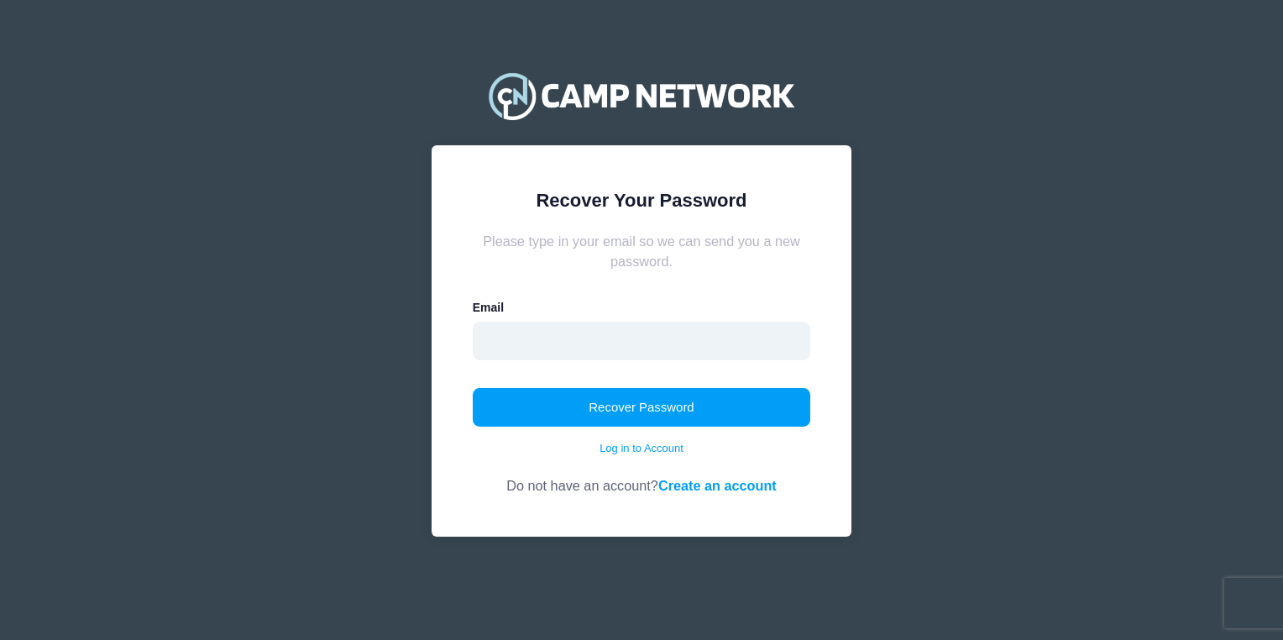
click at [683, 350] on input "email" at bounding box center [642, 341] width 338 height 39
type input "[EMAIL_ADDRESS][DOMAIN_NAME]"
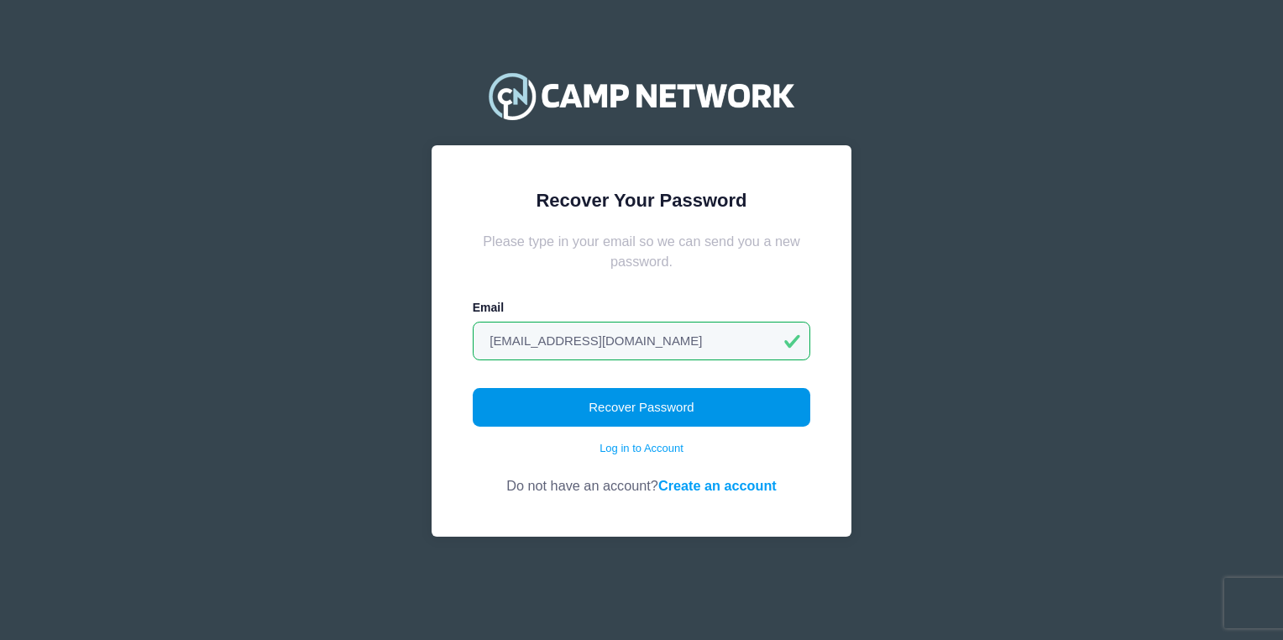
click at [657, 406] on button "Recover Password" at bounding box center [642, 407] width 338 height 39
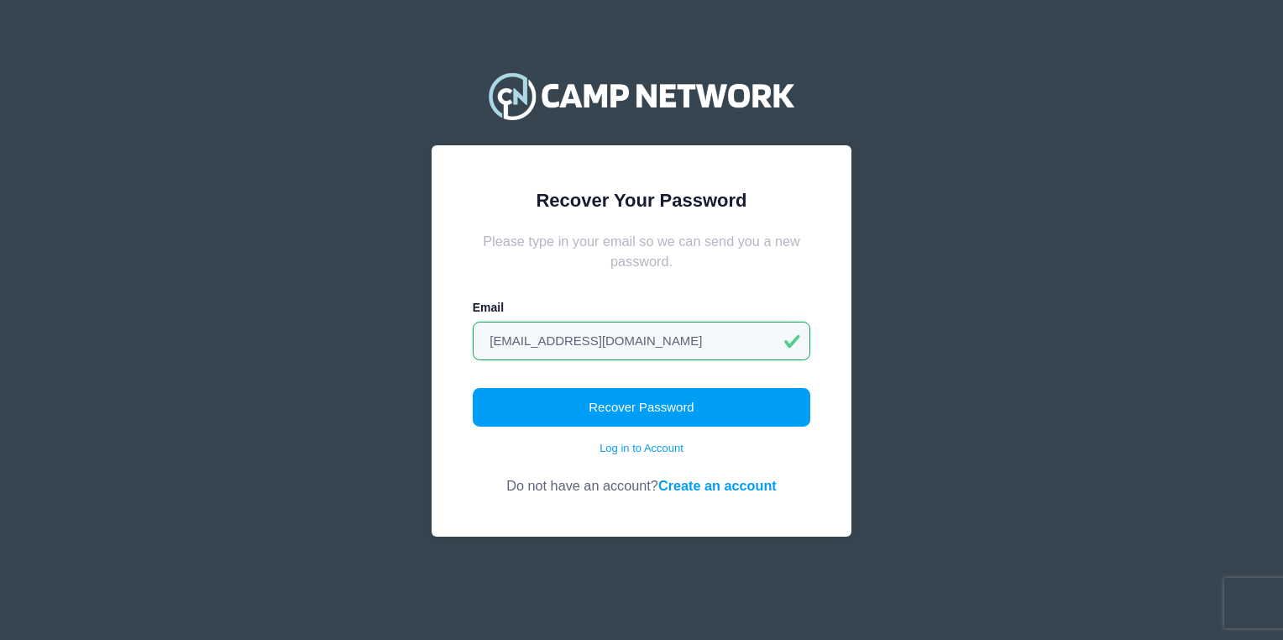
click at [694, 485] on link "Create an account" at bounding box center [717, 485] width 118 height 15
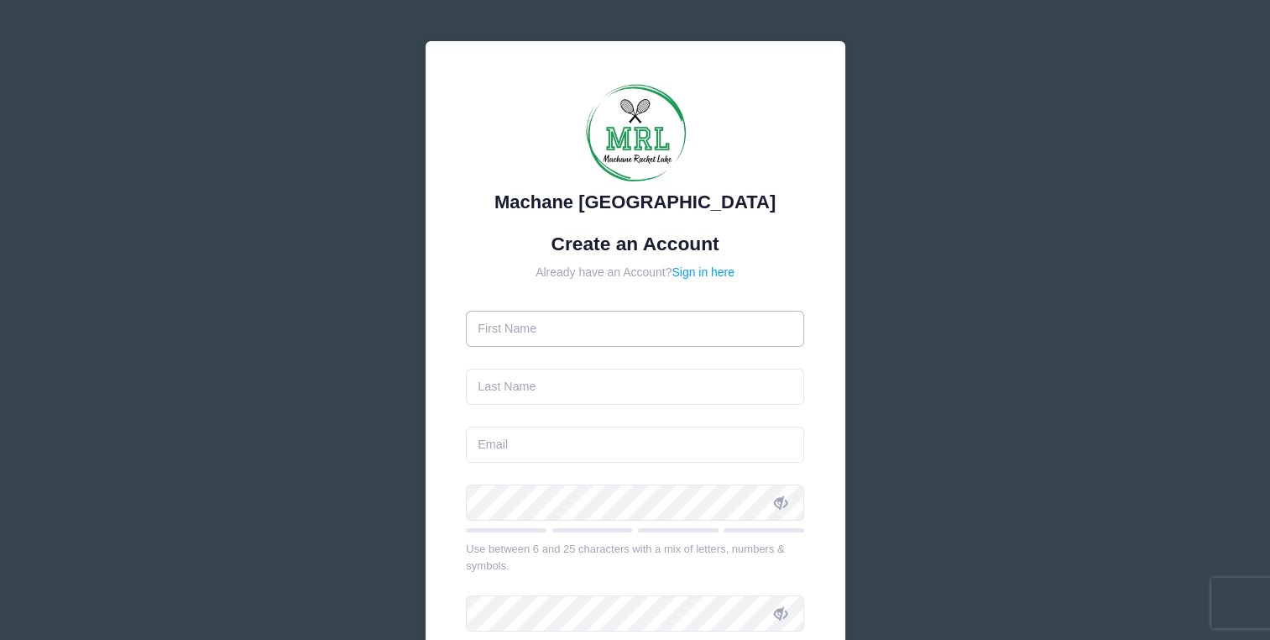
click at [634, 328] on input "text" at bounding box center [635, 329] width 338 height 36
type input "Chana"
type input "[PERSON_NAME]"
type input "[EMAIL_ADDRESS][DOMAIN_NAME]"
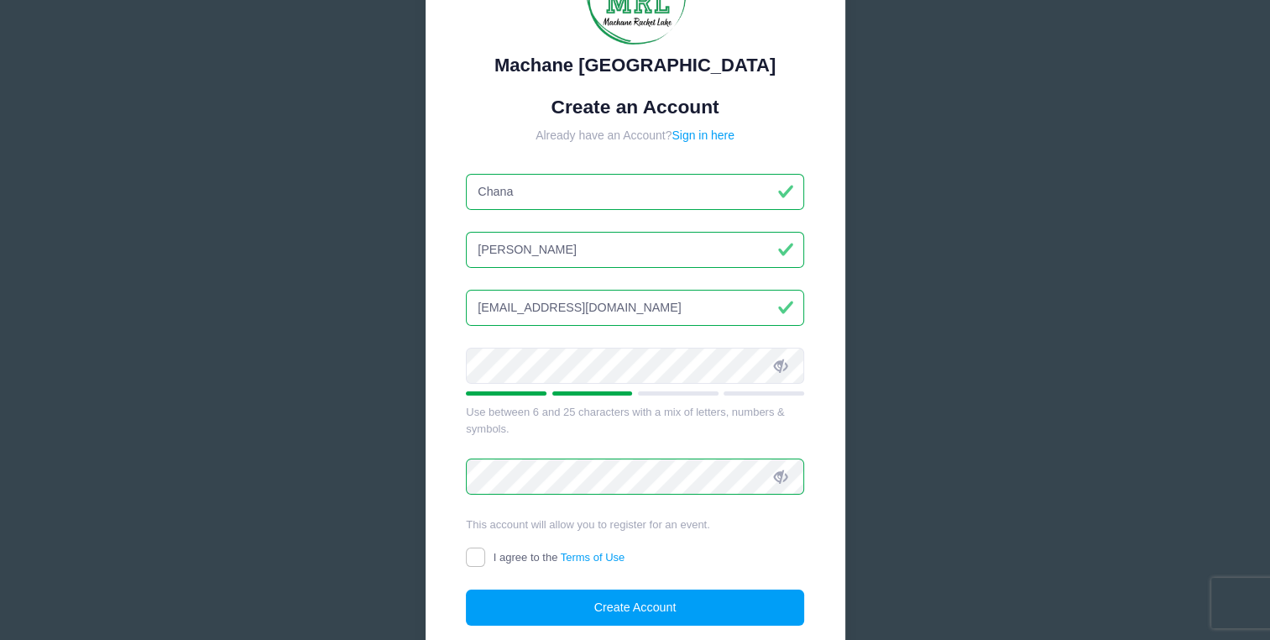
scroll to position [146, 0]
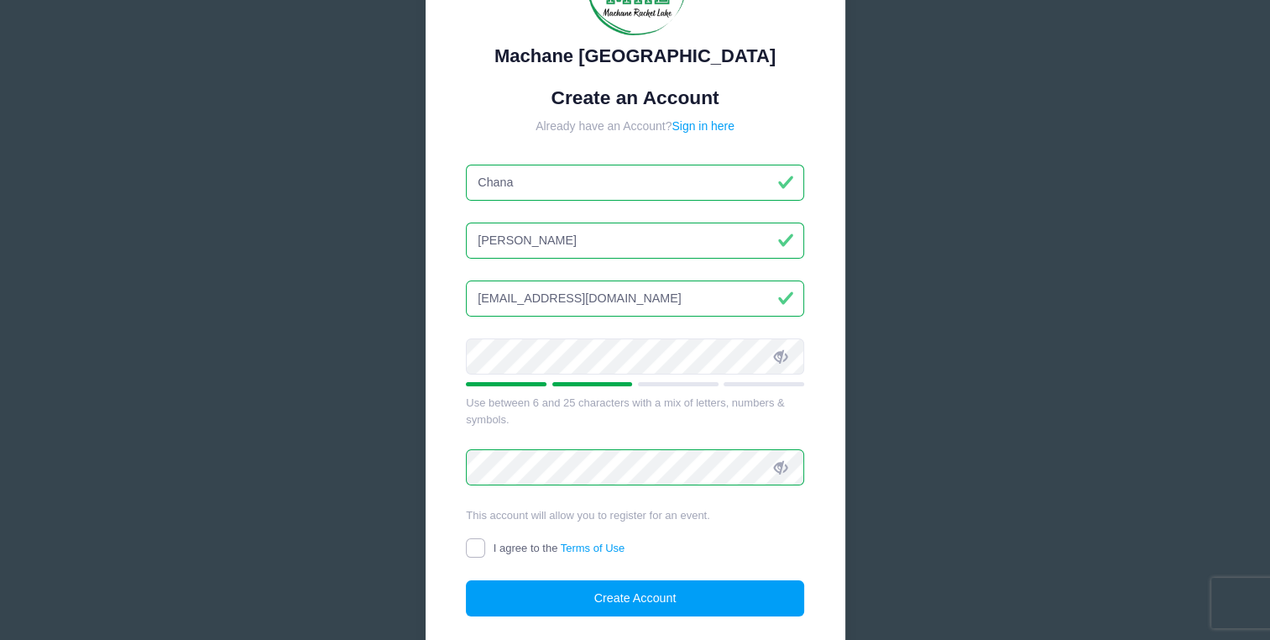
click at [479, 547] on input "I agree to the Terms of Use" at bounding box center [475, 547] width 19 height 19
checkbox input "true"
click at [525, 599] on button "Create Account" at bounding box center [635, 598] width 338 height 36
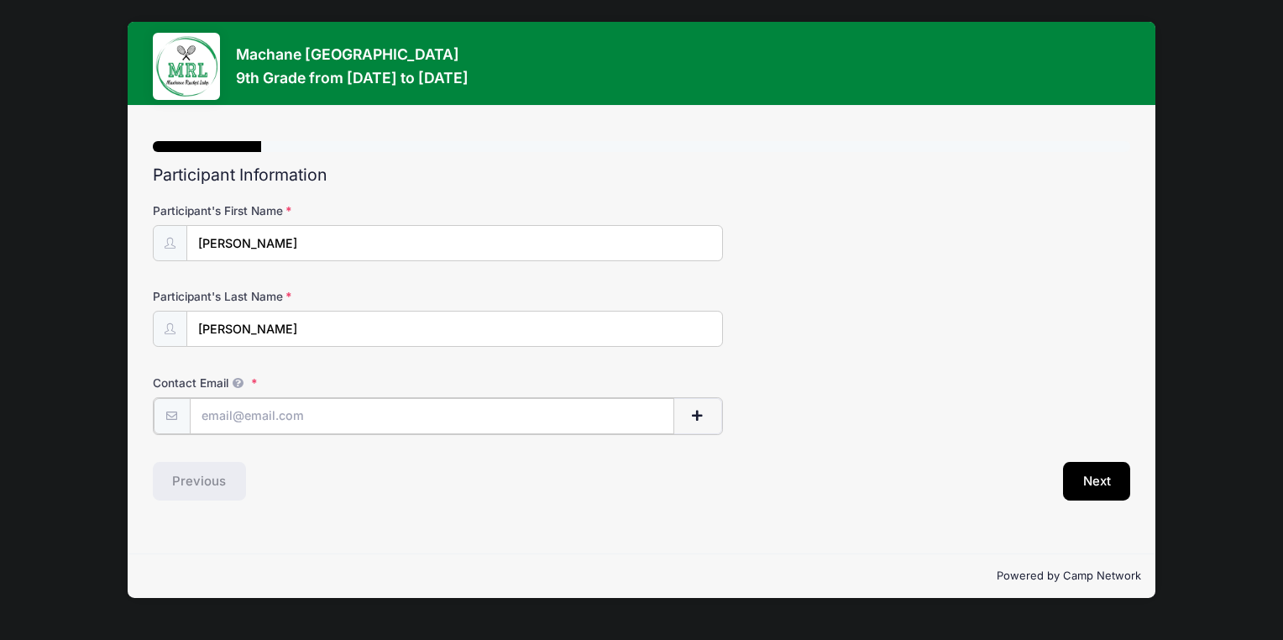
click at [510, 416] on input "Contact Email" at bounding box center [432, 416] width 484 height 36
type input "[EMAIL_ADDRESS][DOMAIN_NAME]"
click at [1112, 476] on button "Next" at bounding box center [1097, 479] width 68 height 39
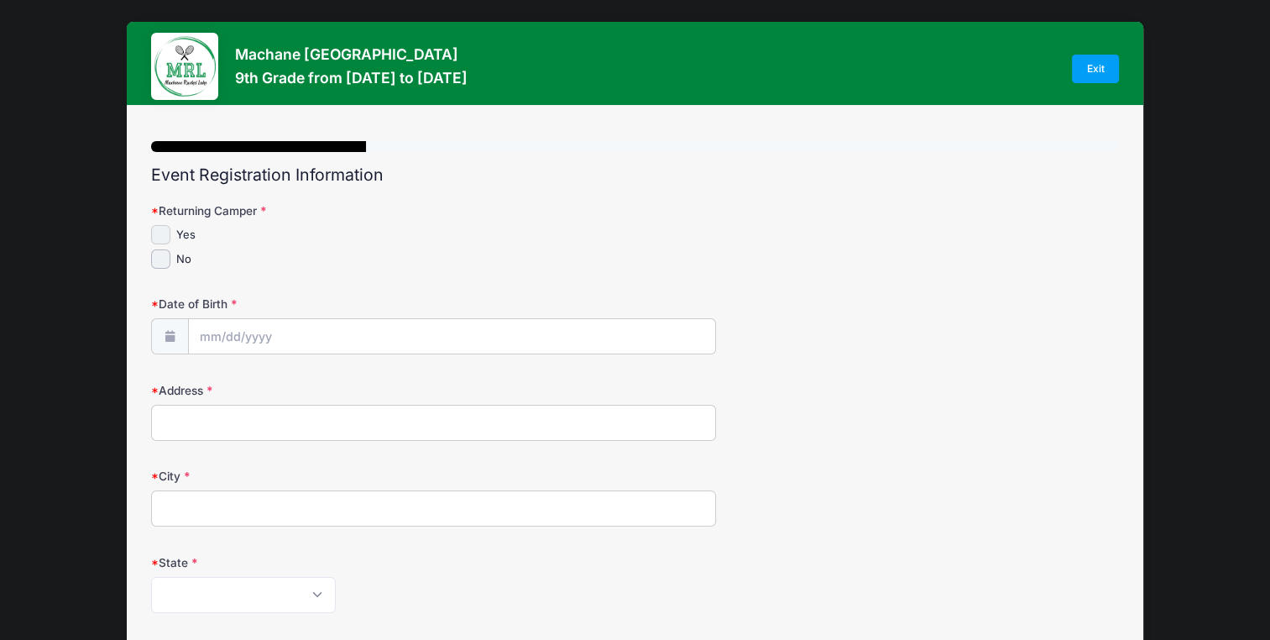
click at [167, 228] on input "Yes" at bounding box center [160, 234] width 19 height 19
checkbox input "true"
click at [260, 338] on input "Date of Birth" at bounding box center [452, 337] width 526 height 36
click at [217, 428] on input "Address" at bounding box center [433, 423] width 564 height 36
type input "439 Bartlett Avenue"
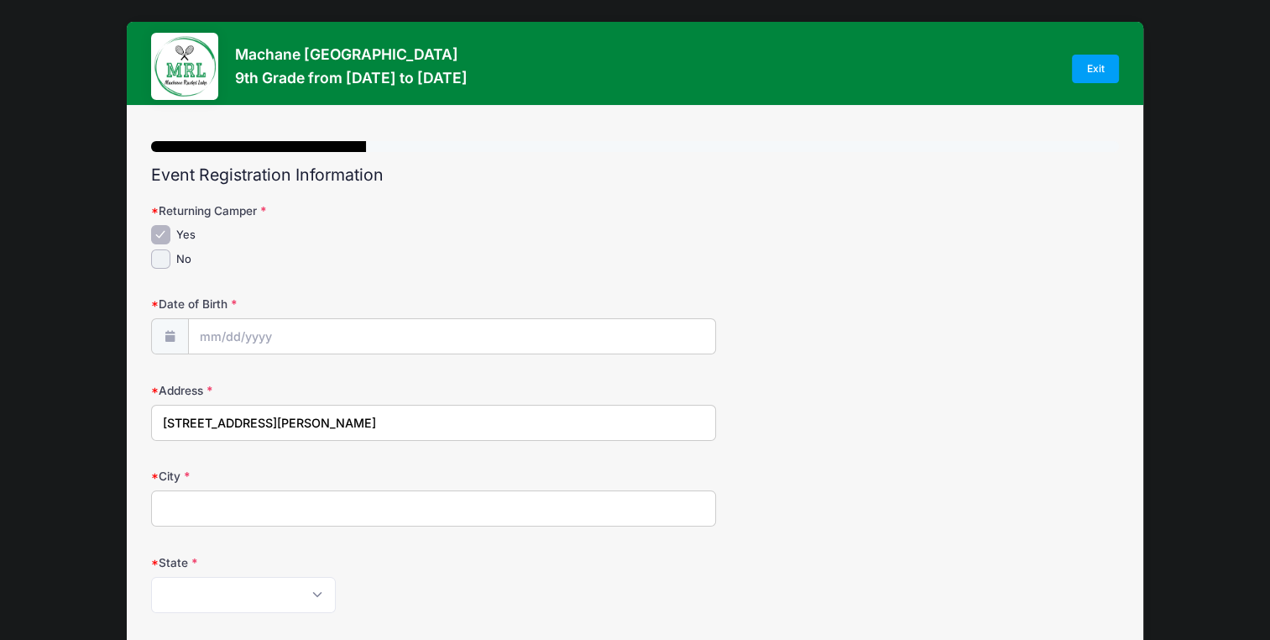
type input "Staten island"
select select "NY"
type input "10312"
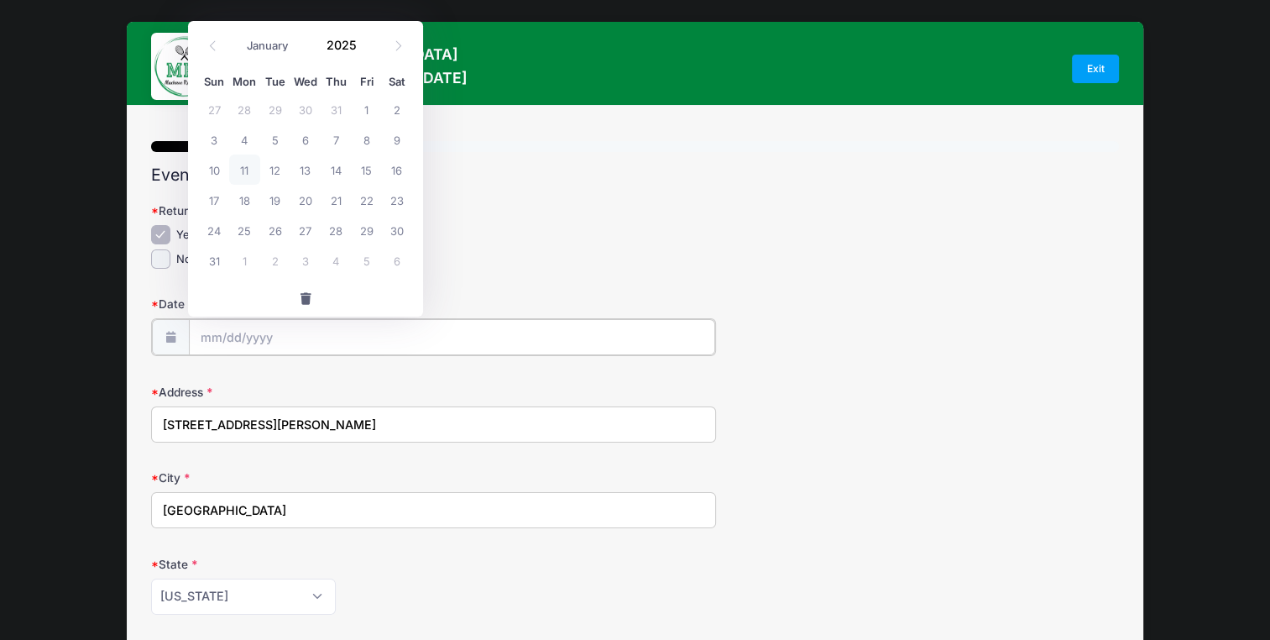
click at [236, 334] on input "Date of Birth" at bounding box center [452, 337] width 526 height 36
click at [400, 44] on icon at bounding box center [398, 45] width 11 height 11
click at [212, 45] on icon at bounding box center [212, 45] width 11 height 11
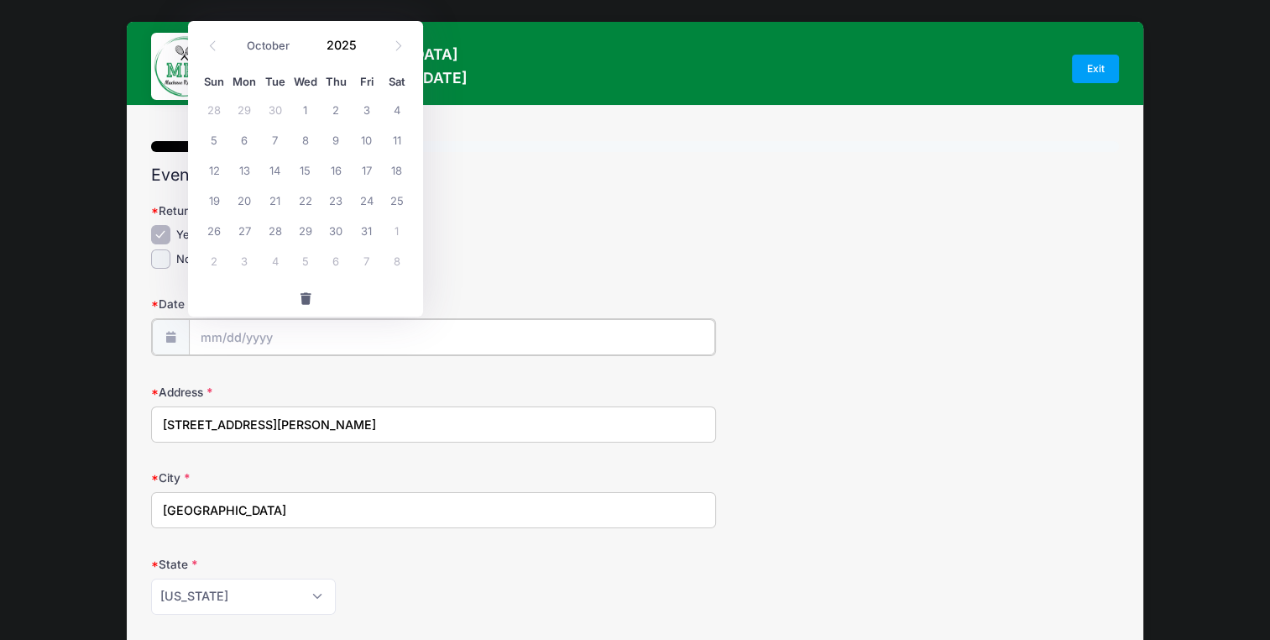
click at [209, 336] on input "Date of Birth" at bounding box center [452, 337] width 526 height 36
click at [212, 46] on icon at bounding box center [213, 46] width 6 height 10
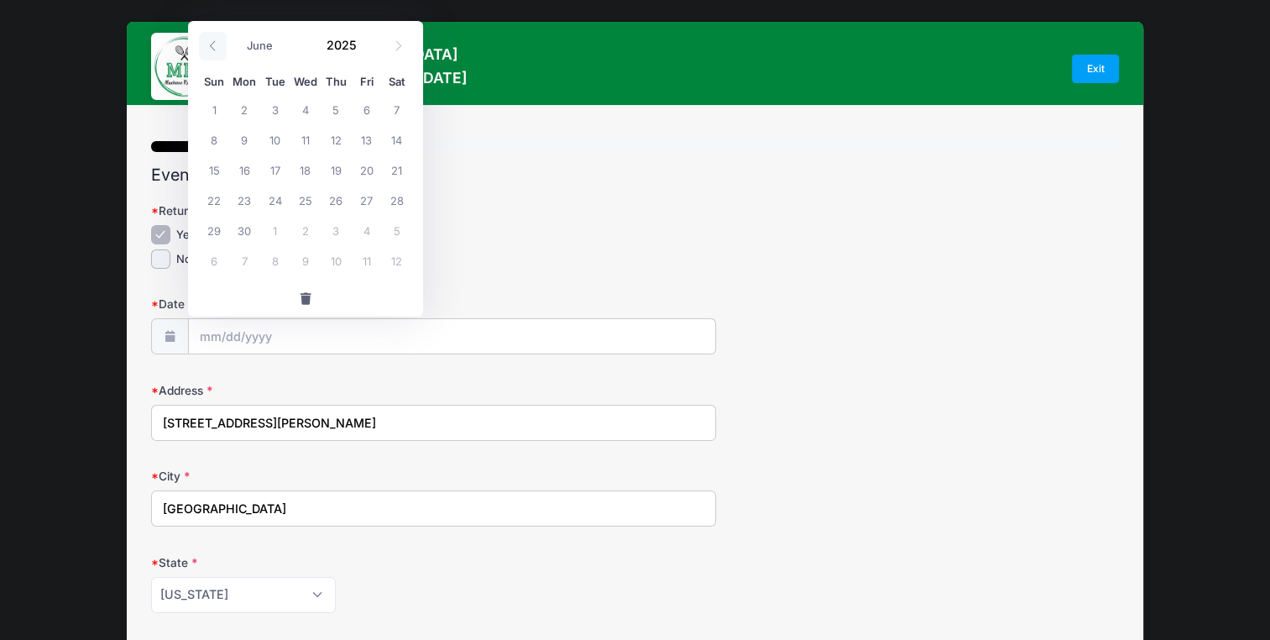
click at [212, 46] on icon at bounding box center [213, 46] width 6 height 10
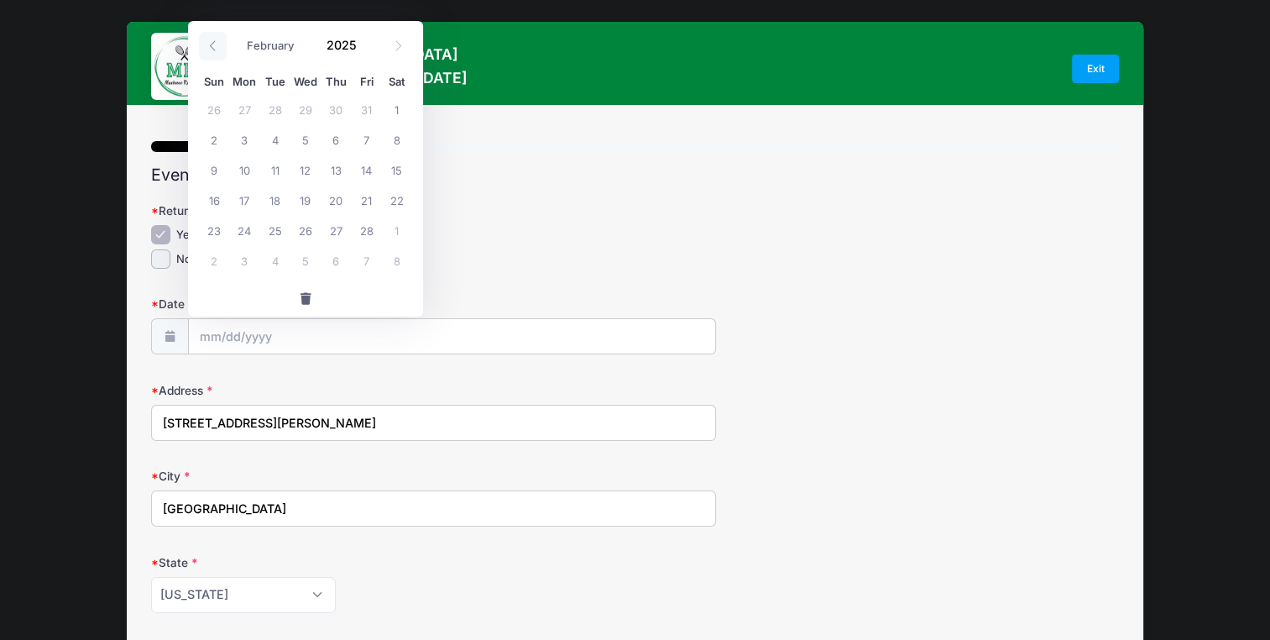
select select "0"
drag, startPoint x: 212, startPoint y: 46, endPoint x: 369, endPoint y: 53, distance: 158.0
click at [369, 53] on span at bounding box center [367, 51] width 12 height 13
click at [365, 41] on span at bounding box center [367, 39] width 12 height 13
click at [365, 49] on span at bounding box center [367, 51] width 12 height 13
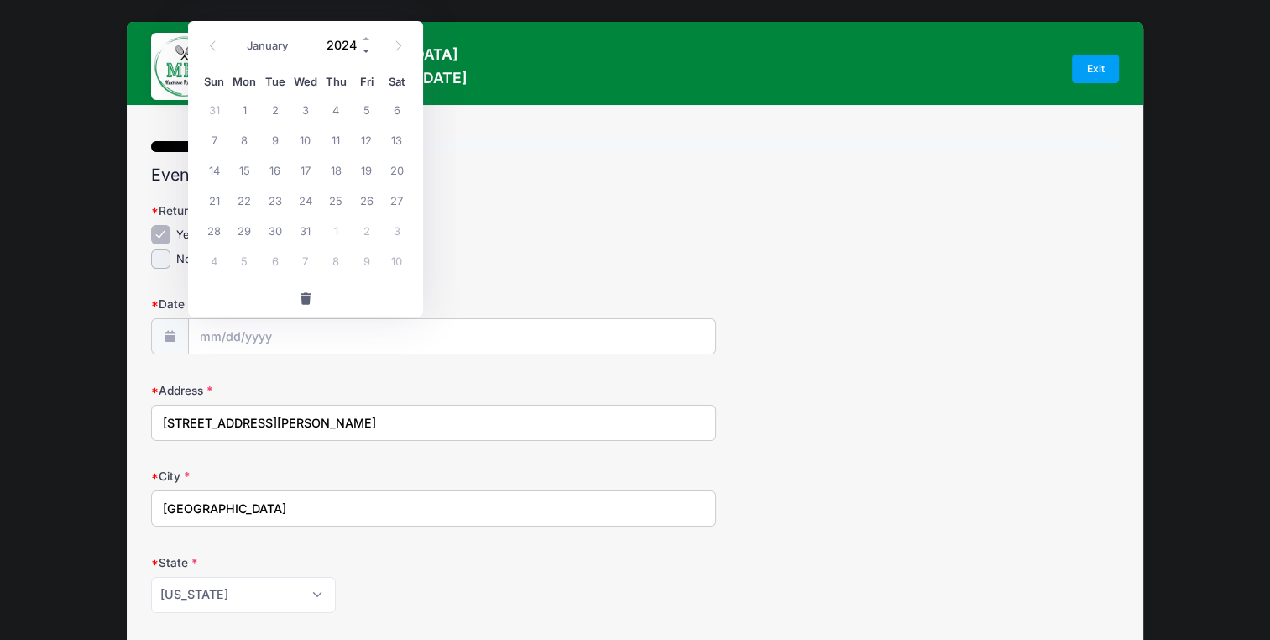
click at [365, 49] on span at bounding box center [367, 51] width 12 height 13
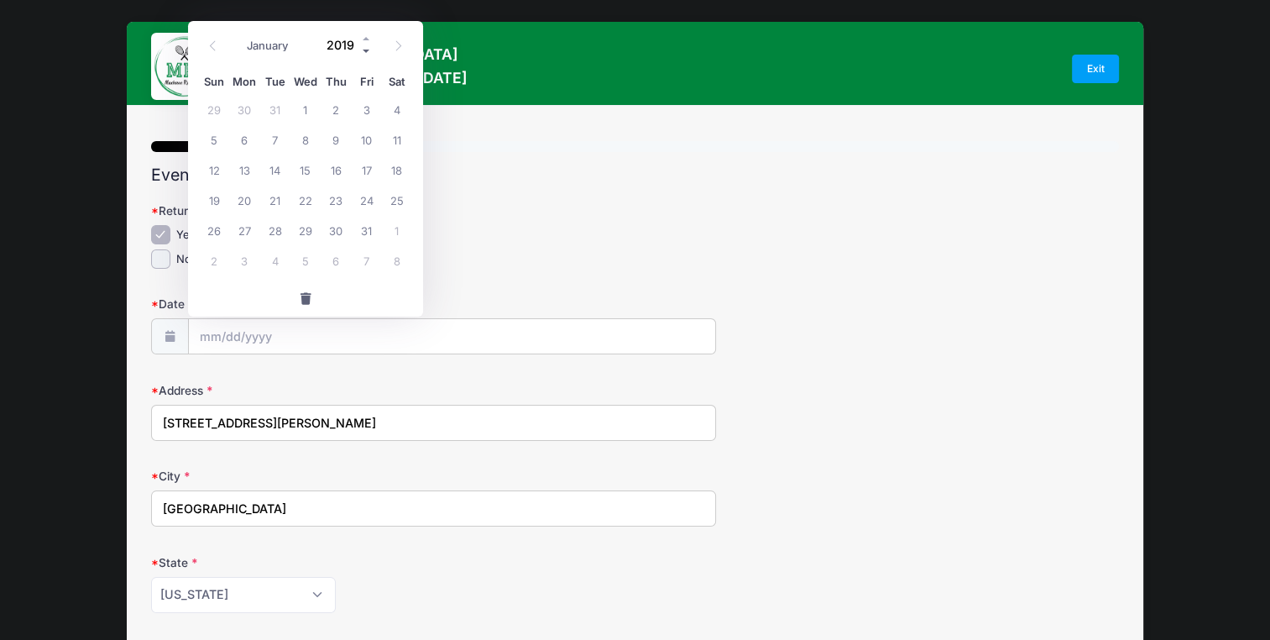
click at [365, 49] on span at bounding box center [367, 51] width 12 height 13
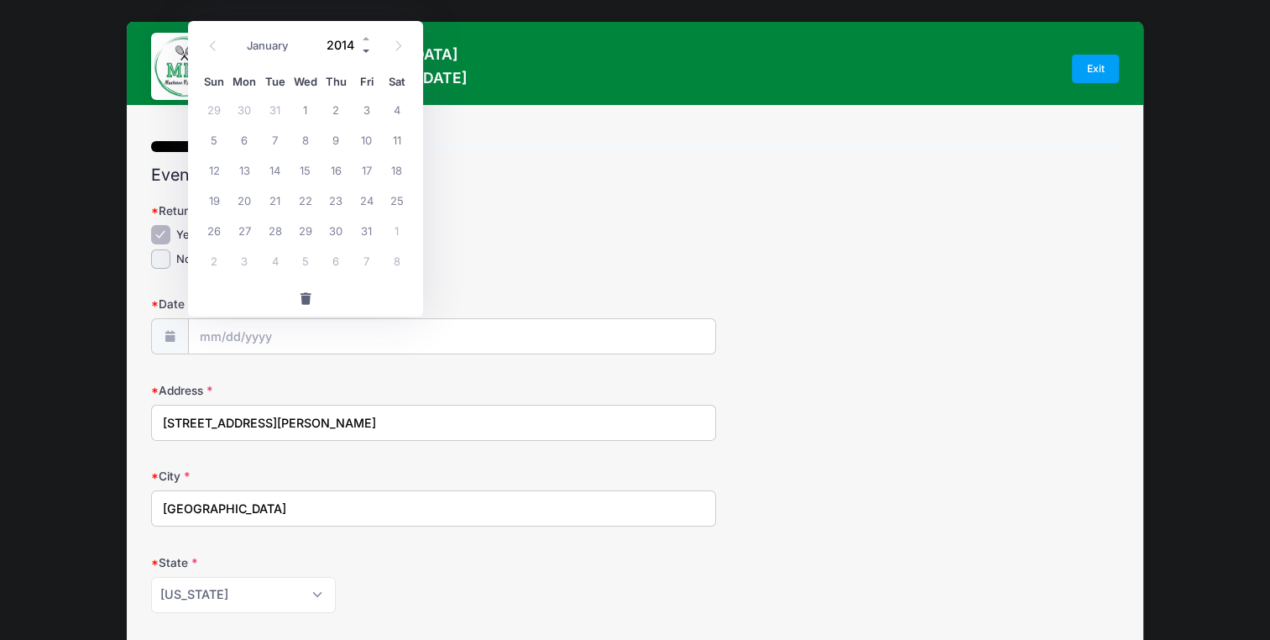
click at [365, 49] on span at bounding box center [367, 51] width 12 height 13
type input "2010"
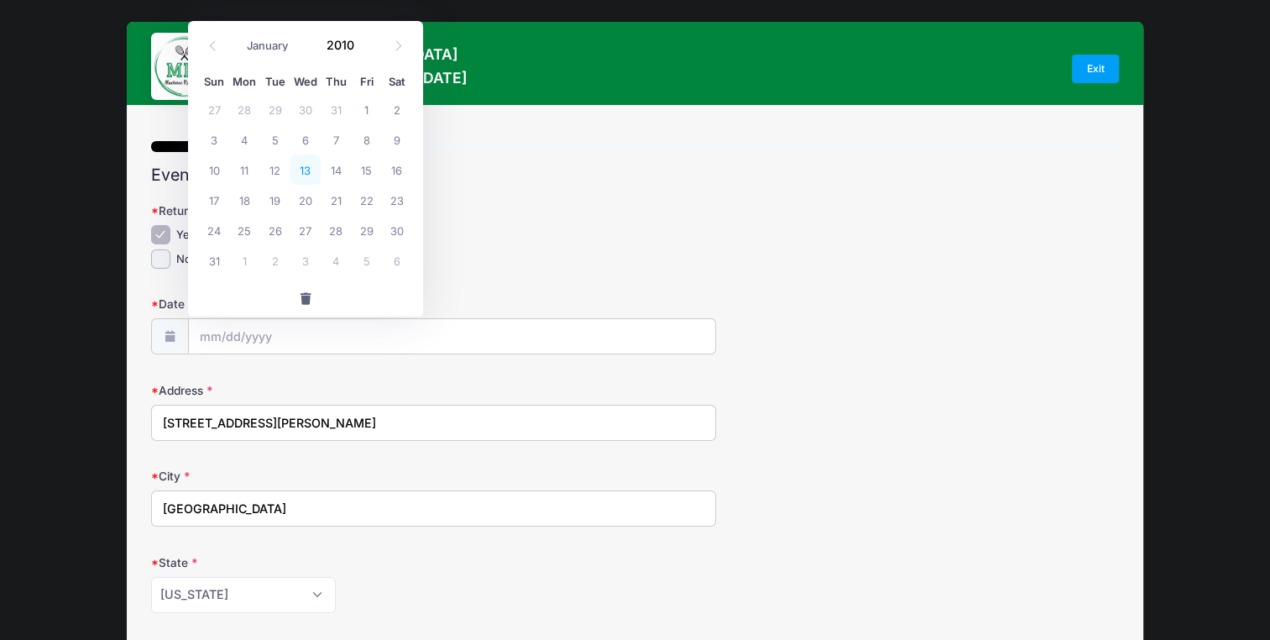
click at [309, 166] on span "13" at bounding box center [306, 169] width 30 height 30
type input "01/13/2010"
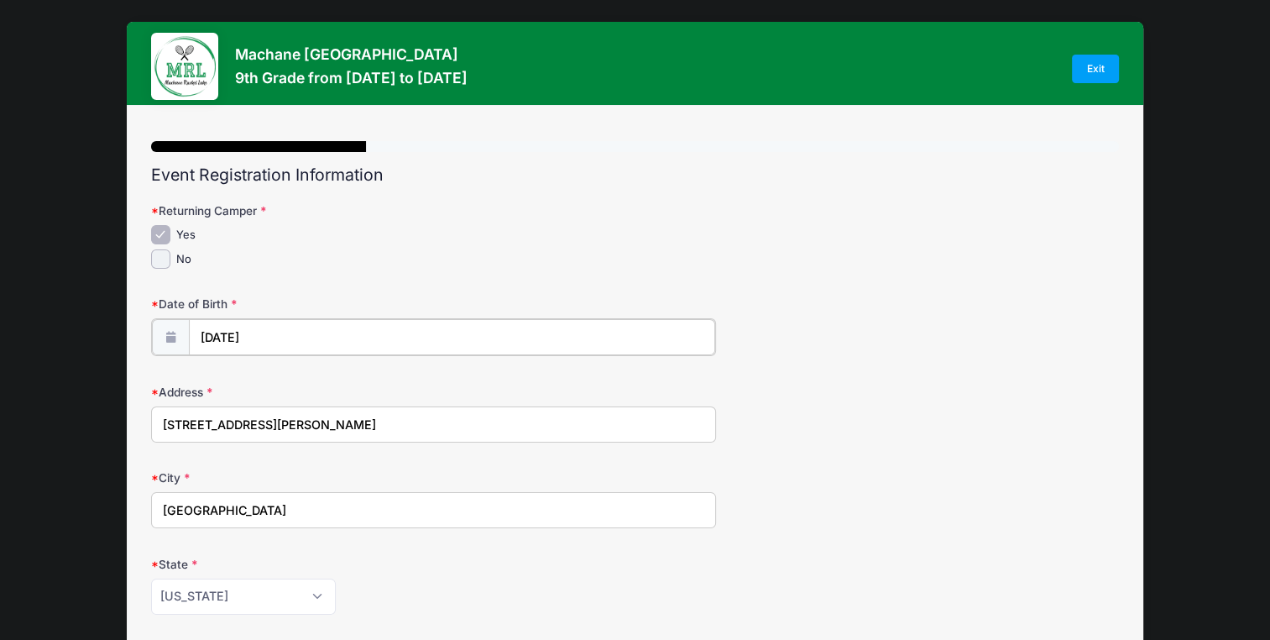
click at [230, 335] on input "01/13/2010" at bounding box center [452, 337] width 526 height 36
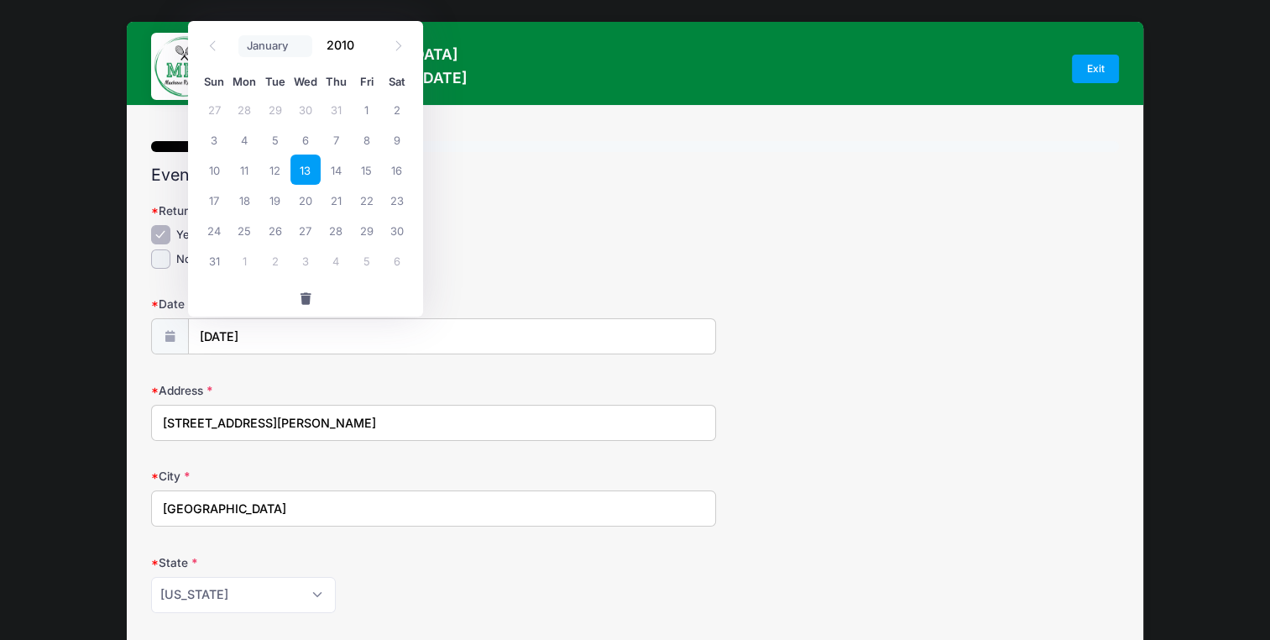
click at [264, 41] on select "January February March April May June July August September October November De…" at bounding box center [275, 46] width 75 height 22
select select "1"
click at [238, 35] on select "January February March April May June July August September October November De…" at bounding box center [275, 46] width 75 height 22
click at [308, 294] on span "button" at bounding box center [305, 299] width 15 height 12
type input "2025"
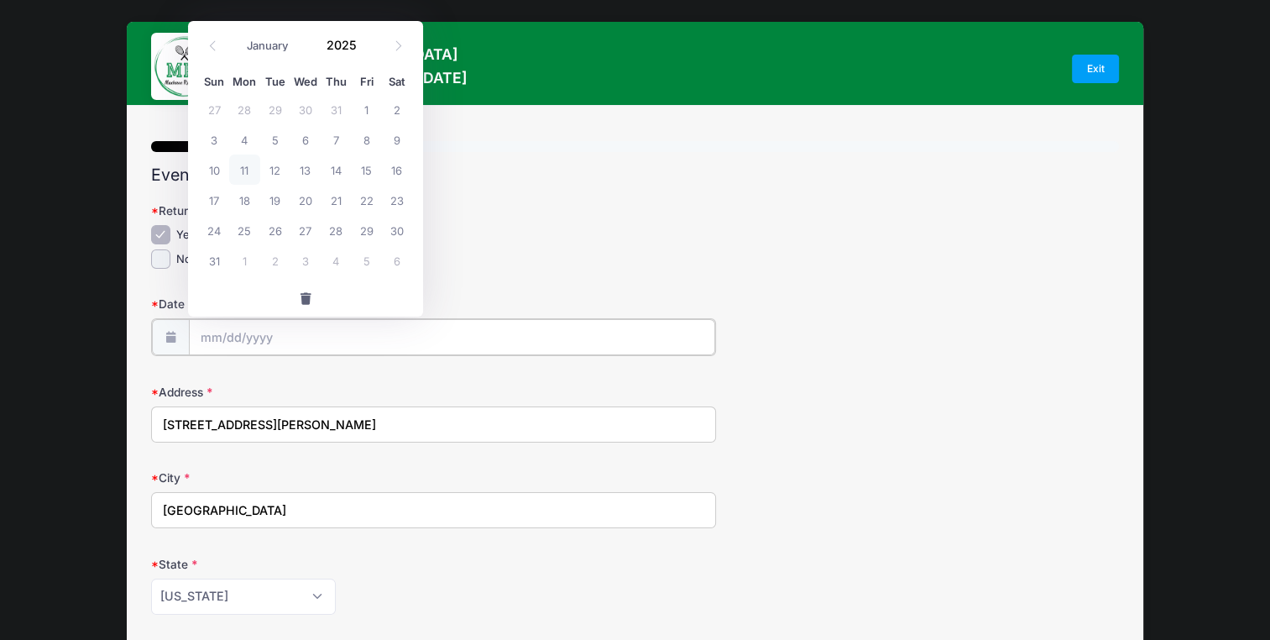
click at [233, 330] on input "Date of Birth" at bounding box center [452, 337] width 526 height 36
click at [260, 42] on select "January February March April May June July August September October November De…" at bounding box center [275, 46] width 75 height 22
select select "1"
click at [238, 35] on select "January February March April May June July August September October November De…" at bounding box center [275, 46] width 75 height 22
click at [333, 168] on span "13" at bounding box center [336, 169] width 30 height 30
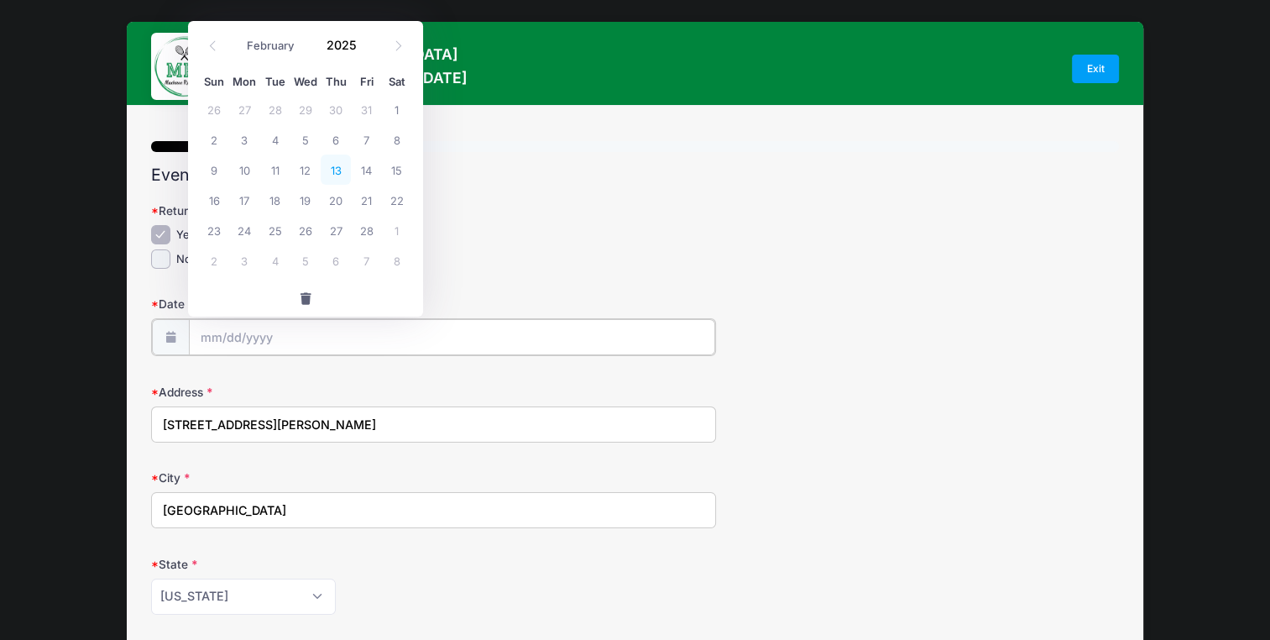
type input "02/13/2025"
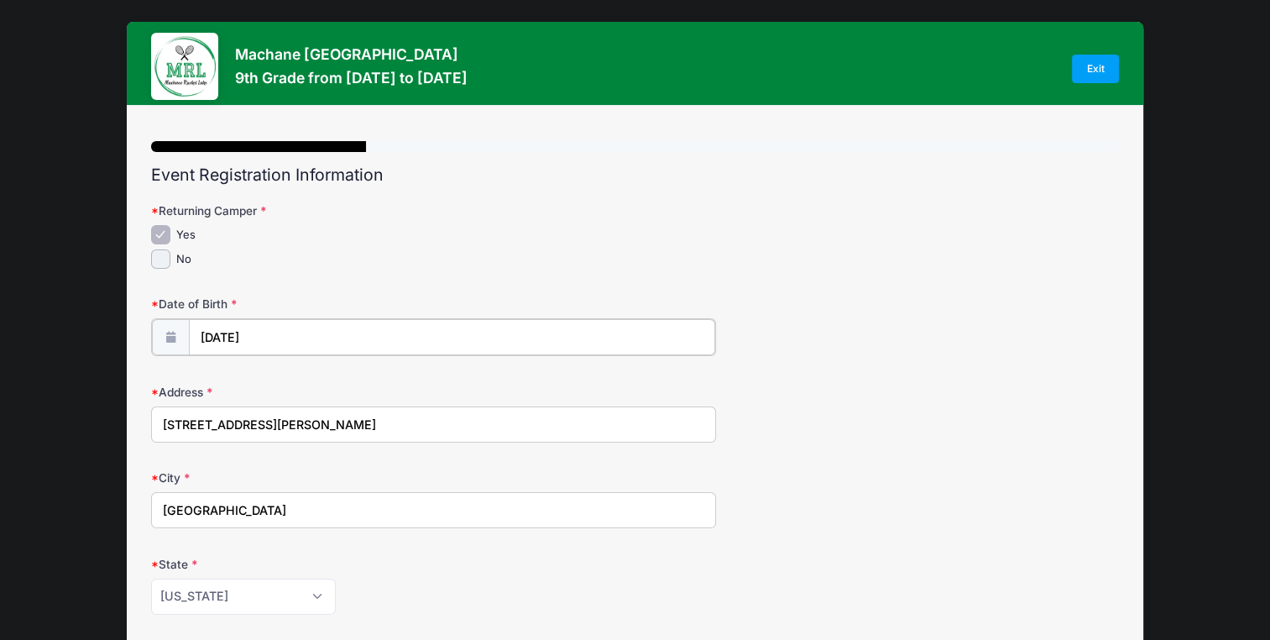
click at [255, 331] on input "02/13/2025" at bounding box center [452, 337] width 526 height 36
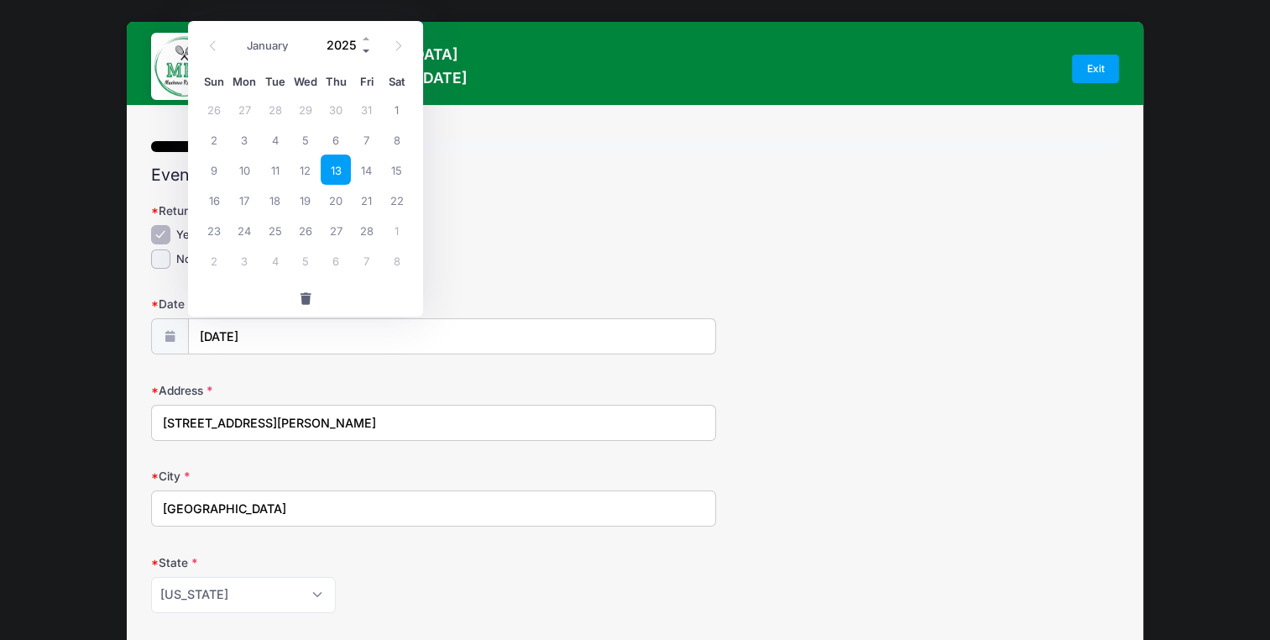
click at [364, 49] on span at bounding box center [367, 51] width 12 height 13
click at [368, 54] on span at bounding box center [367, 51] width 12 height 13
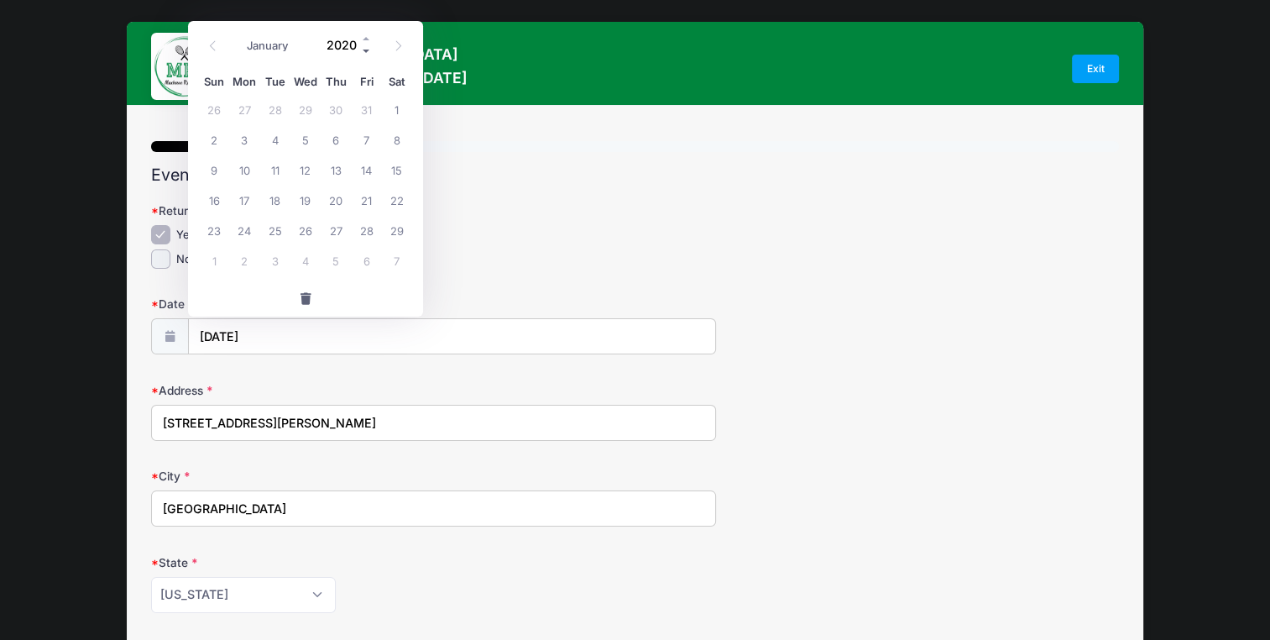
click at [368, 54] on span at bounding box center [367, 51] width 12 height 13
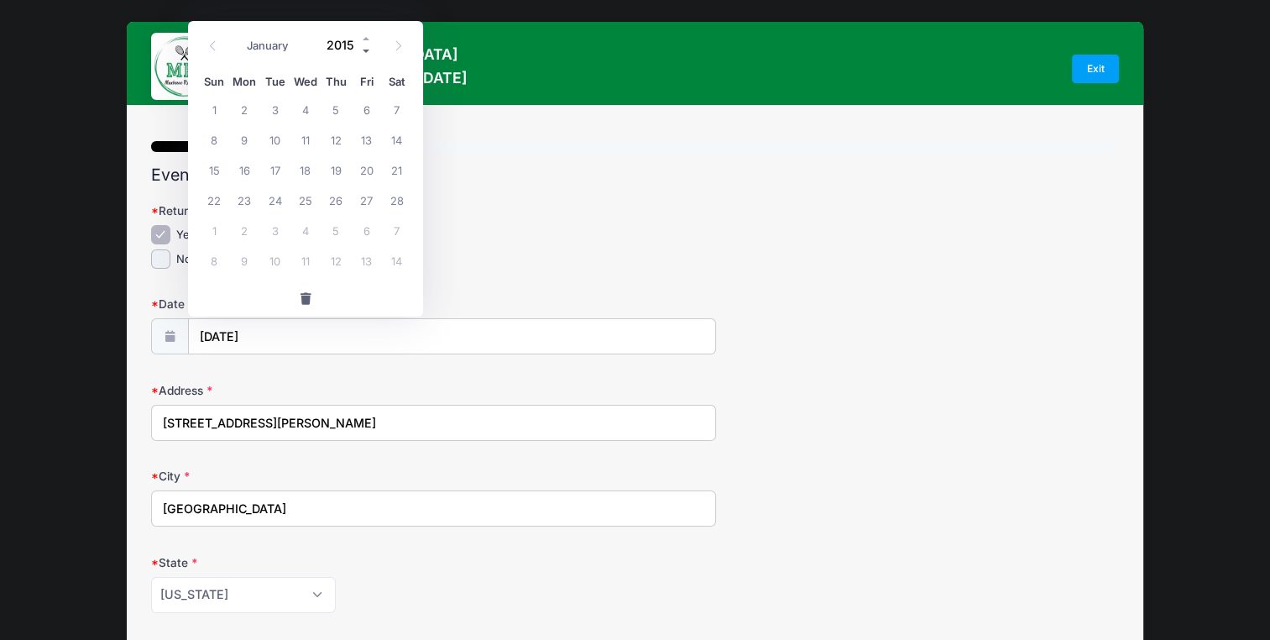
click at [368, 54] on span at bounding box center [367, 51] width 12 height 13
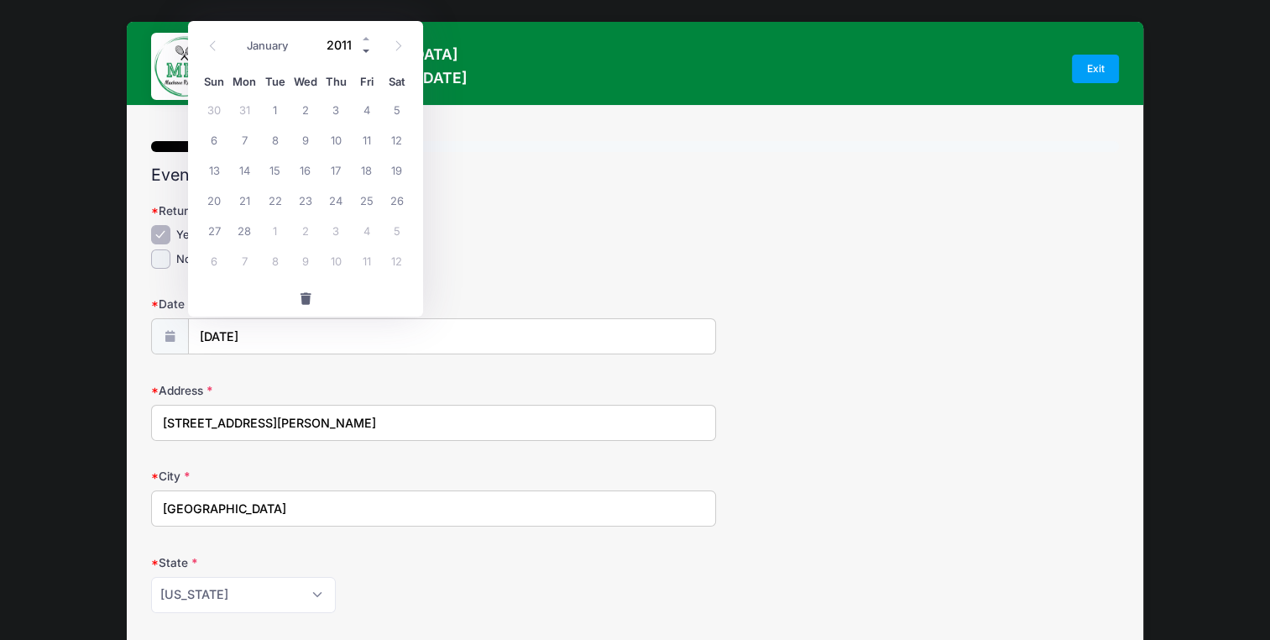
type input "2010"
click at [394, 139] on span "13" at bounding box center [397, 139] width 30 height 30
type input "02/13/2010"
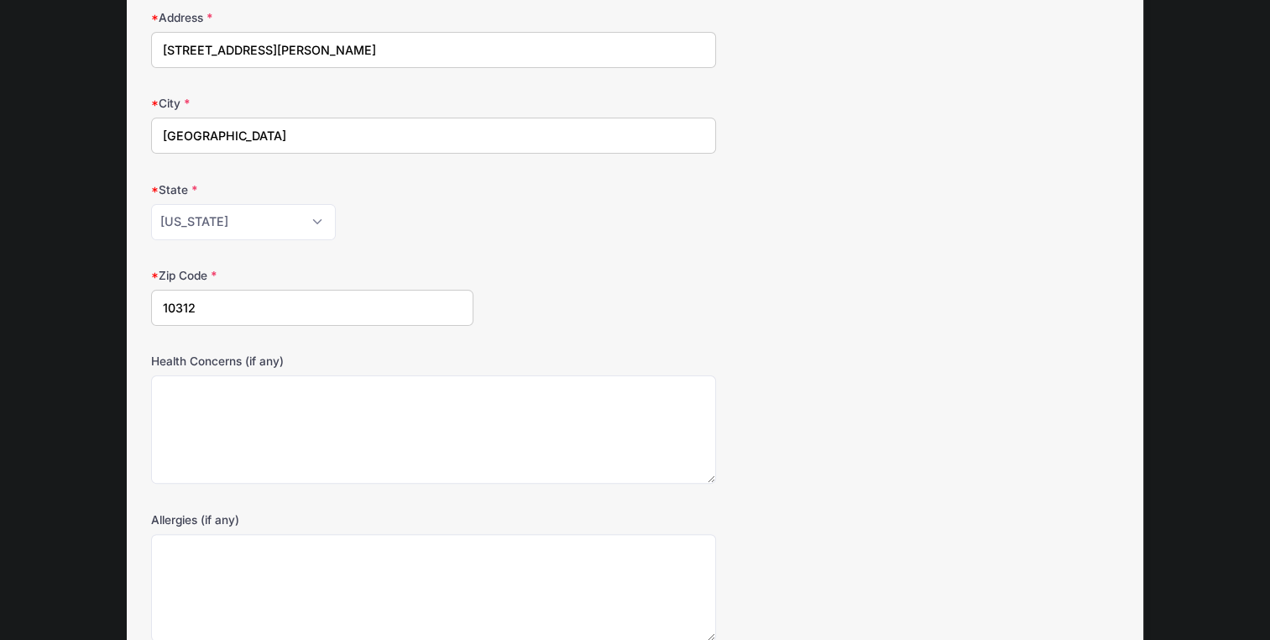
scroll to position [447, 0]
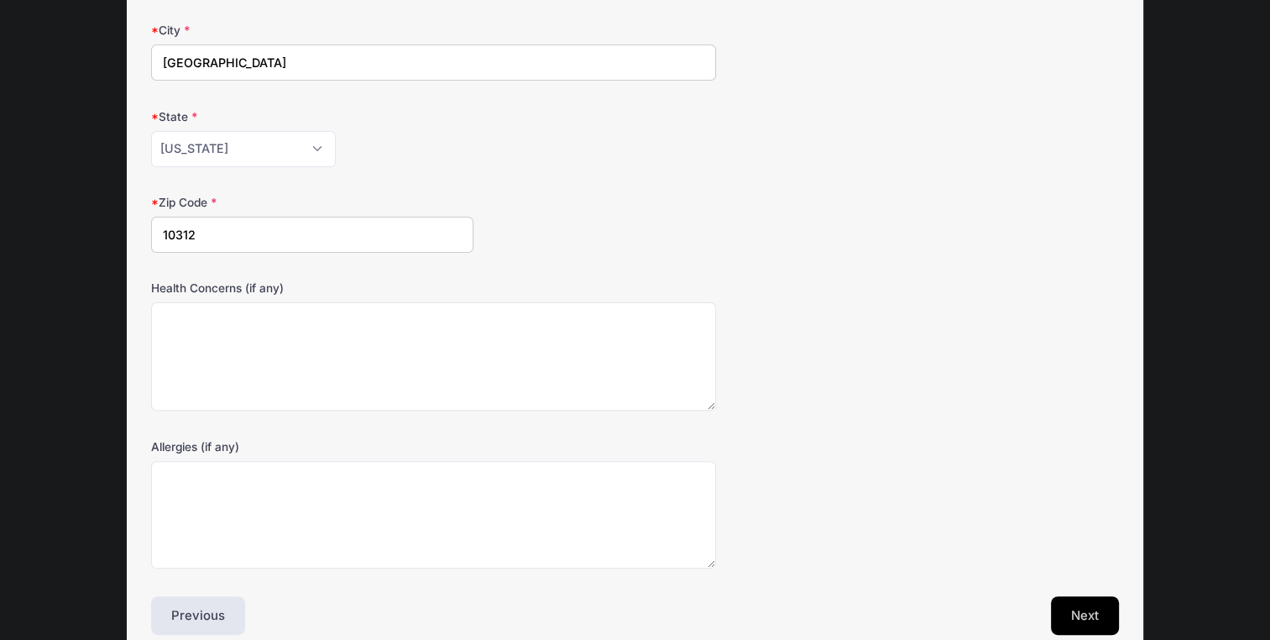
click at [1088, 623] on button "Next" at bounding box center [1085, 615] width 68 height 39
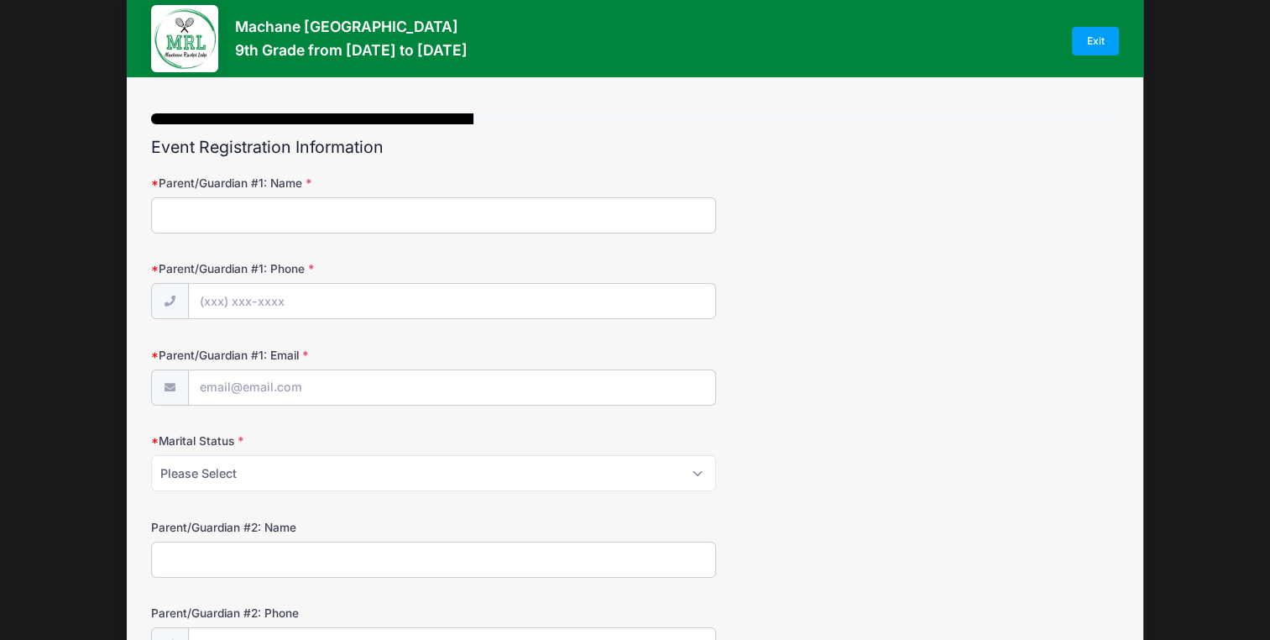
scroll to position [0, 0]
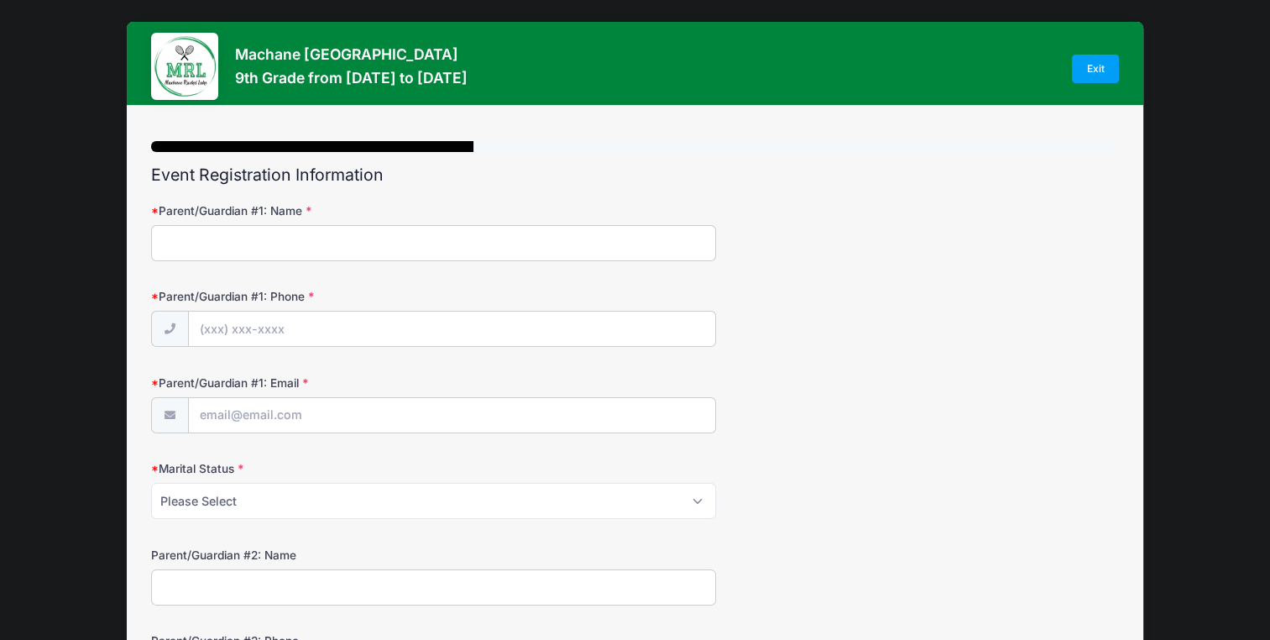
click at [629, 242] on input "Parent/Guardian #1: Name" at bounding box center [433, 243] width 564 height 36
type input "Gila"
click at [390, 317] on input "Parent/Guardian #1: Phone" at bounding box center [452, 329] width 526 height 36
type input "(917) 435-6191"
click at [282, 413] on input "Parent/Guardian #1: Email" at bounding box center [452, 416] width 526 height 36
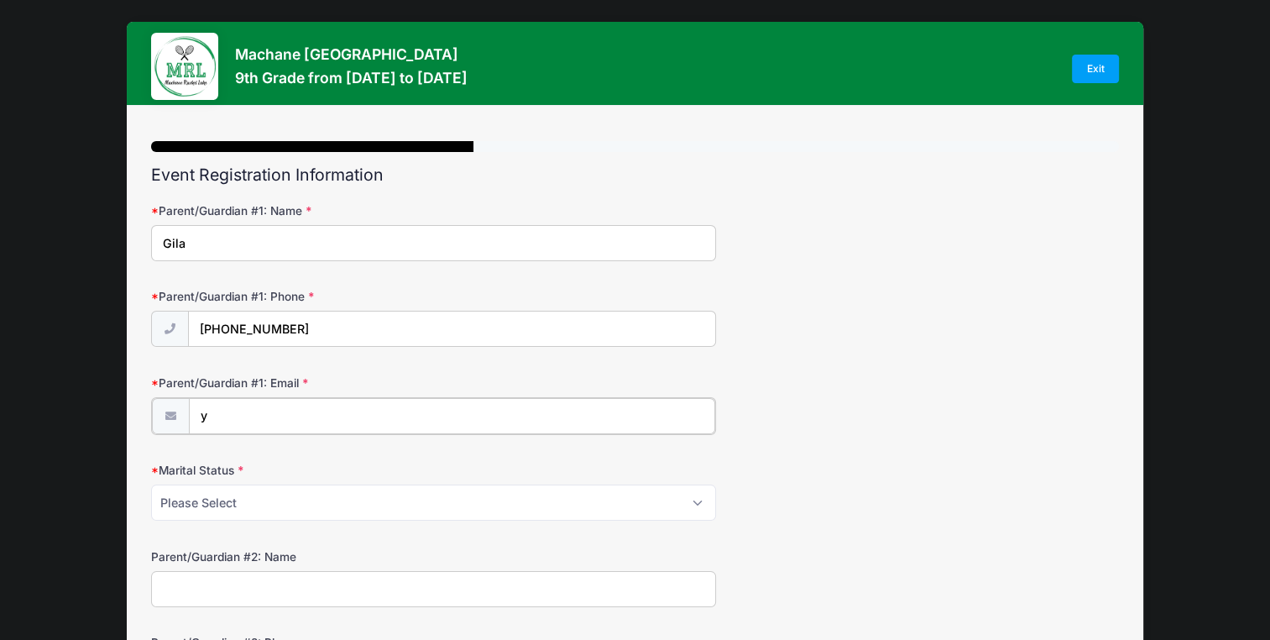
type input "[EMAIL_ADDRESS][DOMAIN_NAME]"
click at [249, 495] on select "Please Select Married Divorced Widowed Separated" at bounding box center [433, 501] width 564 height 36
select select "Married"
click at [151, 483] on select "Please Select Married Divorced Widowed Separated" at bounding box center [433, 501] width 564 height 36
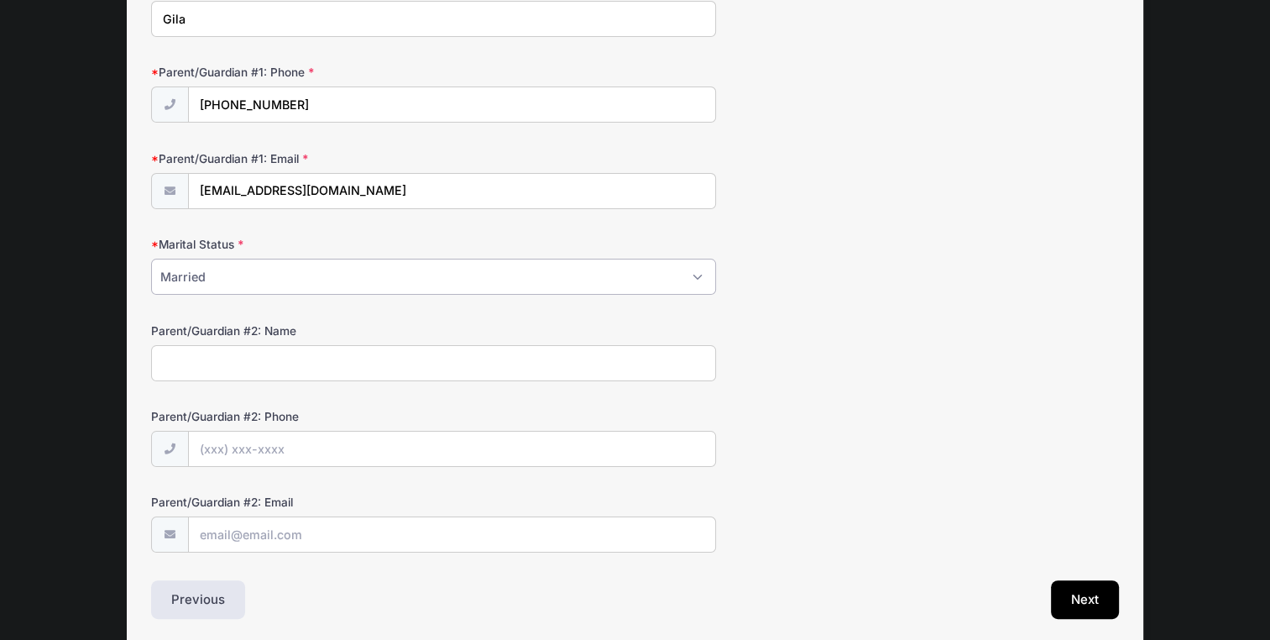
scroll to position [252, 0]
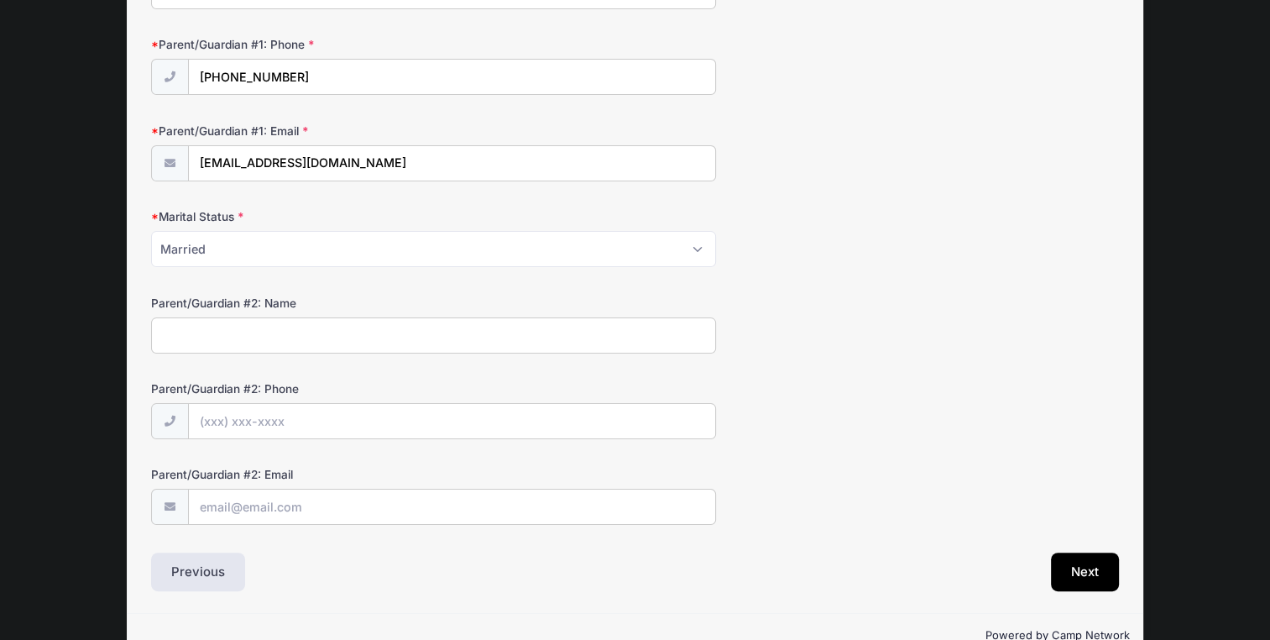
click at [296, 334] on input "Parent/Guardian #2: Name" at bounding box center [433, 335] width 564 height 36
type input "Yerachmiel"
click at [245, 425] on input "Parent/Guardian #2: Phone" at bounding box center [452, 422] width 526 height 36
type input "(718) 673-0162"
click at [233, 505] on input "Parent/Guardian #2: Email" at bounding box center [452, 507] width 526 height 36
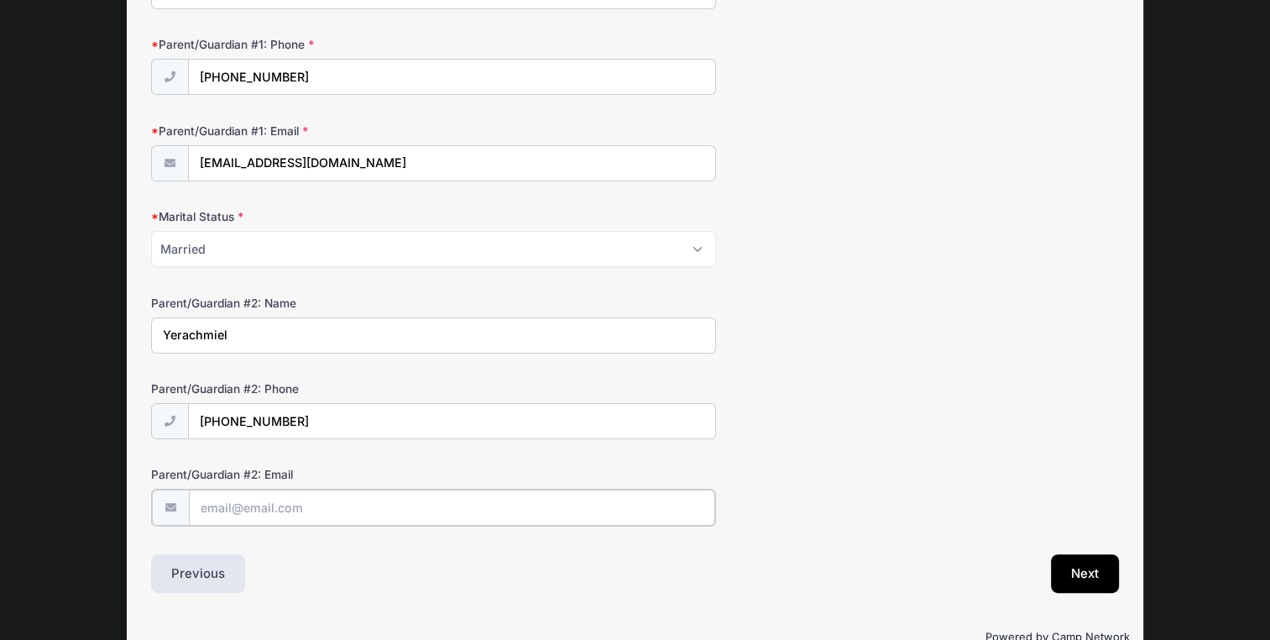
type input "[EMAIL_ADDRESS][DOMAIN_NAME]"
click at [1113, 573] on button "Next" at bounding box center [1085, 571] width 68 height 39
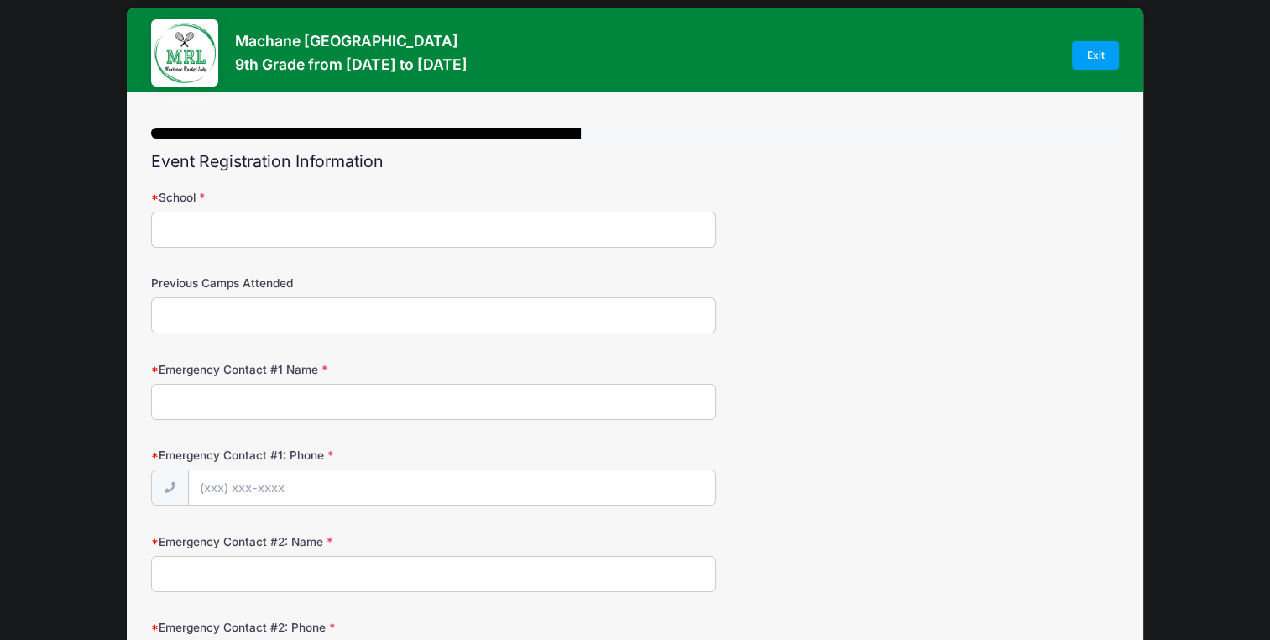
scroll to position [0, 0]
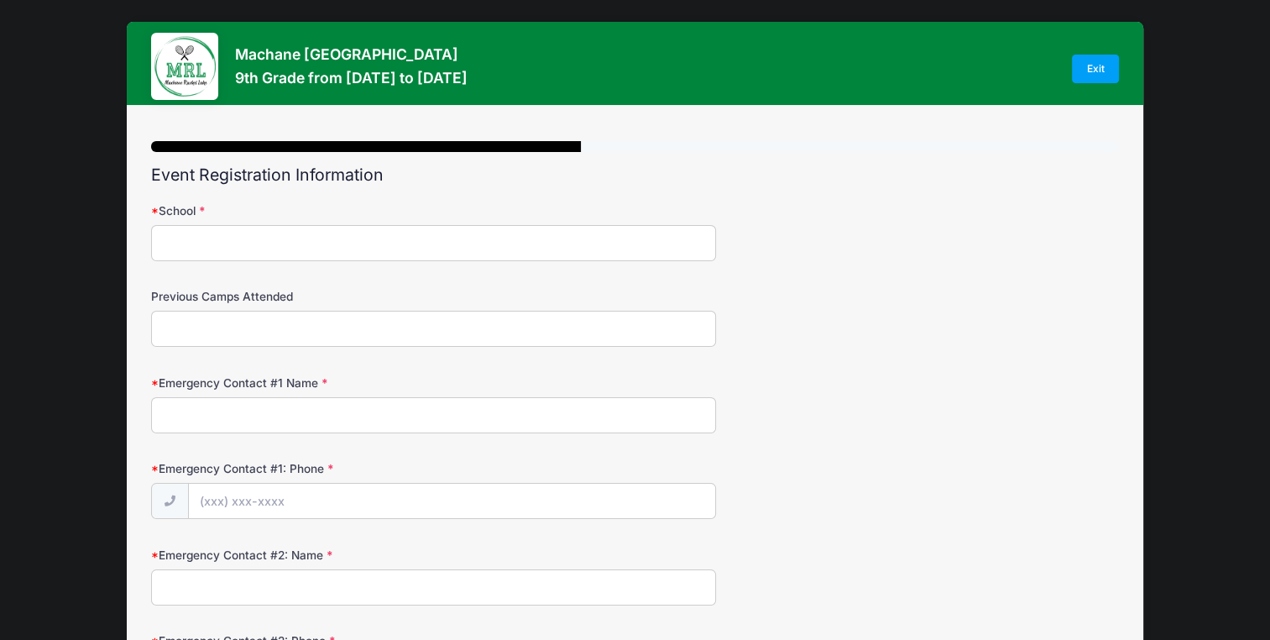
click at [494, 245] on input "School" at bounding box center [433, 243] width 564 height 36
type input "Mesilas"
click at [360, 403] on input "Emergency Contact #1 Name" at bounding box center [433, 415] width 564 height 36
type input "Rochel oratz"
click at [264, 508] on input "Emergency Contact #1: Phone" at bounding box center [452, 502] width 526 height 36
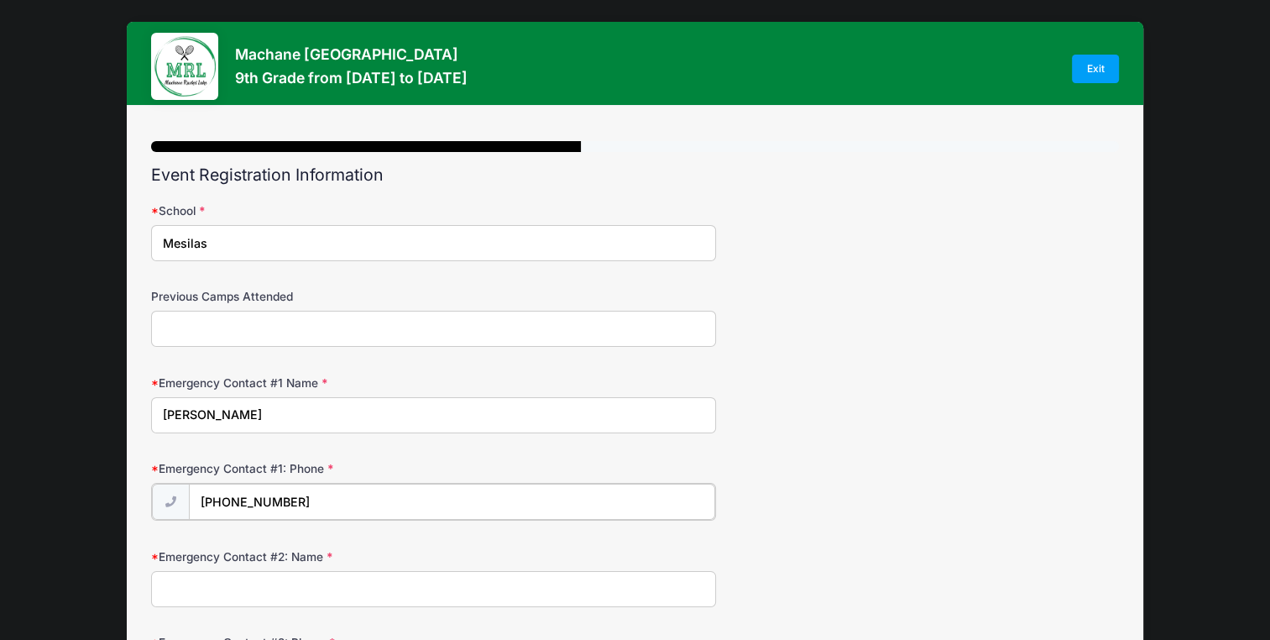
type input "(718) 662-0436"
click at [254, 588] on input "Emergency Contact #2: Name" at bounding box center [433, 587] width 564 height 36
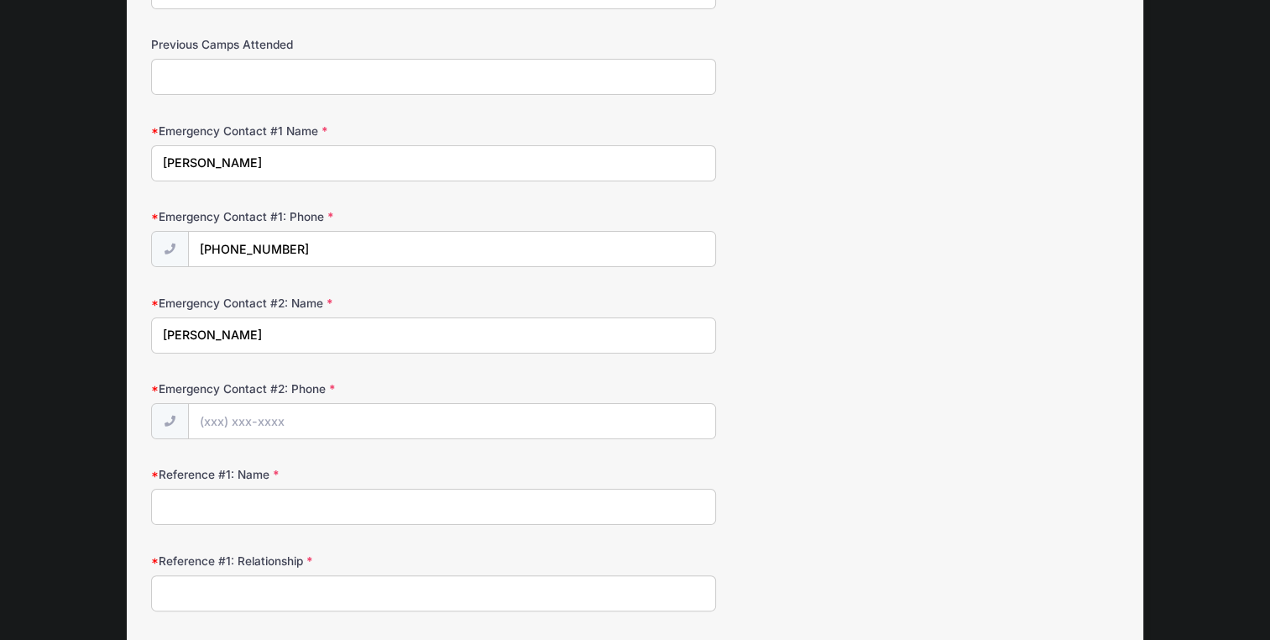
scroll to position [364, 0]
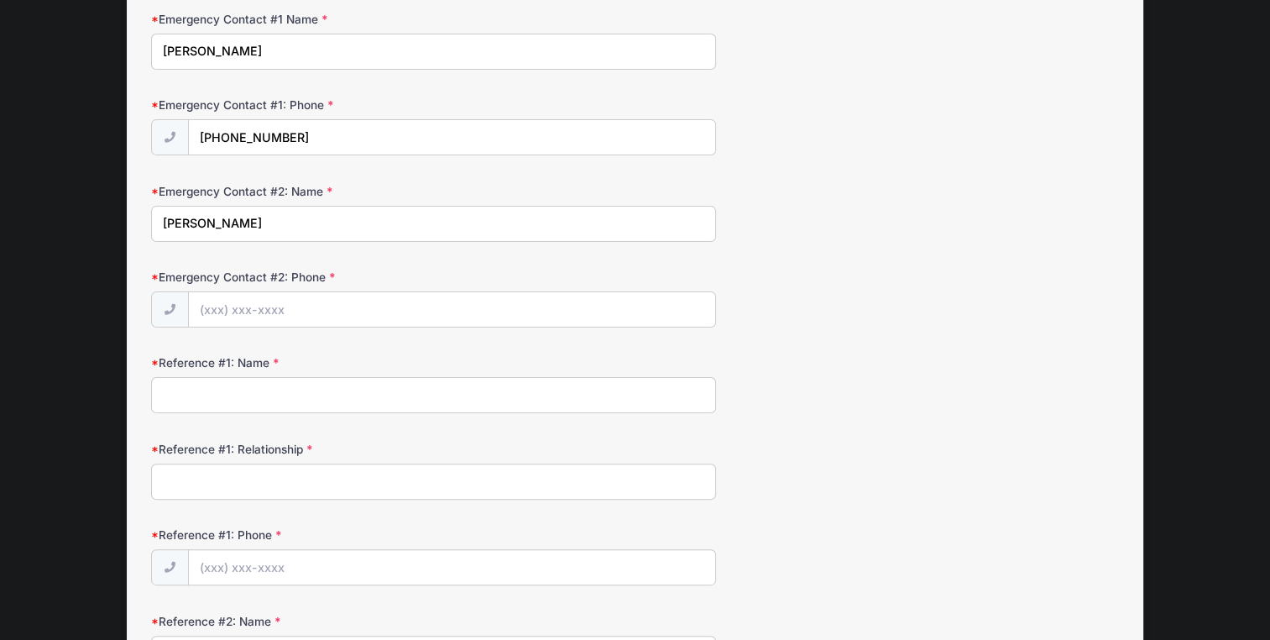
type input "dassi braun"
click at [404, 301] on input "Emergency Contact #2: Phone" at bounding box center [452, 310] width 526 height 36
type input "(551) 206-8184"
click at [340, 394] on input "Reference #1: Name" at bounding box center [433, 395] width 564 height 36
click at [274, 472] on input "Reference #1: Relationship" at bounding box center [433, 481] width 564 height 36
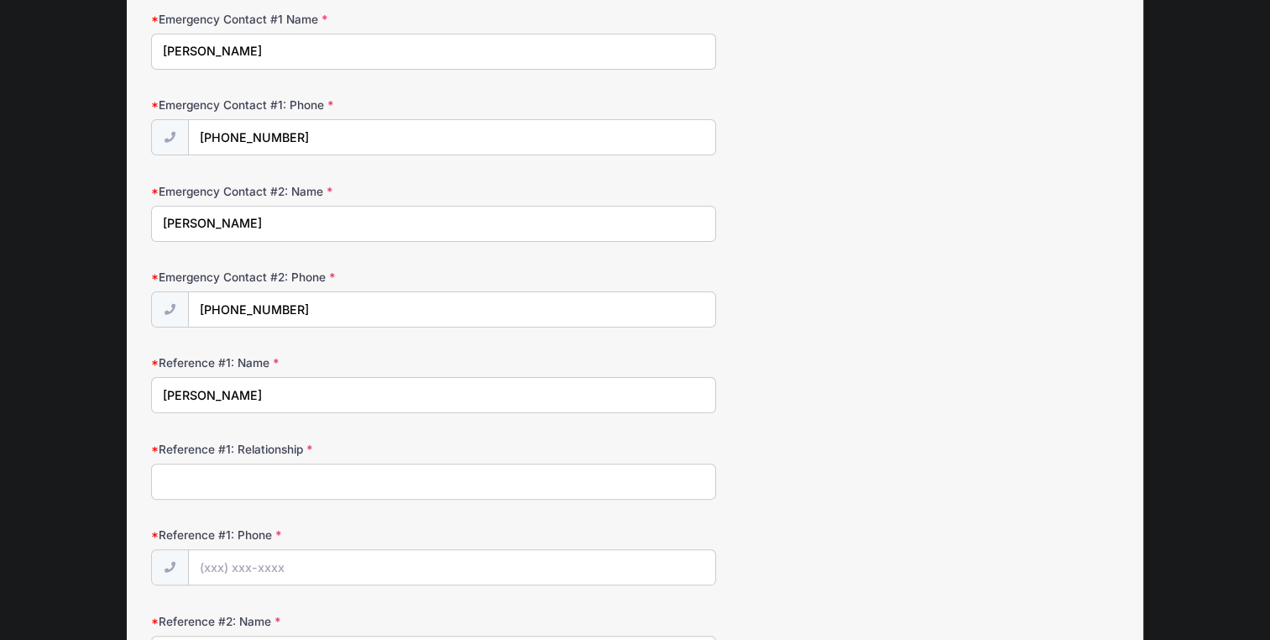
click at [197, 391] on input "sarals rosenbaum" at bounding box center [433, 395] width 564 height 36
type input "Sarala Rosenbaum"
click at [222, 49] on input "Rochel oratz" at bounding box center [433, 52] width 564 height 36
click at [199, 487] on input "Reference #1: Relationship" at bounding box center [433, 481] width 564 height 36
type input "friend"
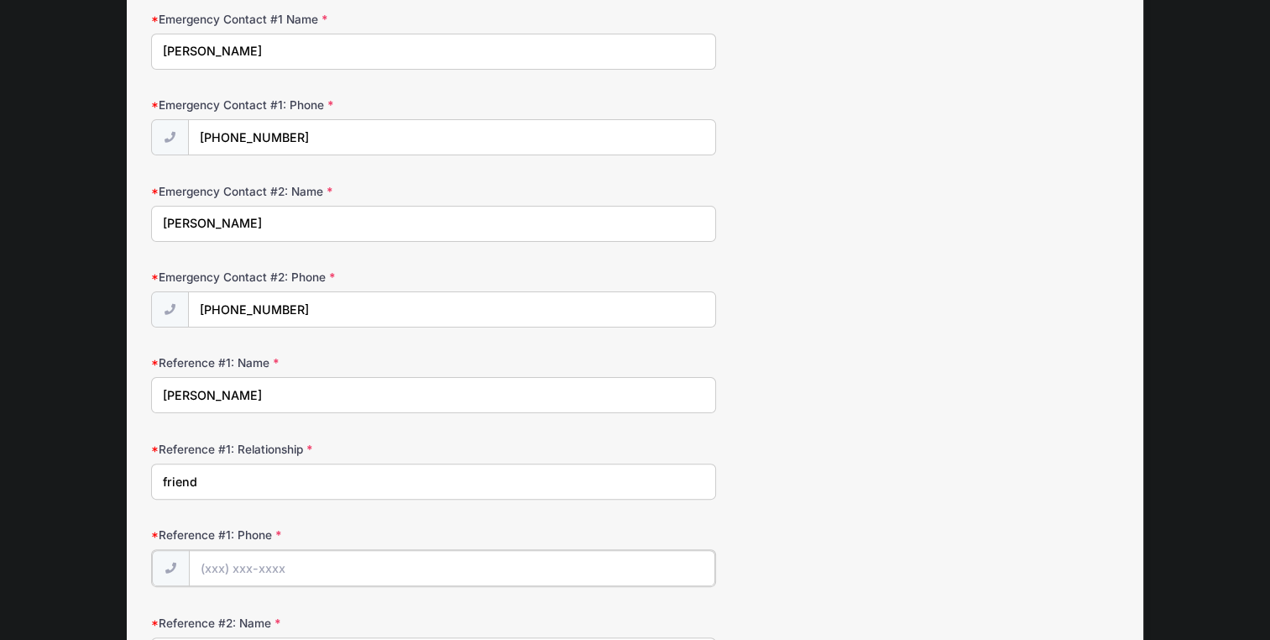
click at [249, 573] on input "Reference #1: Phone" at bounding box center [452, 568] width 526 height 36
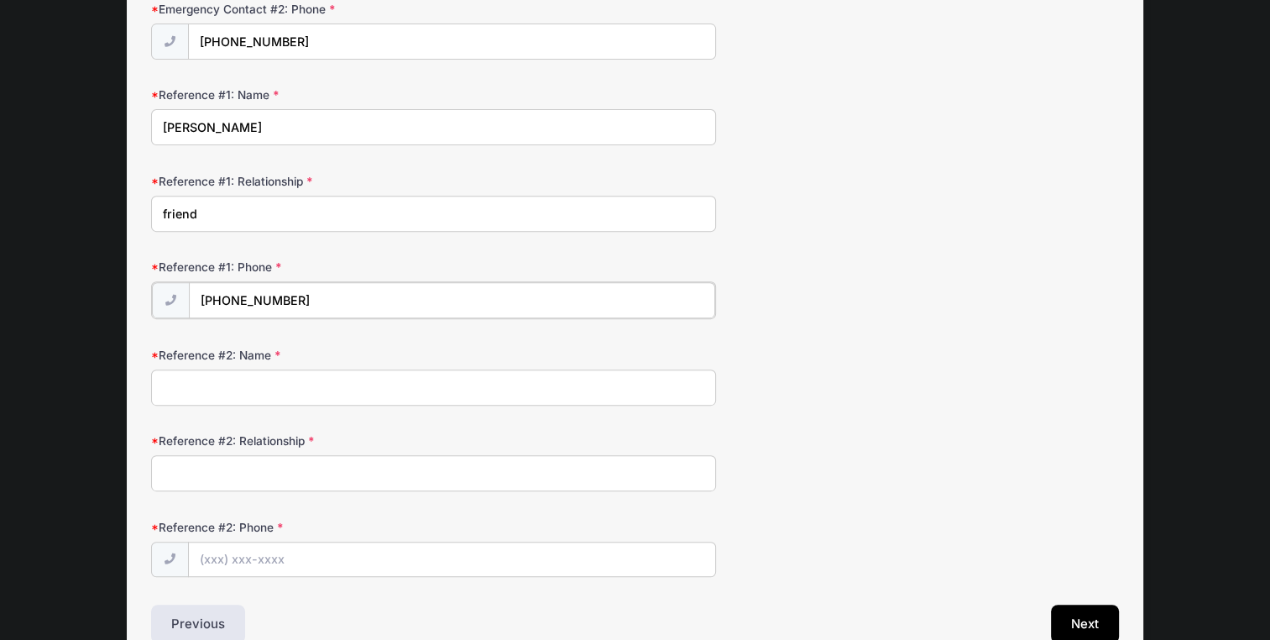
scroll to position [717, 0]
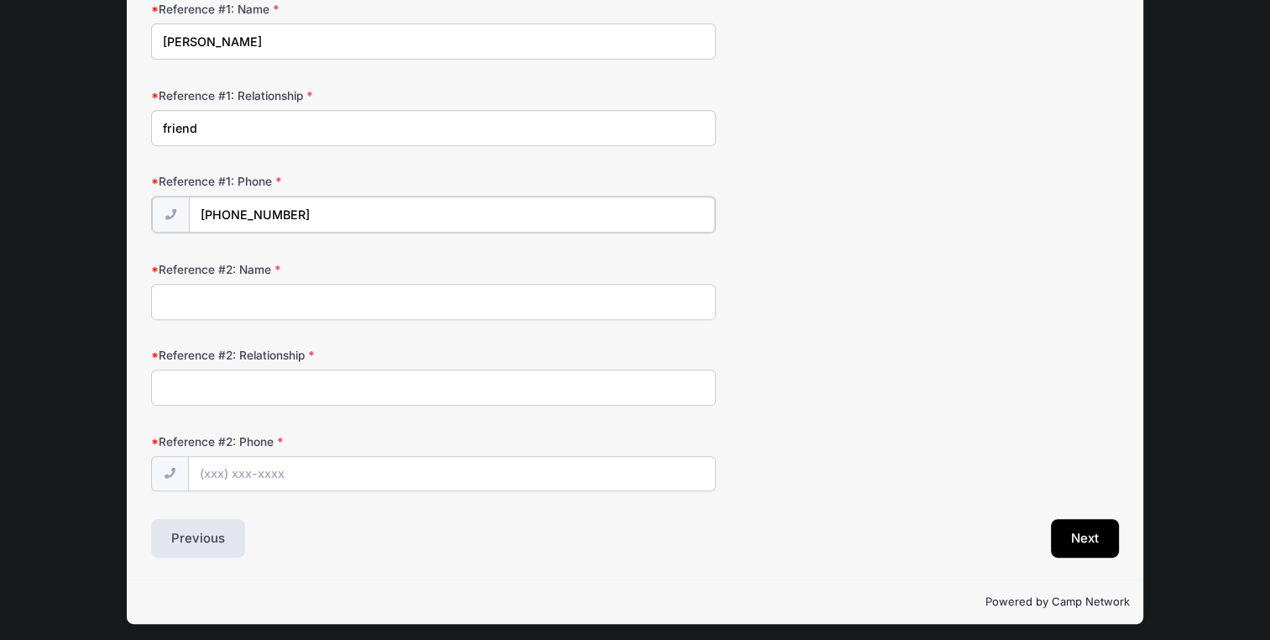
type input "(347) 552-0490"
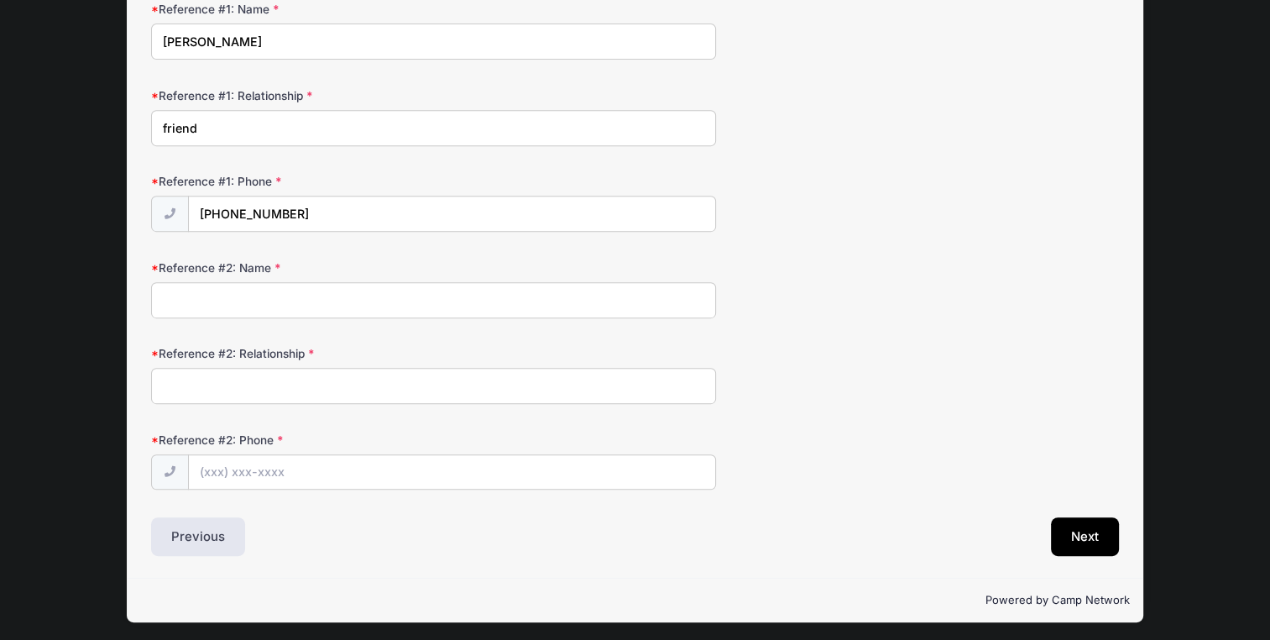
scroll to position [715, 0]
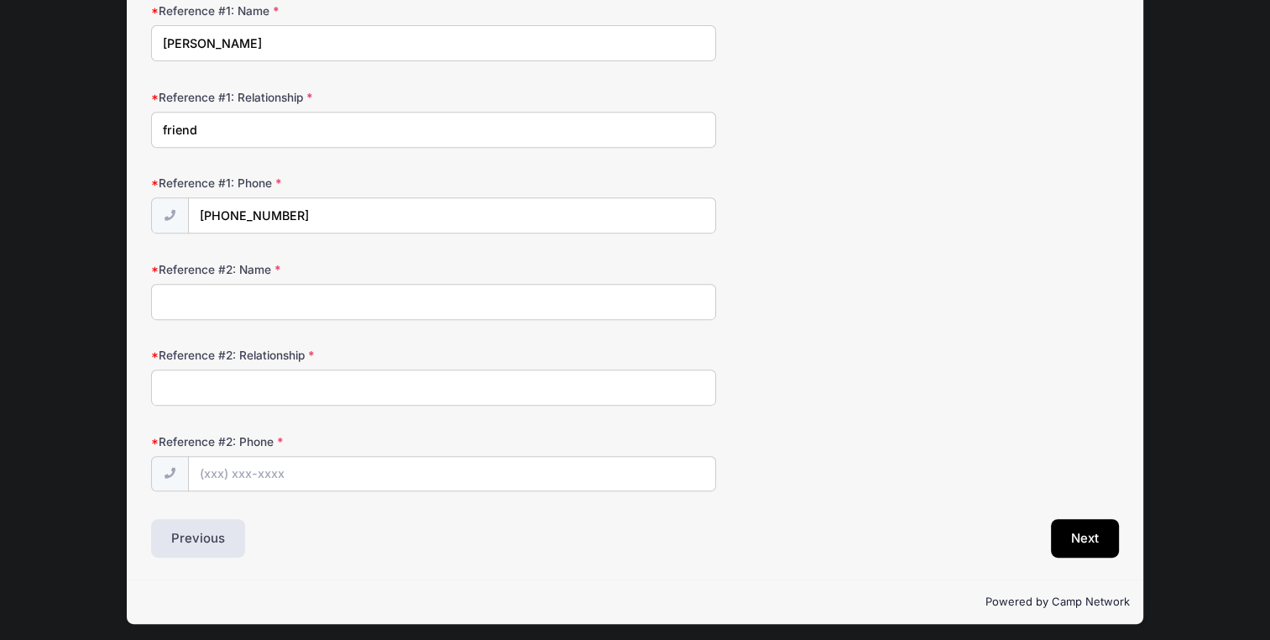
click at [416, 299] on input "Reference #2: Name" at bounding box center [433, 302] width 564 height 36
type input "Esty Oppenheimer"
click at [232, 374] on input "Reference #2: Relationship" at bounding box center [433, 387] width 564 height 36
type input "friend"
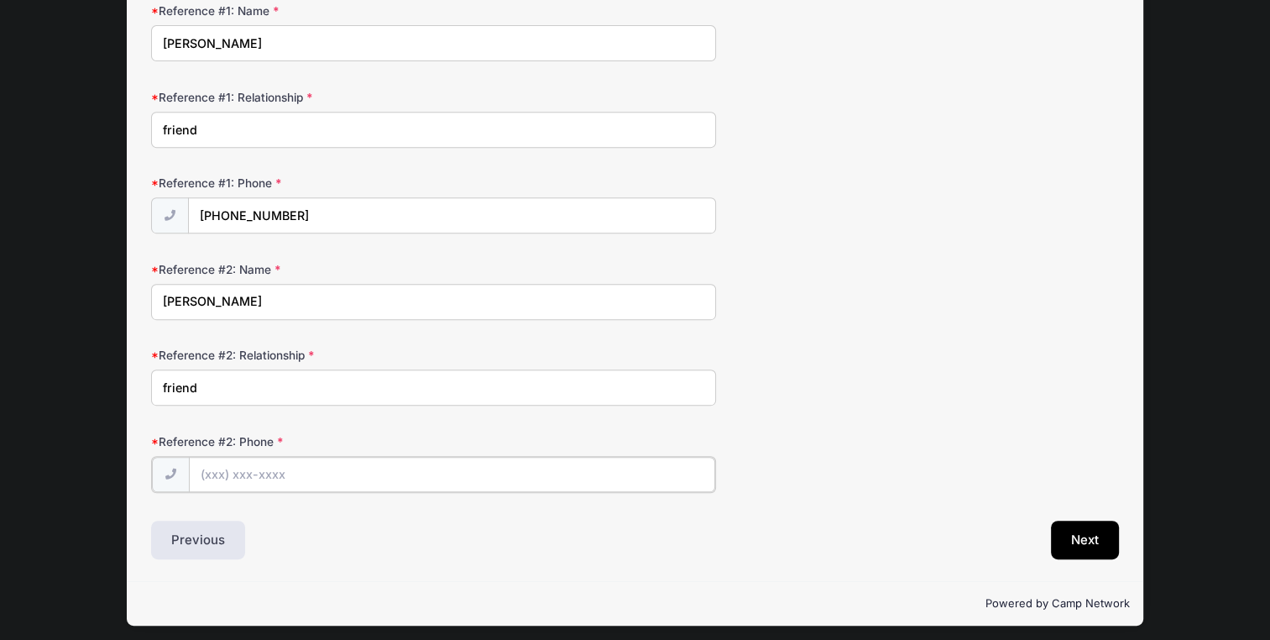
click at [203, 471] on input "Reference #2: Phone" at bounding box center [452, 475] width 526 height 36
type input "(848) 210-3587"
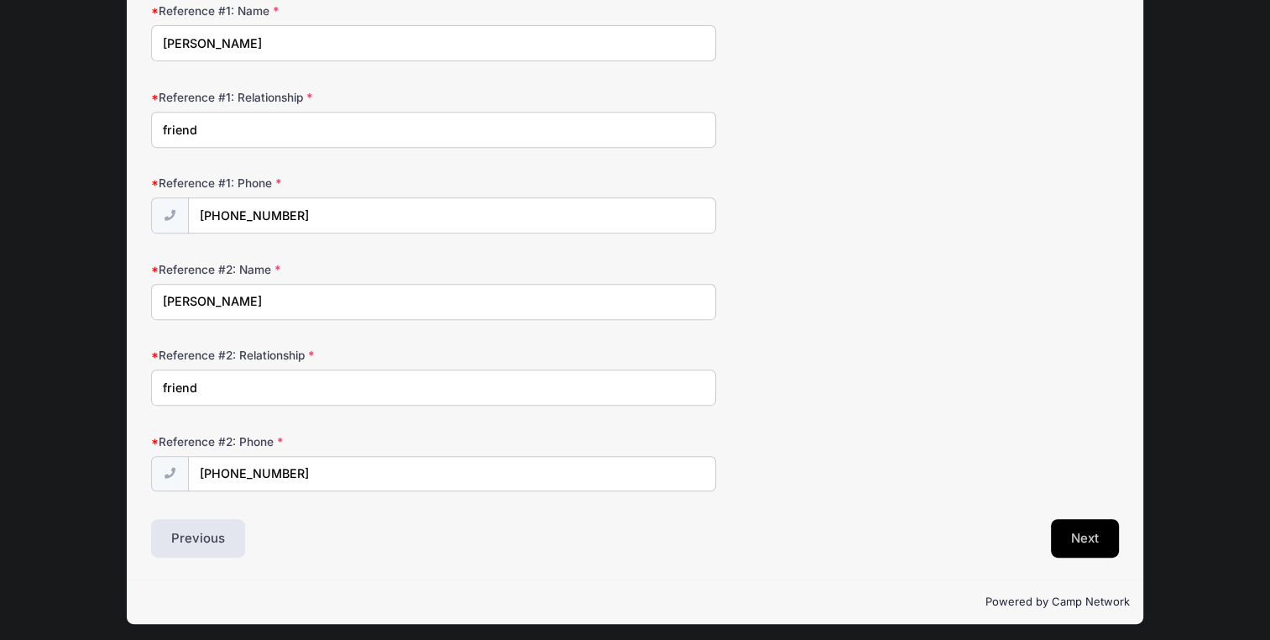
click at [1076, 542] on button "Next" at bounding box center [1085, 538] width 68 height 39
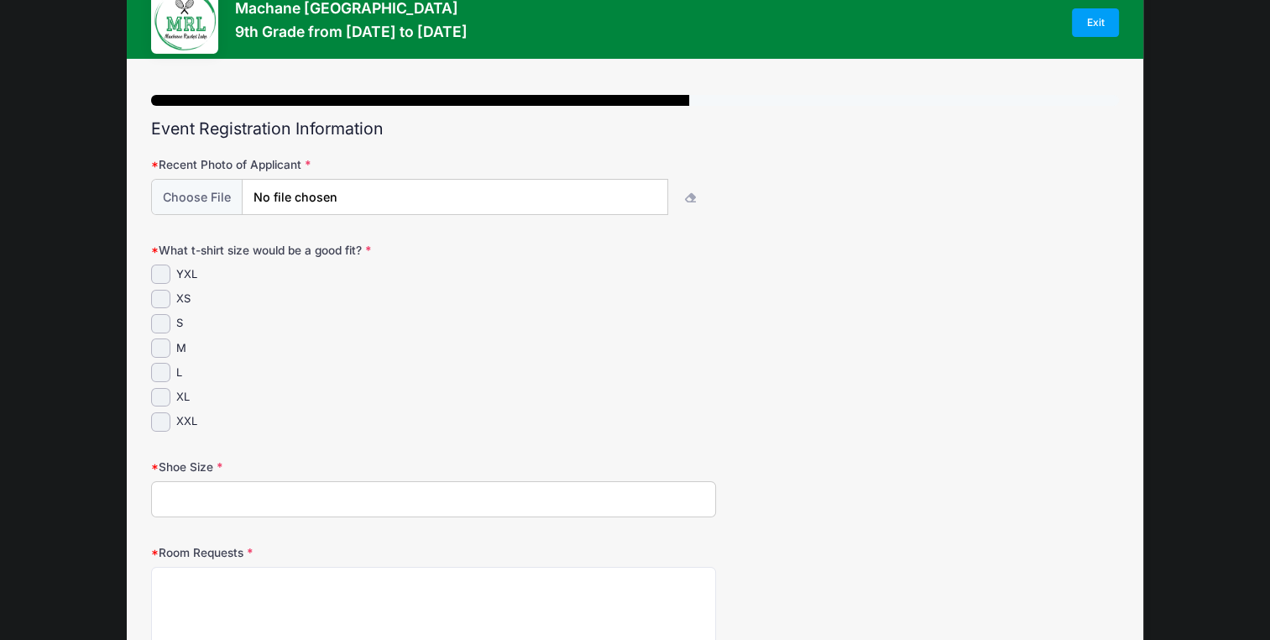
scroll to position [0, 0]
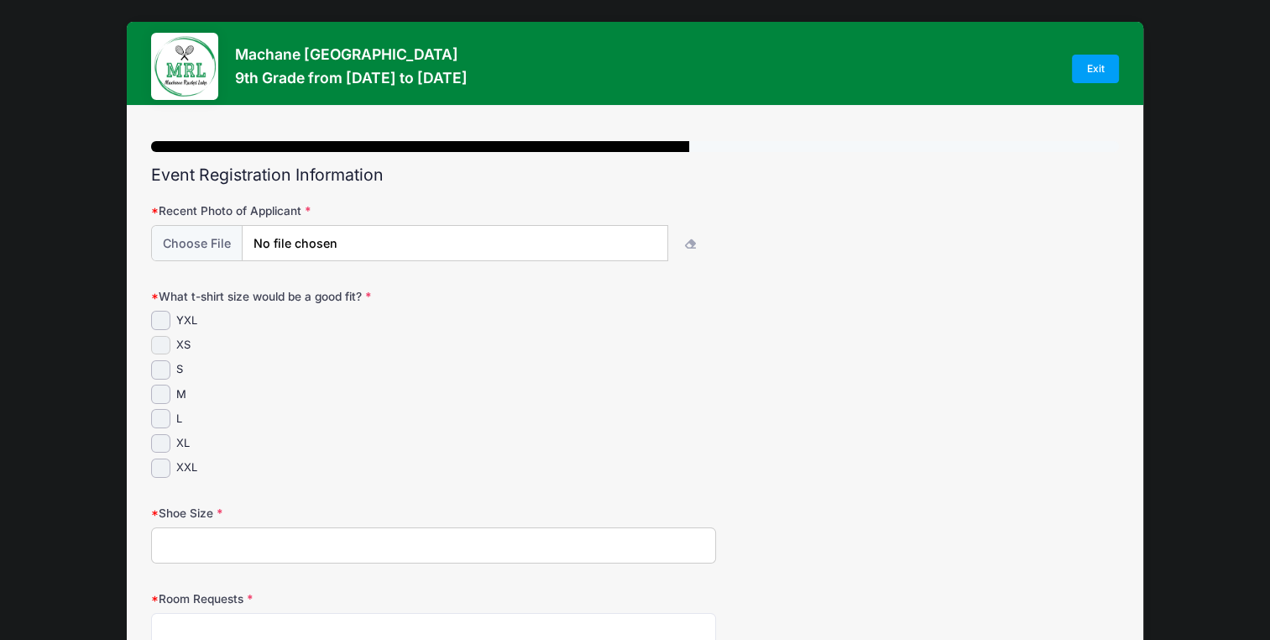
click at [165, 343] on input "XS" at bounding box center [160, 345] width 19 height 19
checkbox input "true"
click at [313, 555] on input "Shoe Size" at bounding box center [433, 545] width 564 height 36
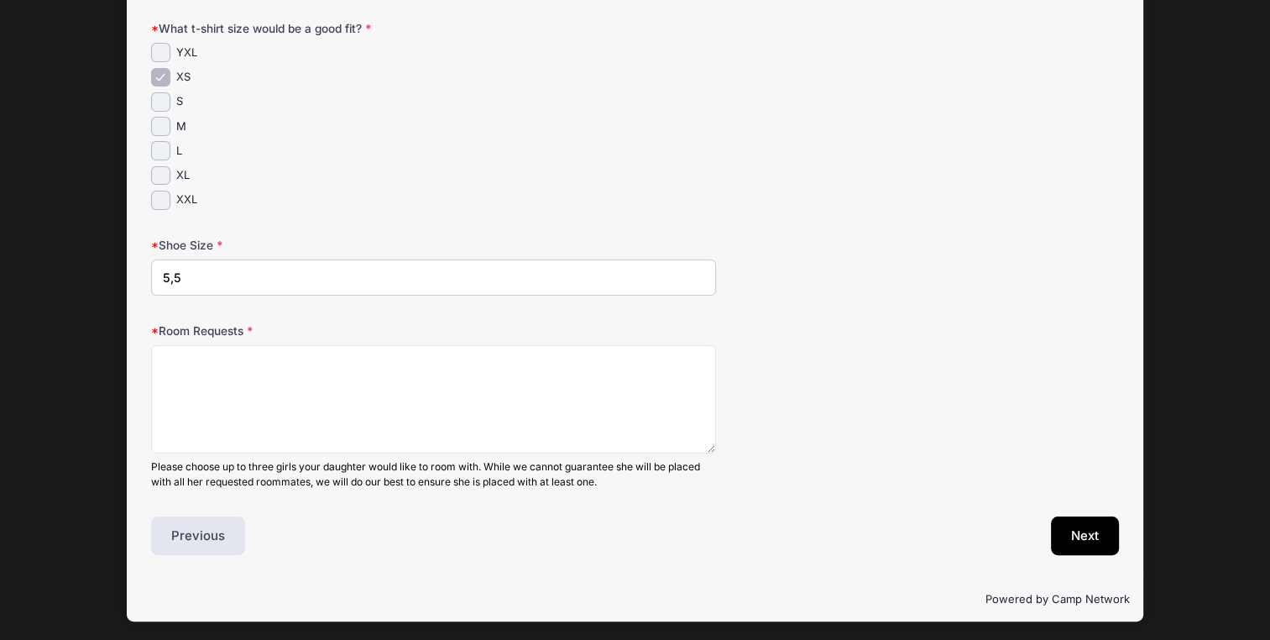
scroll to position [269, 0]
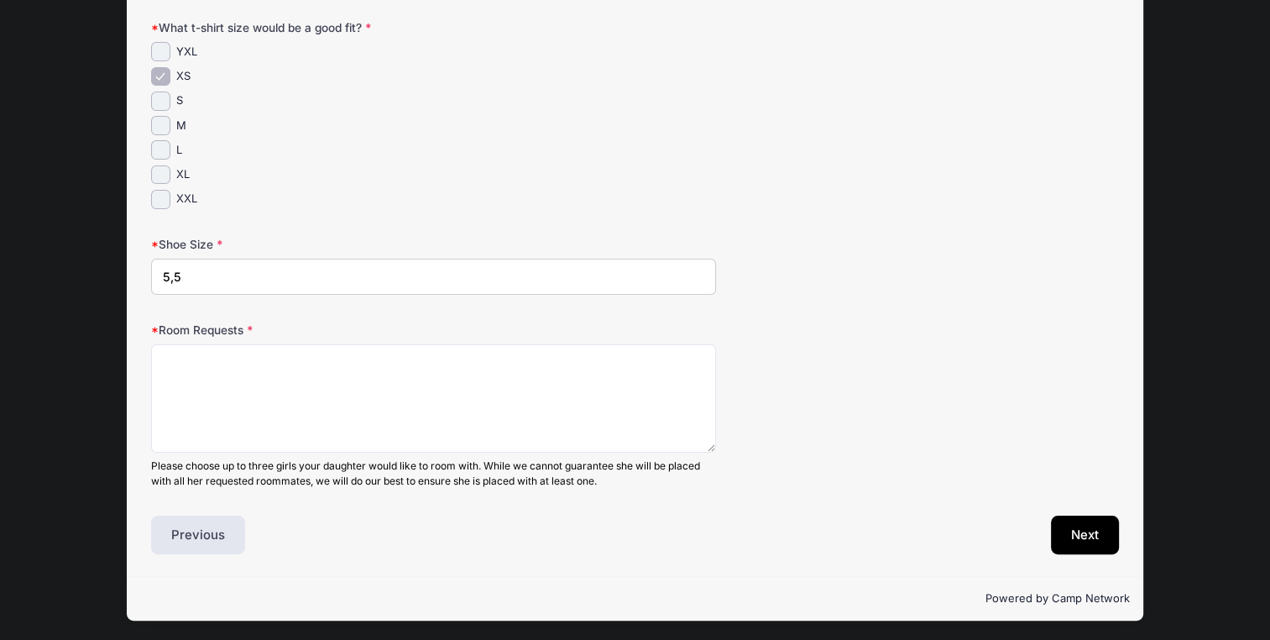
type input "5,5"
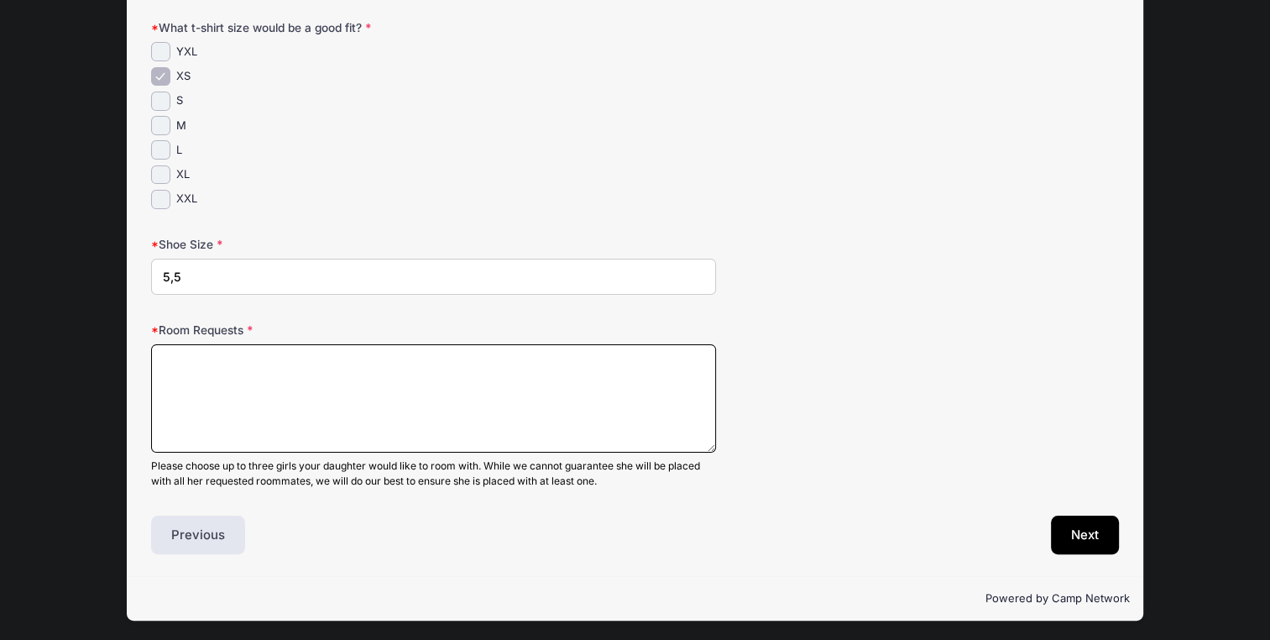
click at [463, 401] on textarea "Room Requests" at bounding box center [433, 398] width 564 height 108
type textarea "Shana Krohn Devorah Sorotzkin"
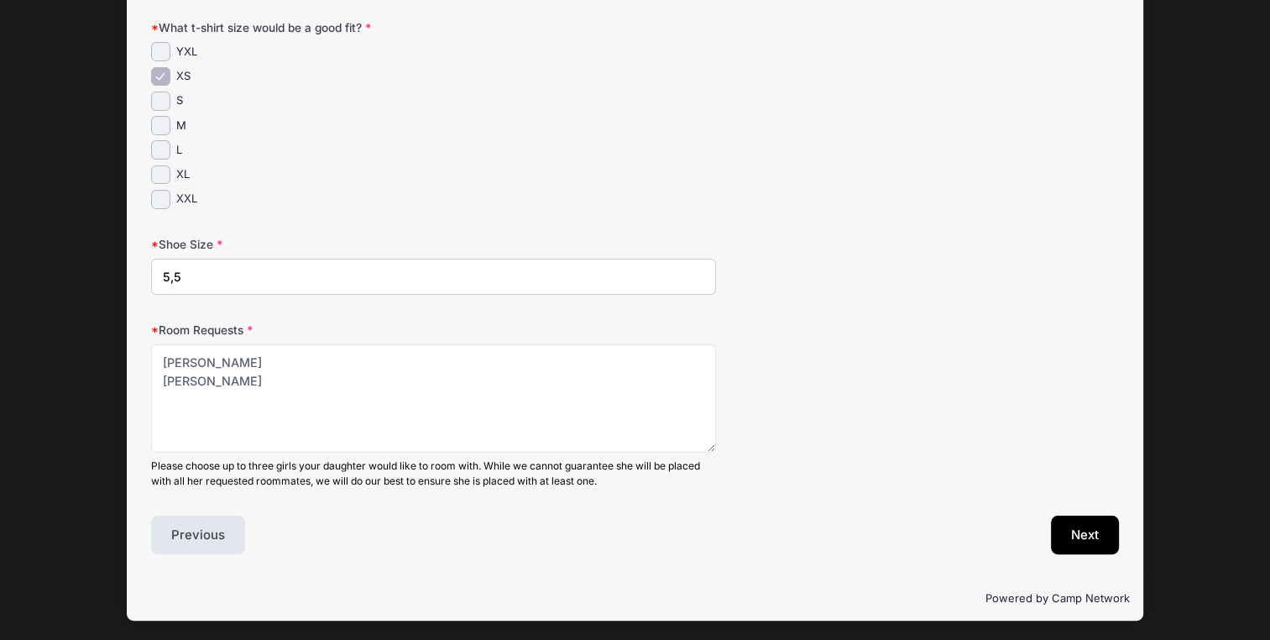
click at [177, 267] on input "5,5" at bounding box center [433, 277] width 564 height 36
type input "5.5"
click at [1076, 527] on button "Next" at bounding box center [1085, 535] width 68 height 39
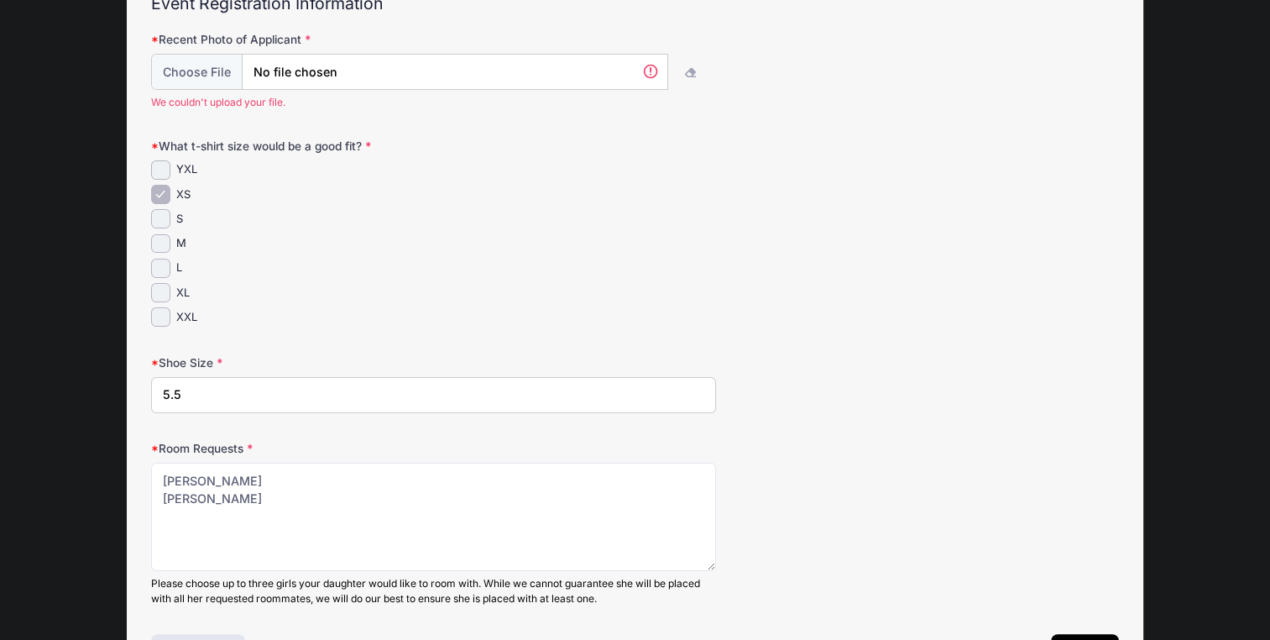
scroll to position [115, 0]
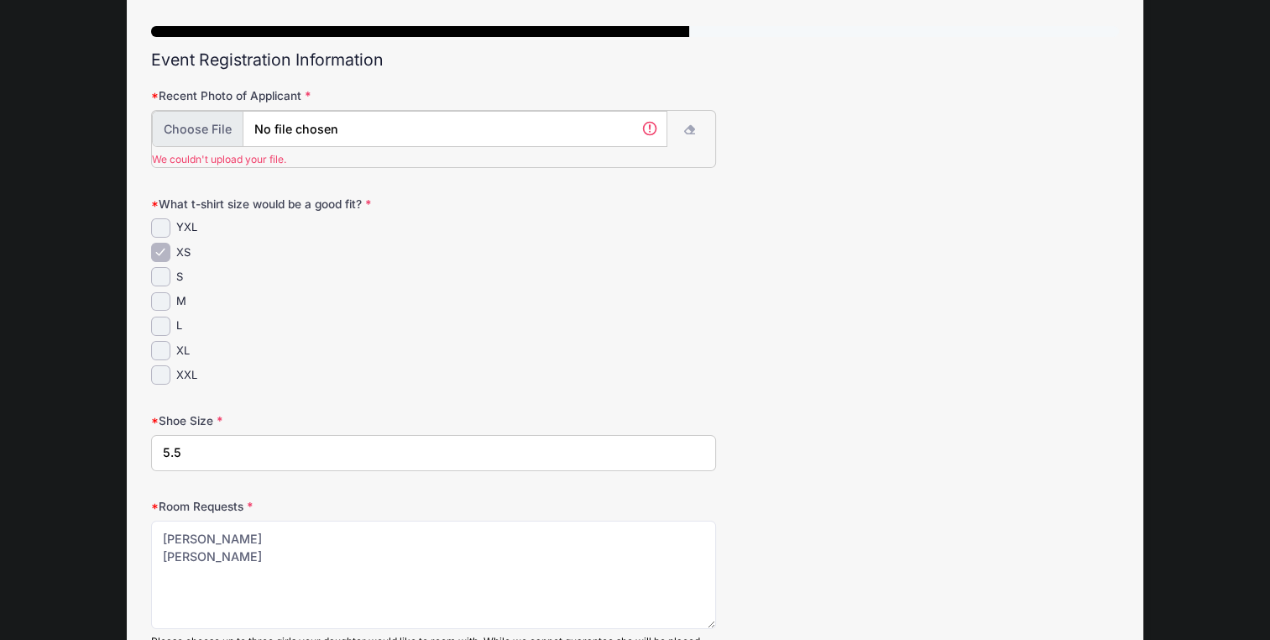
click at [652, 139] on input "file" at bounding box center [410, 129] width 516 height 36
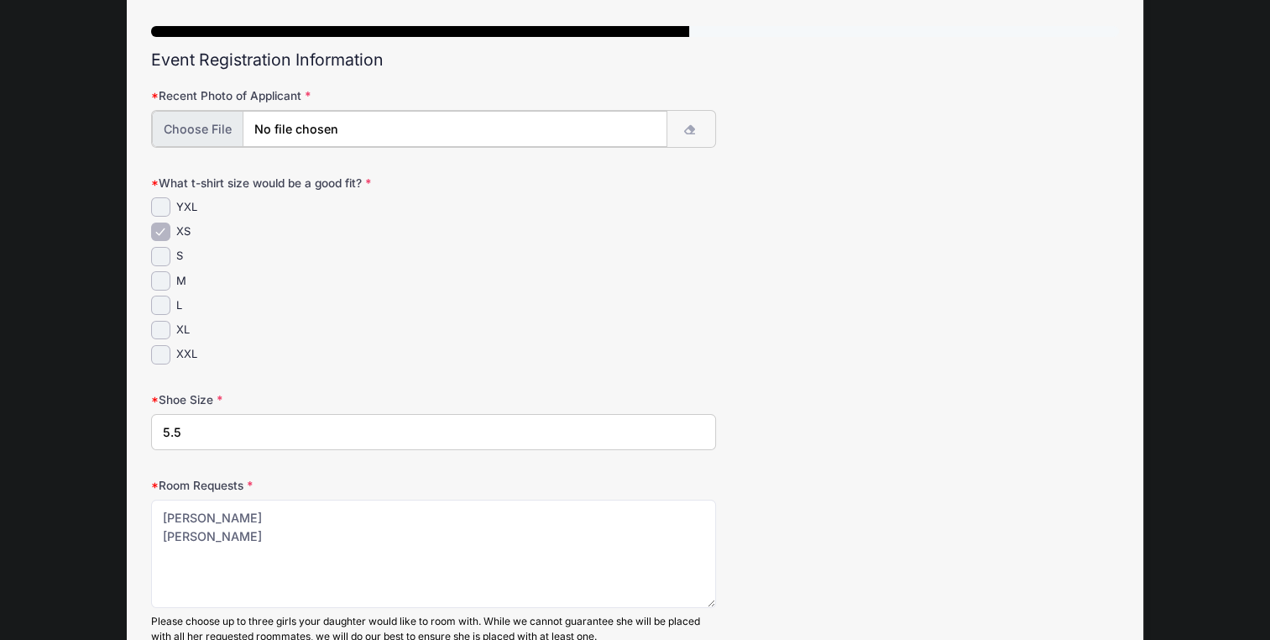
type input "C:\fakepath\IMG_2156.JPG"
click at [332, 123] on input "file" at bounding box center [410, 129] width 516 height 36
click at [296, 126] on input "file" at bounding box center [410, 129] width 516 height 36
click at [194, 119] on input "file" at bounding box center [410, 129] width 516 height 36
type input "C:\fakepath\IMG_2912.jpg"
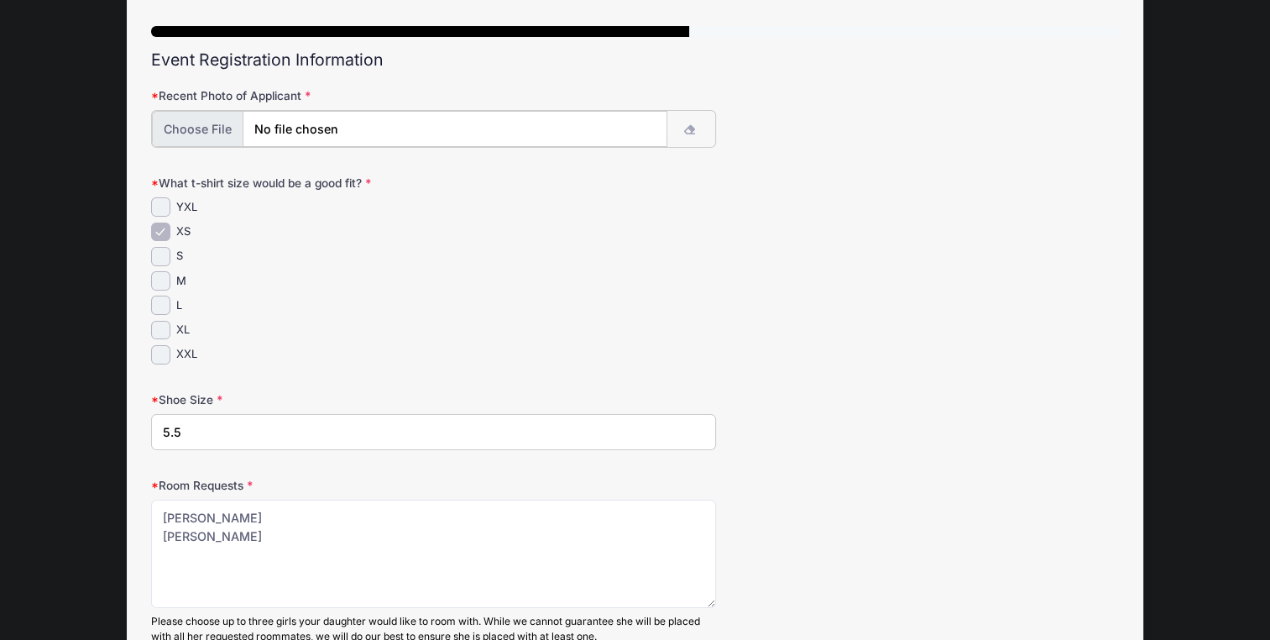
click at [294, 123] on input "file" at bounding box center [410, 129] width 516 height 36
click at [192, 129] on input "file" at bounding box center [410, 129] width 516 height 36
click at [317, 124] on input "file" at bounding box center [410, 129] width 516 height 36
type input "C:\fakepath\IMG_7796 (1).HEIC"
click at [323, 128] on input "file" at bounding box center [410, 129] width 516 height 36
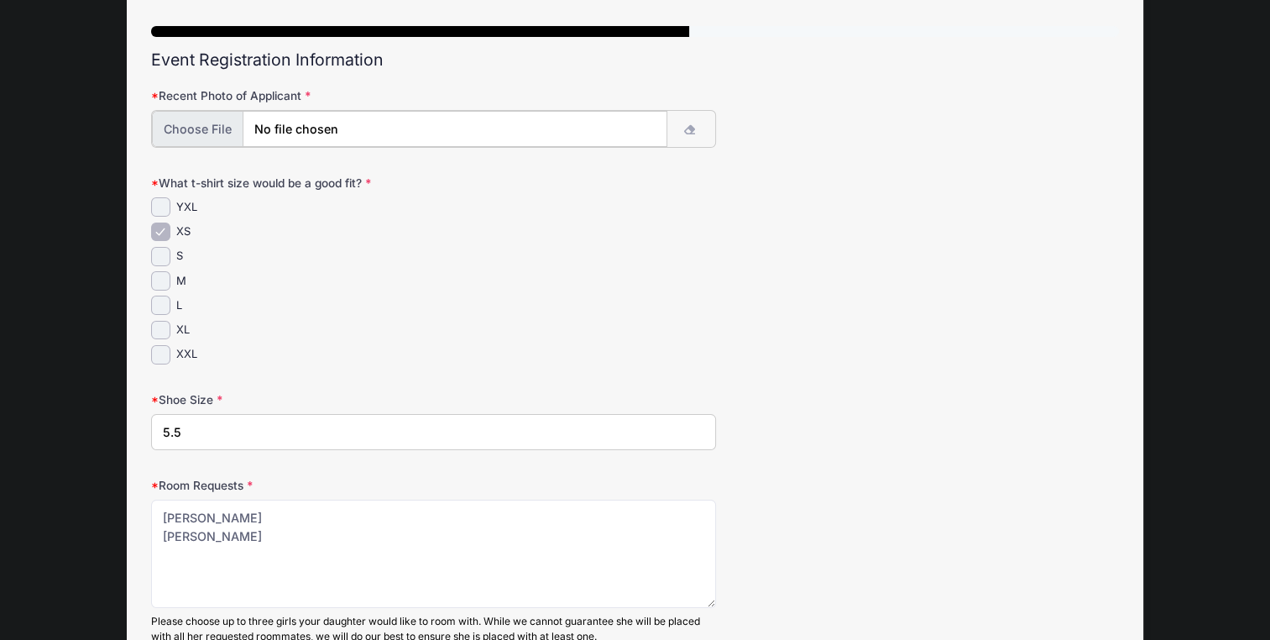
click at [401, 122] on input "file" at bounding box center [410, 129] width 516 height 36
type input "C:\fakepath\IMG_7752 (1).HEIC"
click at [403, 128] on input "file" at bounding box center [410, 129] width 516 height 36
click at [202, 136] on input "file" at bounding box center [410, 129] width 516 height 36
type input "C:\fakepath\IMG_2156.JPG"
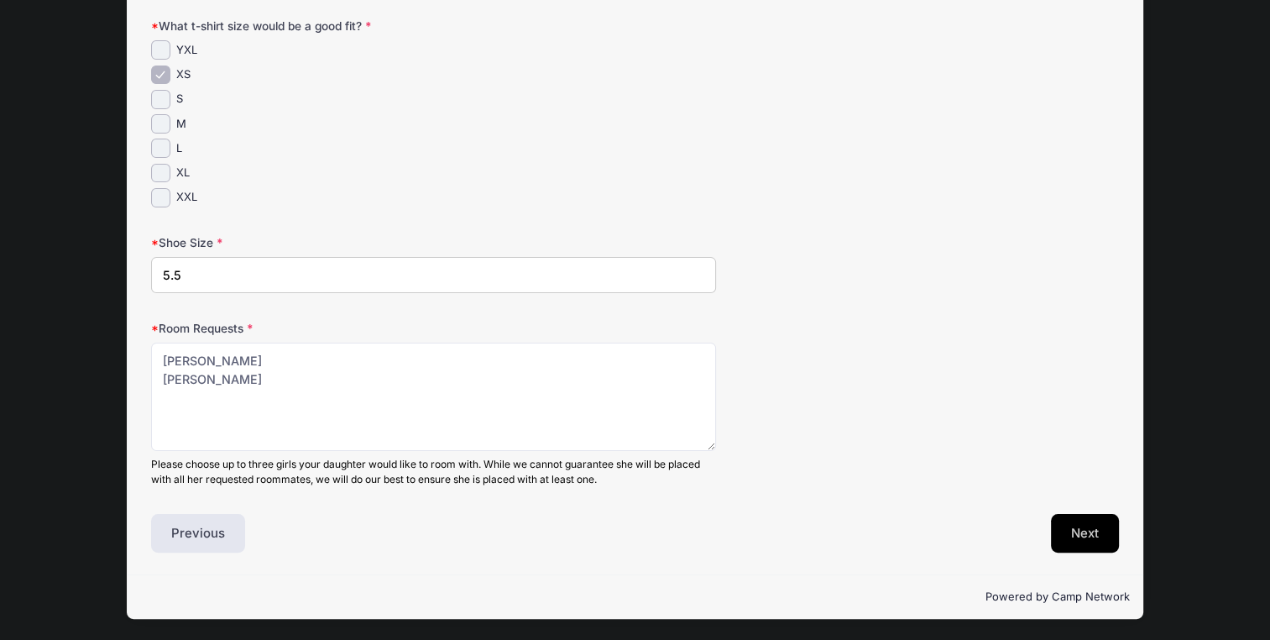
scroll to position [269, 0]
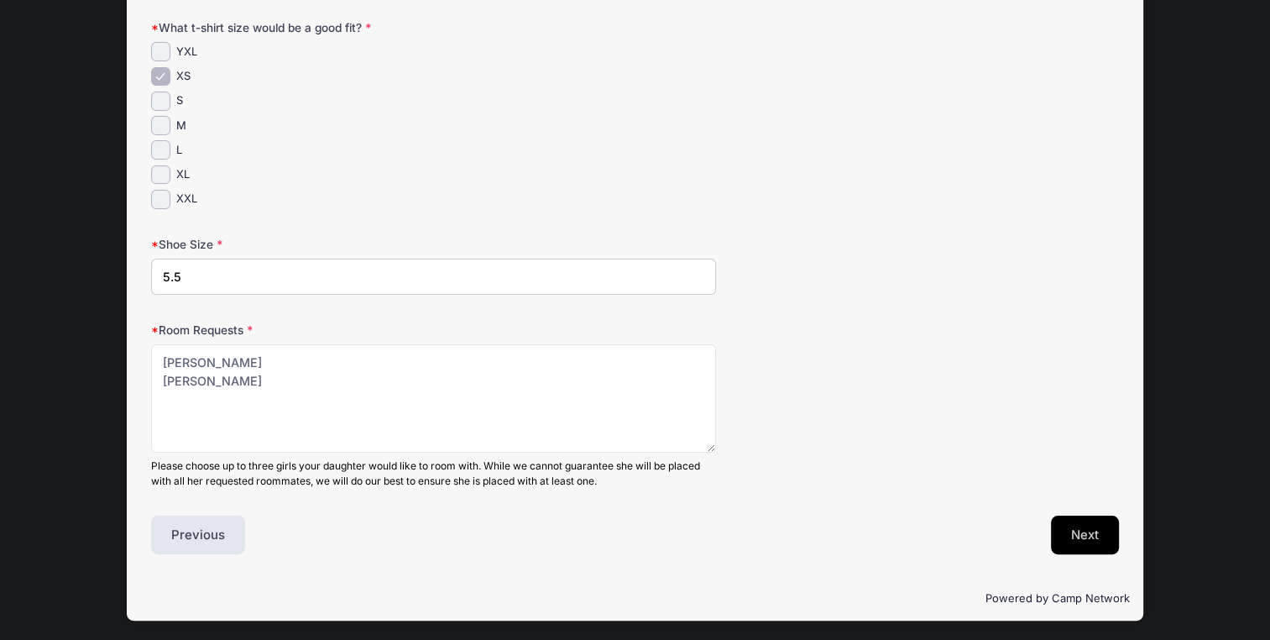
click at [1092, 532] on button "Next" at bounding box center [1085, 535] width 68 height 39
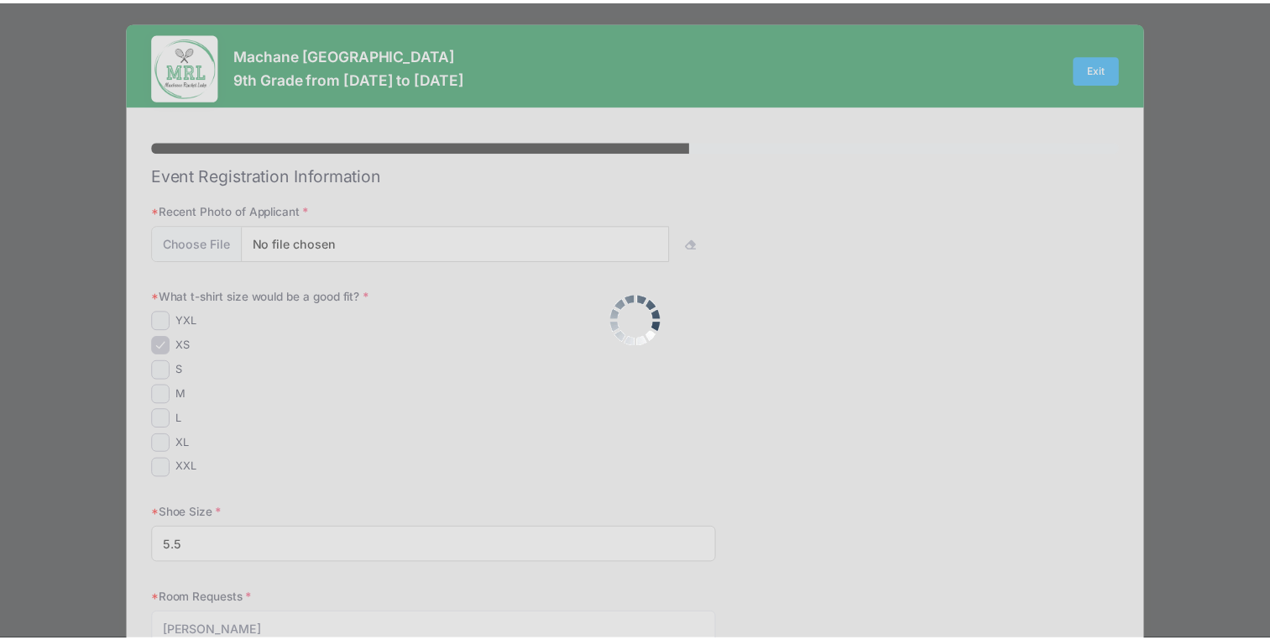
scroll to position [0, 0]
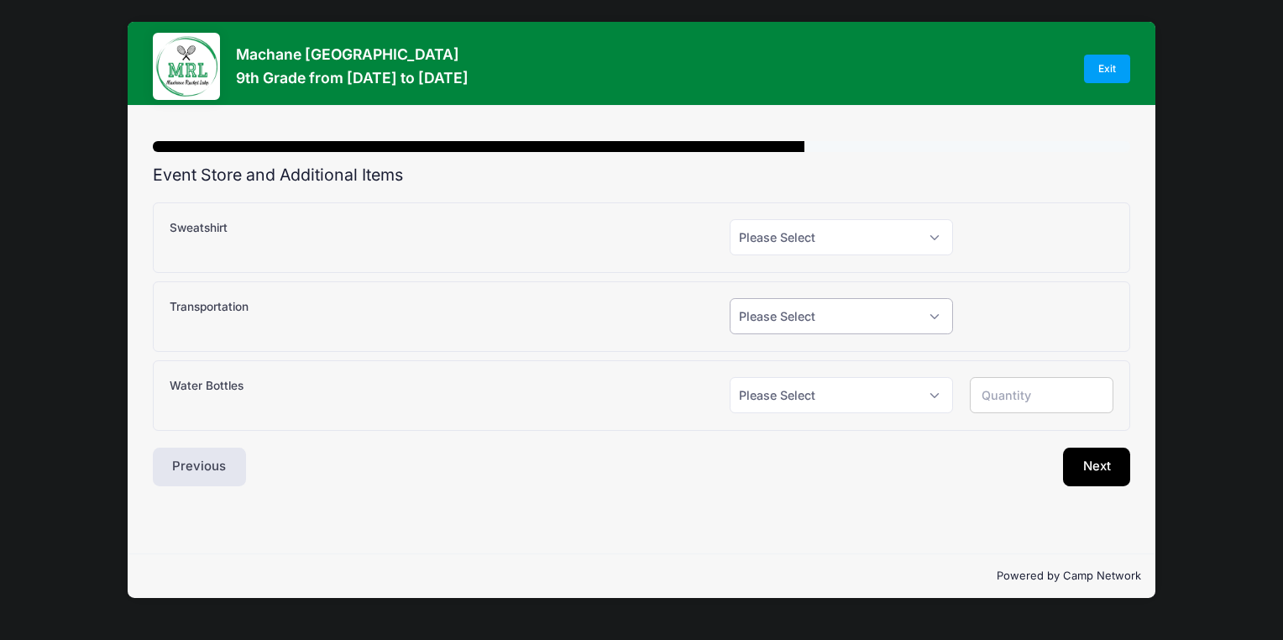
click at [934, 317] on select "Please Select Yes (+$150.00) No" at bounding box center [841, 316] width 223 height 36
select select "1"
click at [730, 298] on select "Please Select Yes (+$150.00) No" at bounding box center [841, 316] width 223 height 36
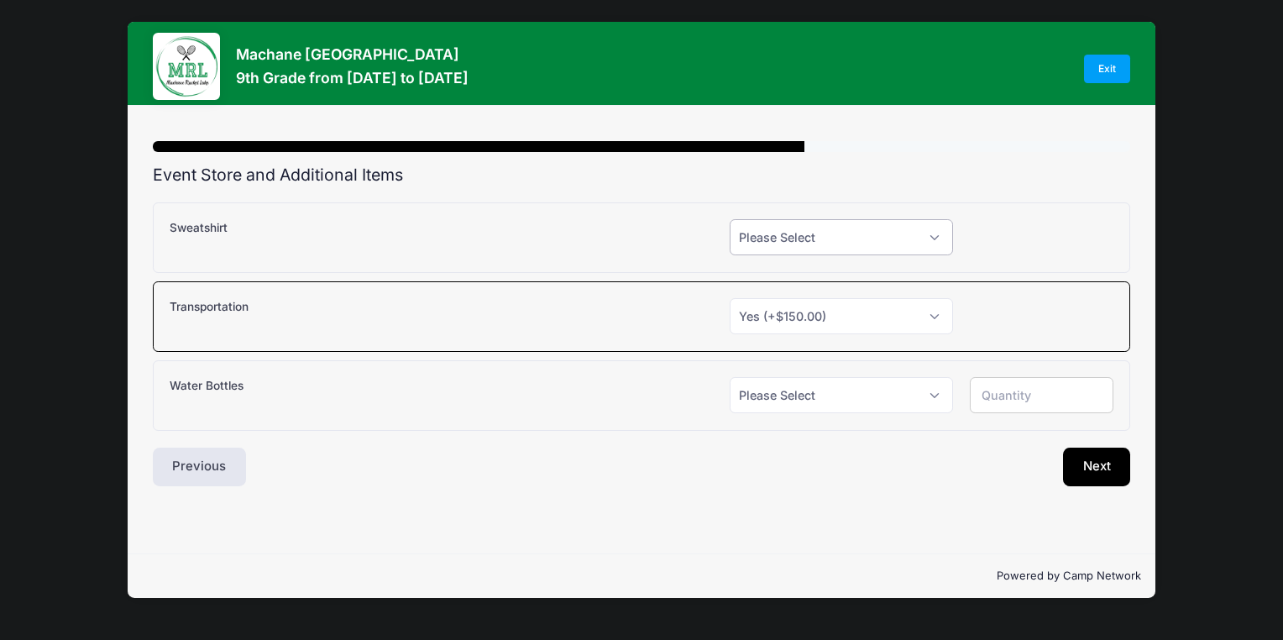
click at [941, 242] on select "Please Select Yes (+$25.00) No" at bounding box center [841, 237] width 223 height 36
click at [1091, 460] on button "Next" at bounding box center [1097, 467] width 68 height 39
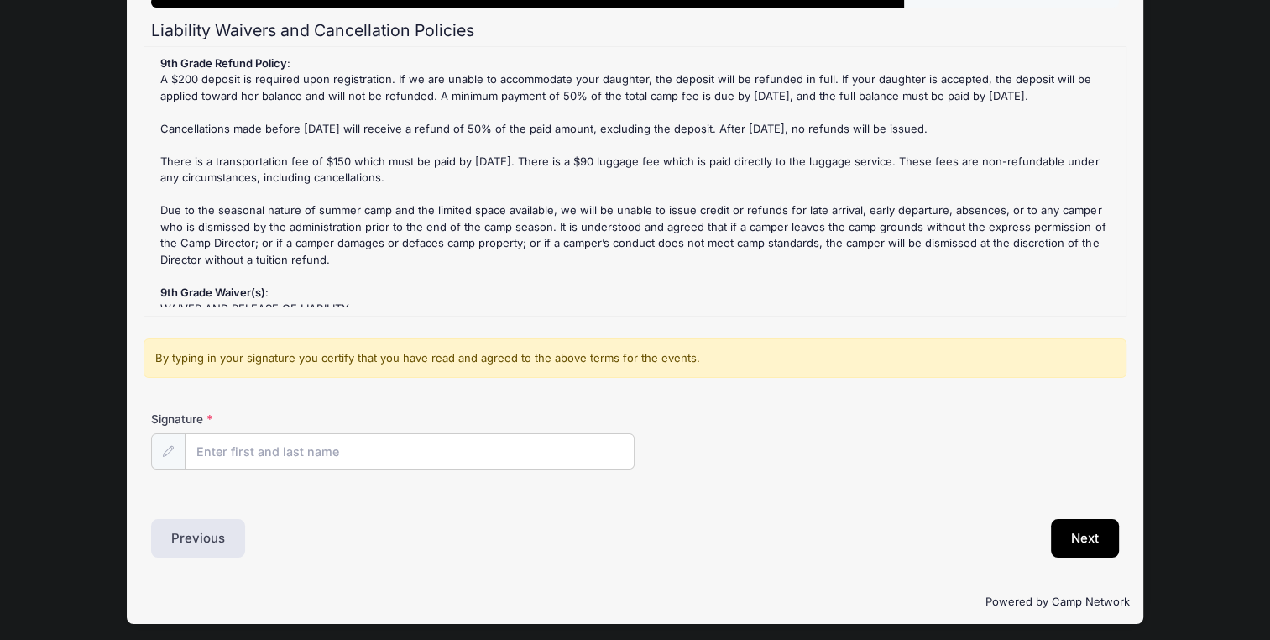
scroll to position [148, 0]
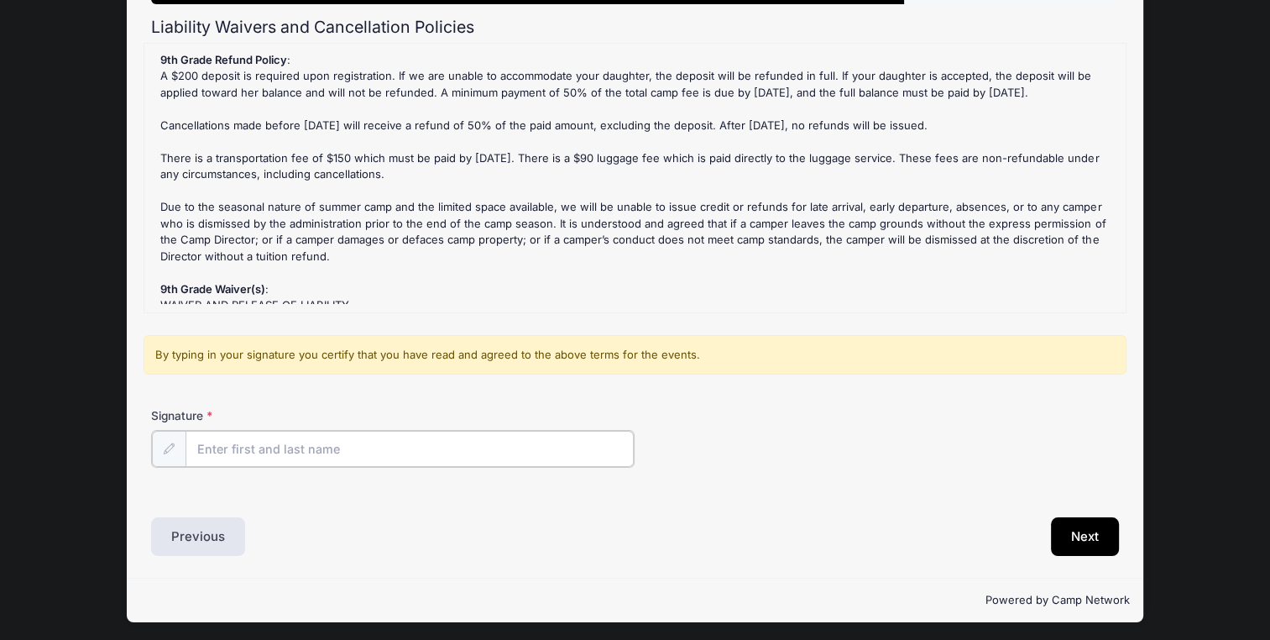
click at [539, 452] on input "Signature" at bounding box center [410, 449] width 448 height 36
type input "GILA HILLER"
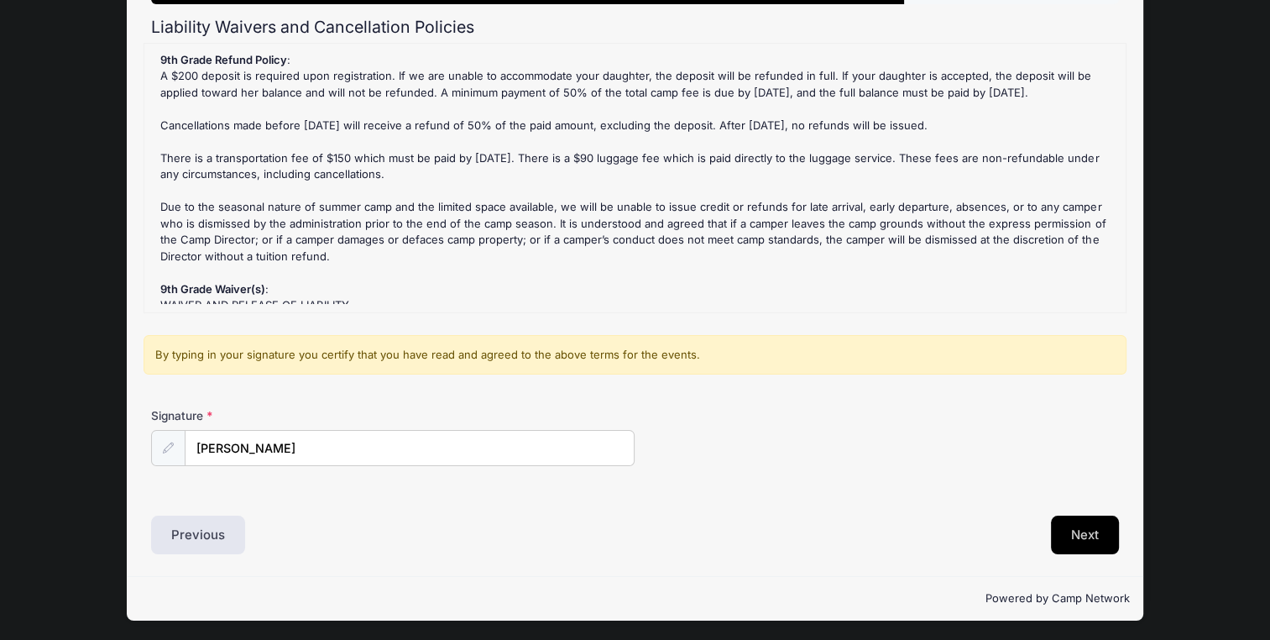
click at [1076, 541] on button "Next" at bounding box center [1085, 535] width 68 height 39
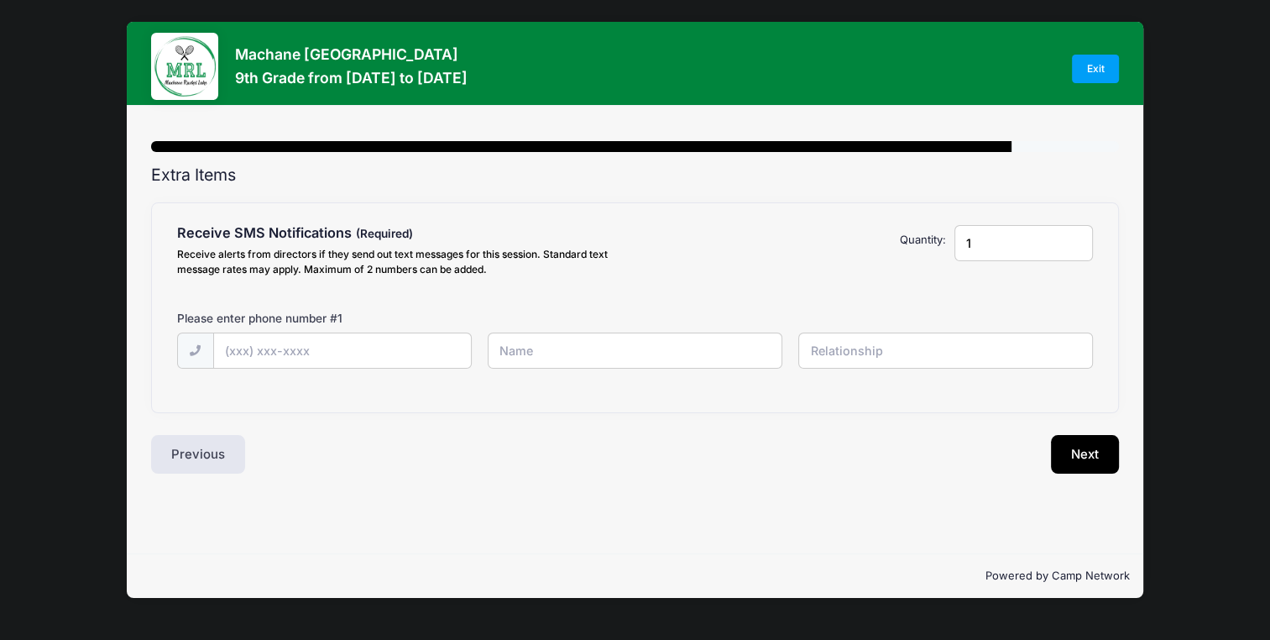
scroll to position [0, 0]
click at [0, 0] on input "text" at bounding box center [0, 0] width 0 height 0
type input "(917) 435-6191"
click at [1107, 452] on button "Next" at bounding box center [1097, 454] width 68 height 39
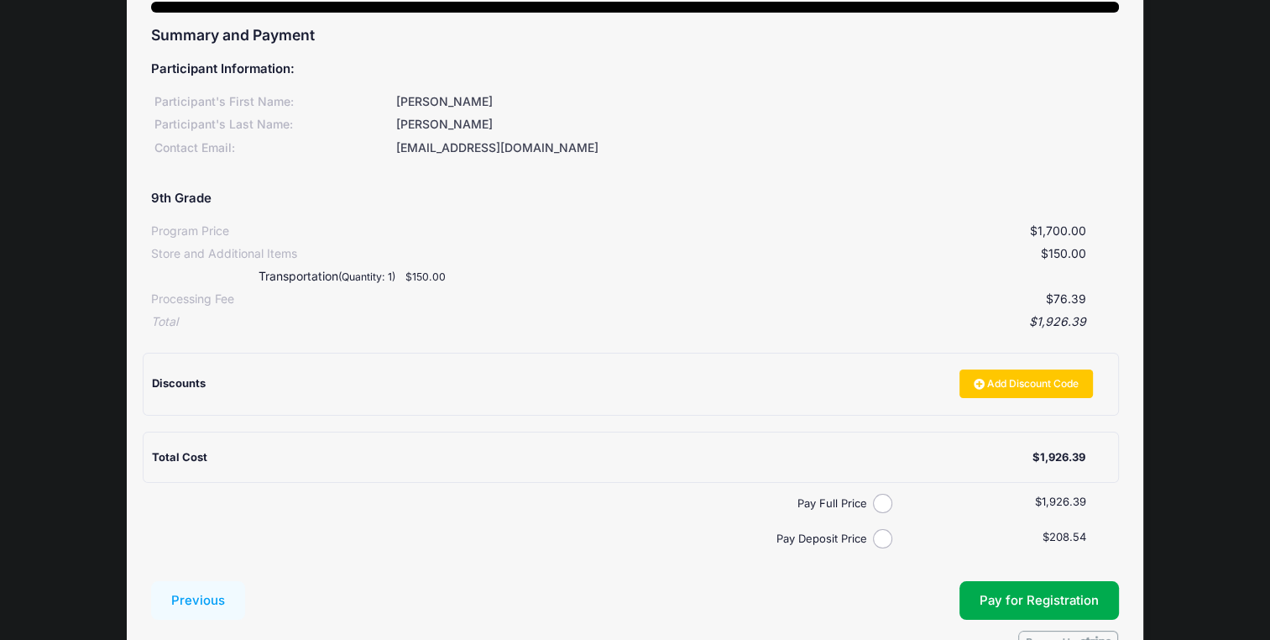
scroll to position [238, 0]
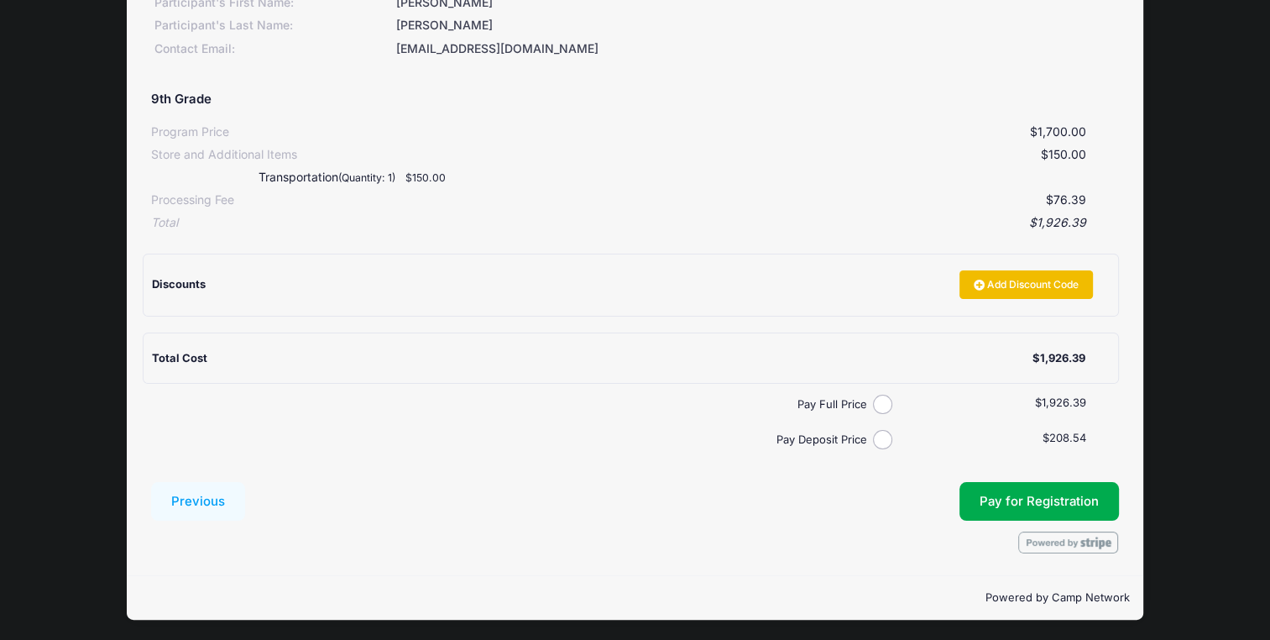
click at [1021, 284] on link "Add Discount Code" at bounding box center [1027, 284] width 134 height 29
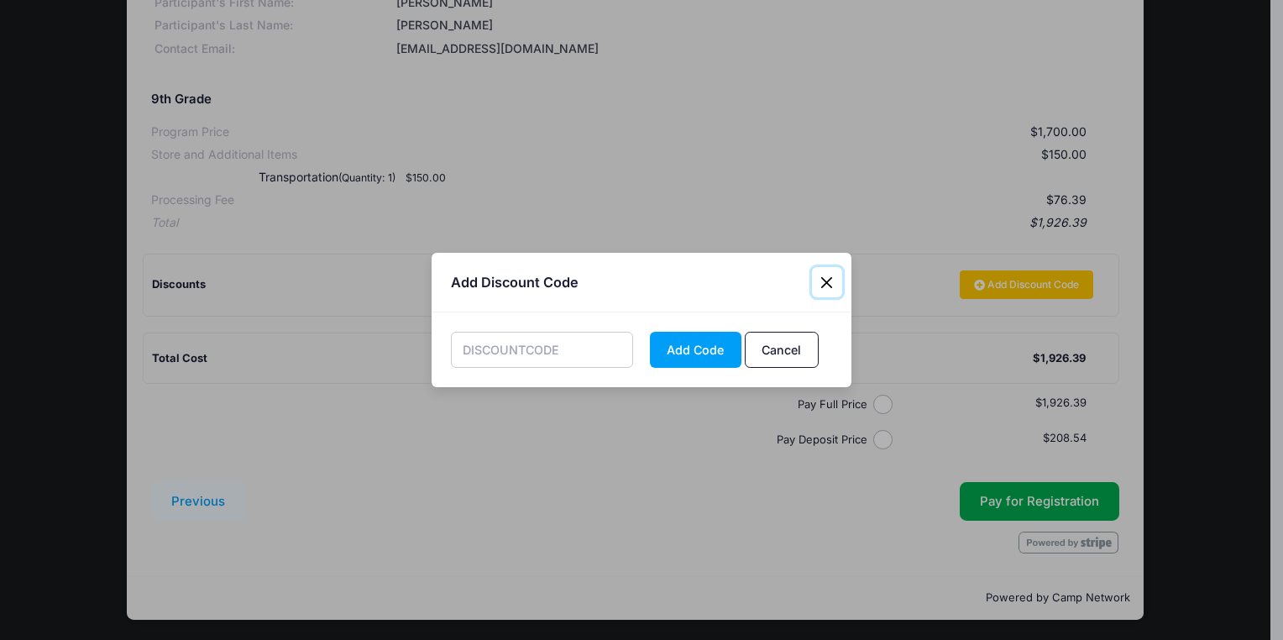
click at [828, 280] on button "Close" at bounding box center [827, 282] width 30 height 30
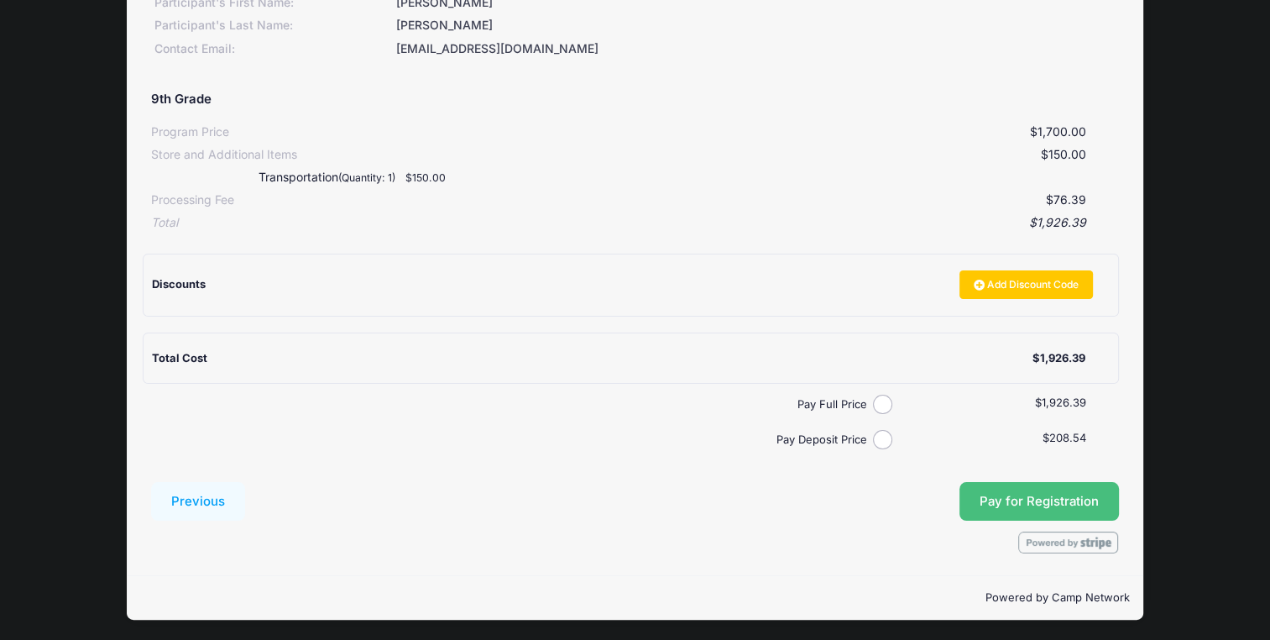
click at [1034, 498] on span "Pay for Registration" at bounding box center [1039, 501] width 119 height 15
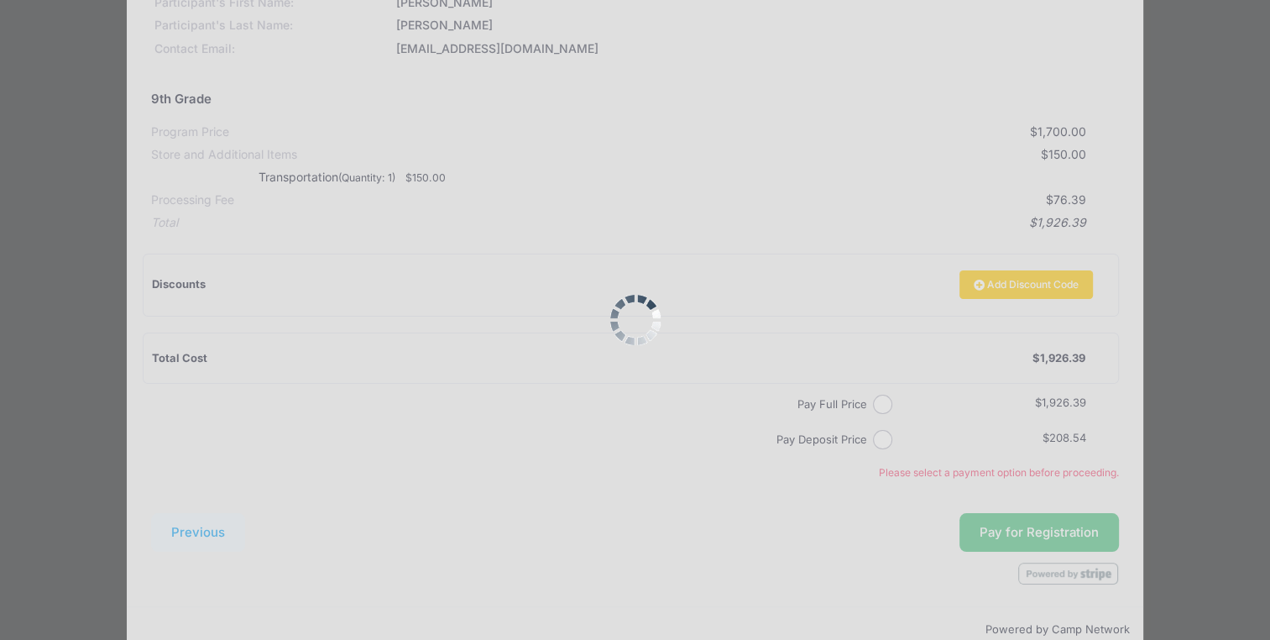
scroll to position [270, 0]
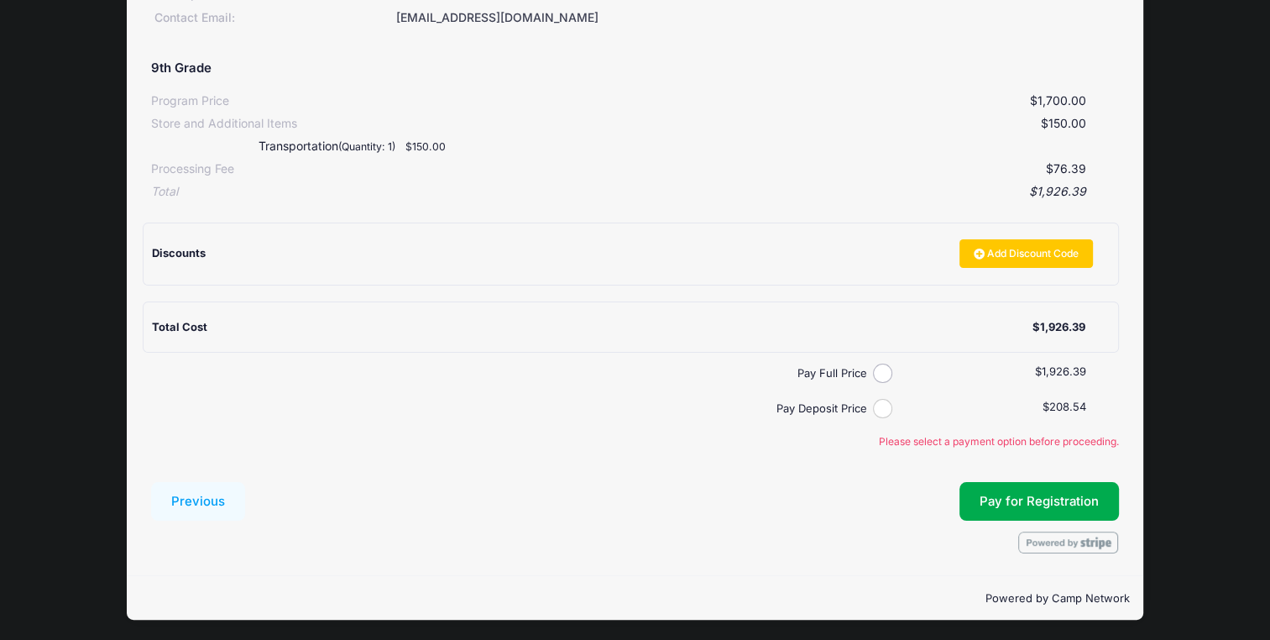
click at [873, 403] on input "Pay Deposit Price" at bounding box center [882, 408] width 19 height 19
radio input "true"
click at [1013, 495] on span "Pay for Registration" at bounding box center [1039, 501] width 119 height 15
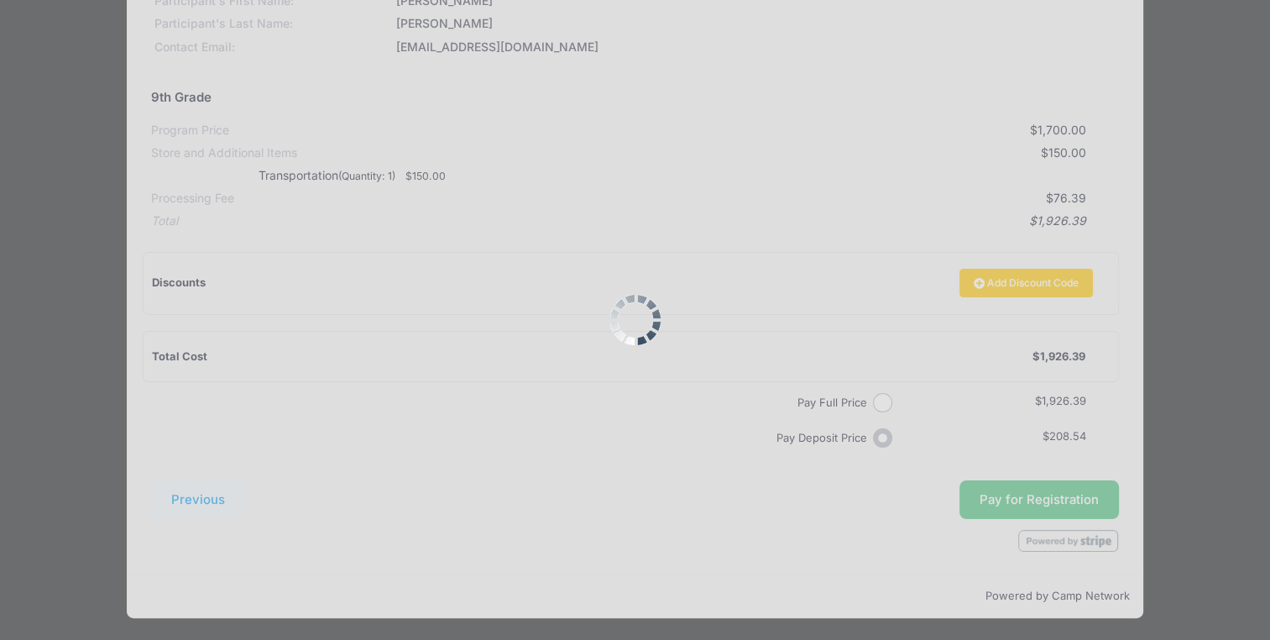
scroll to position [238, 0]
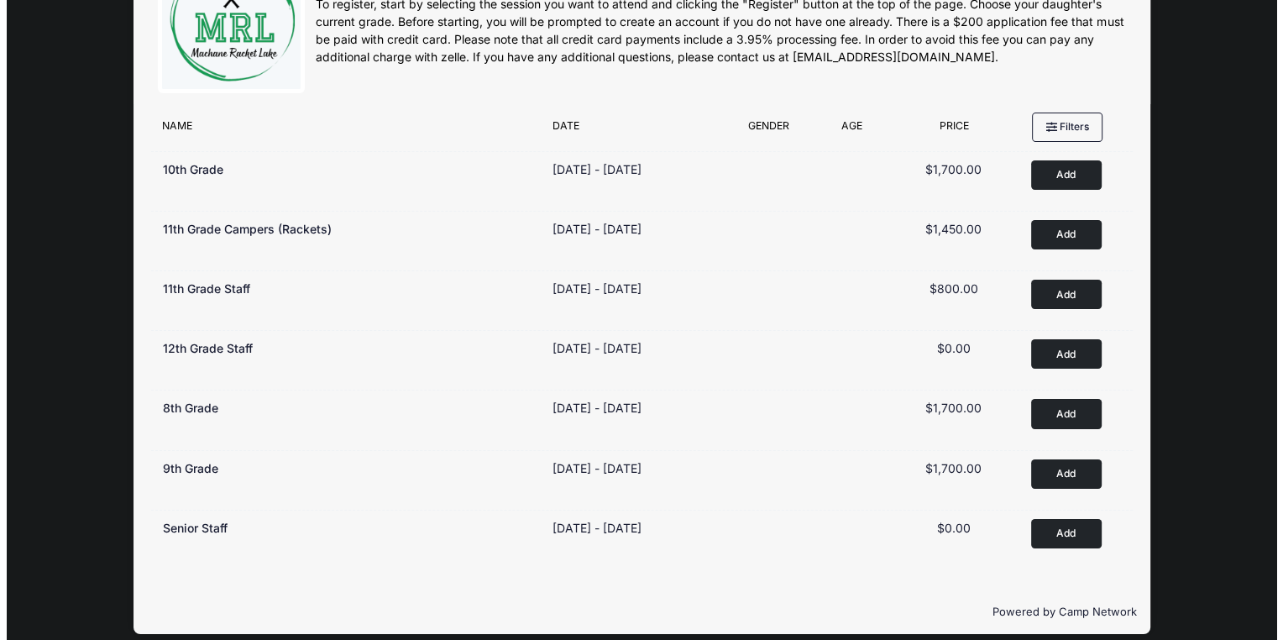
scroll to position [101, 0]
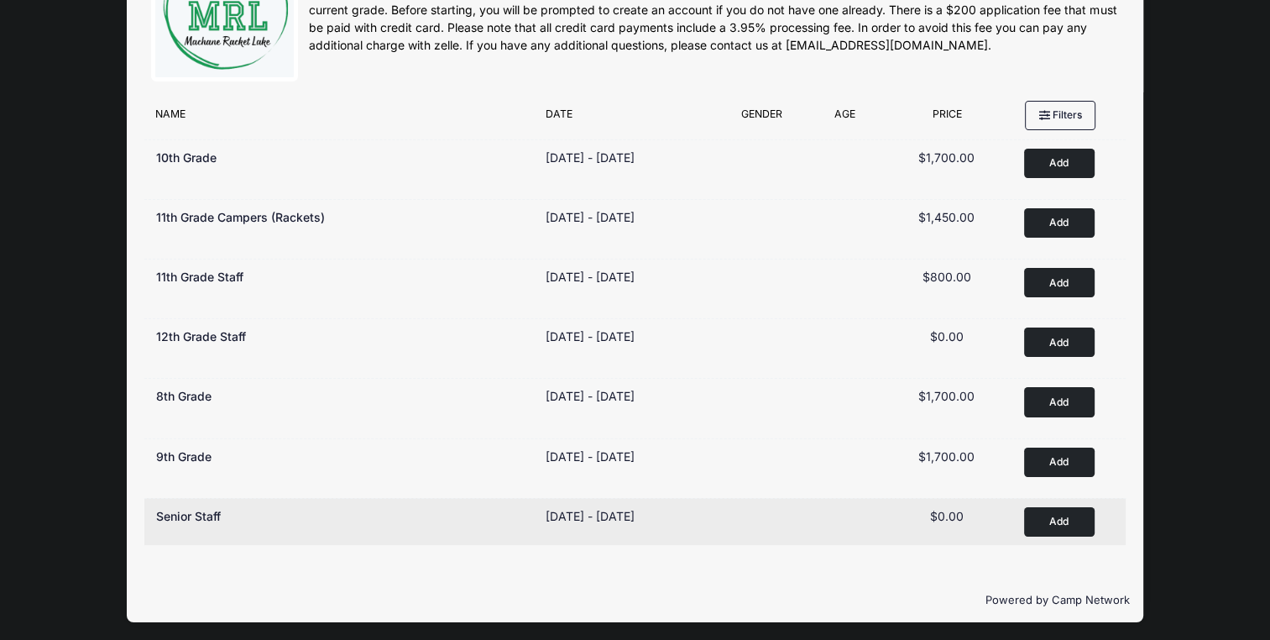
click at [1061, 517] on button "Add to Cart" at bounding box center [1059, 521] width 71 height 29
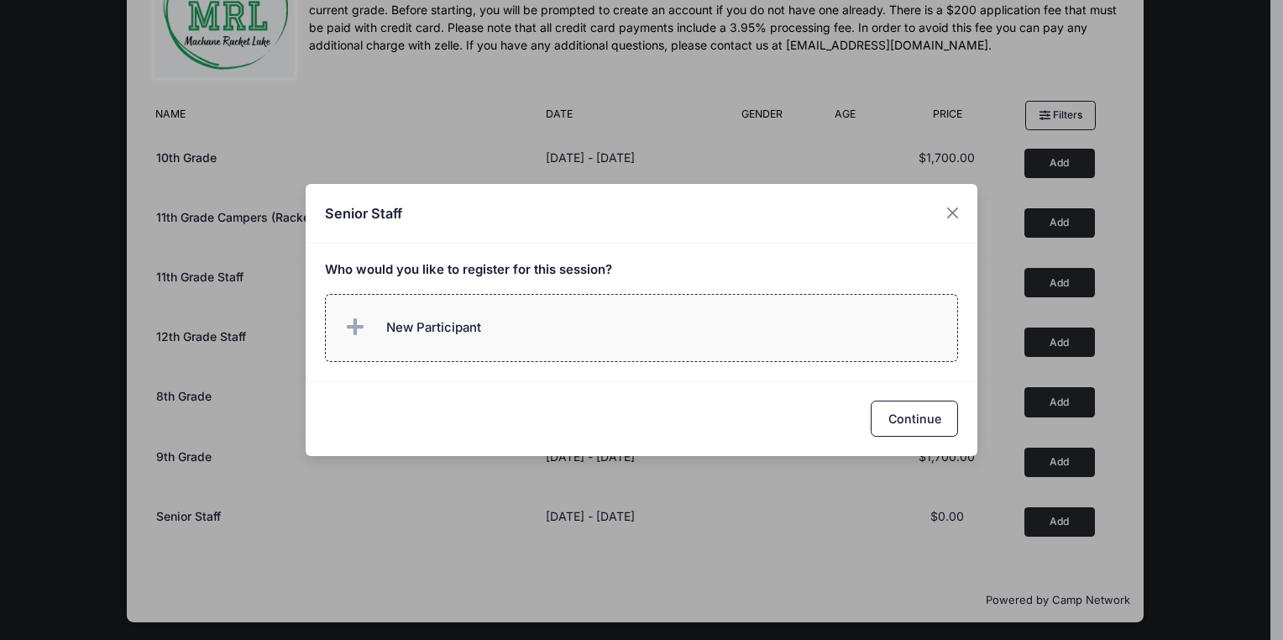
click at [439, 328] on span "New Participant" at bounding box center [433, 327] width 95 height 18
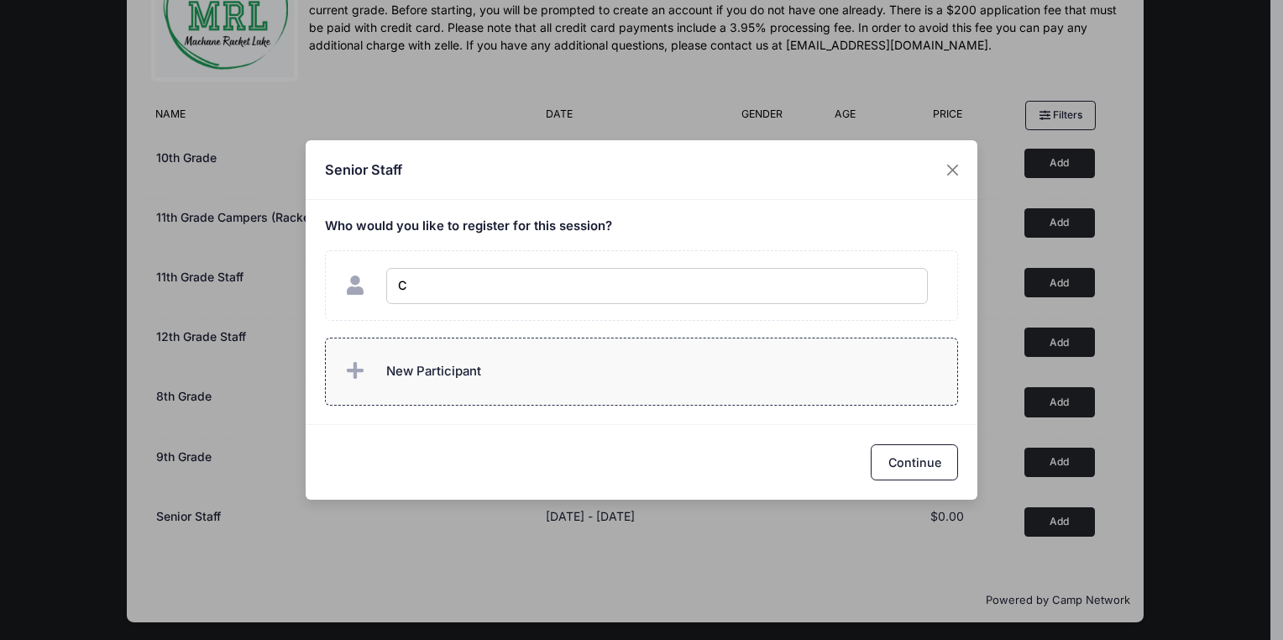
type input "[PERSON_NAME]"
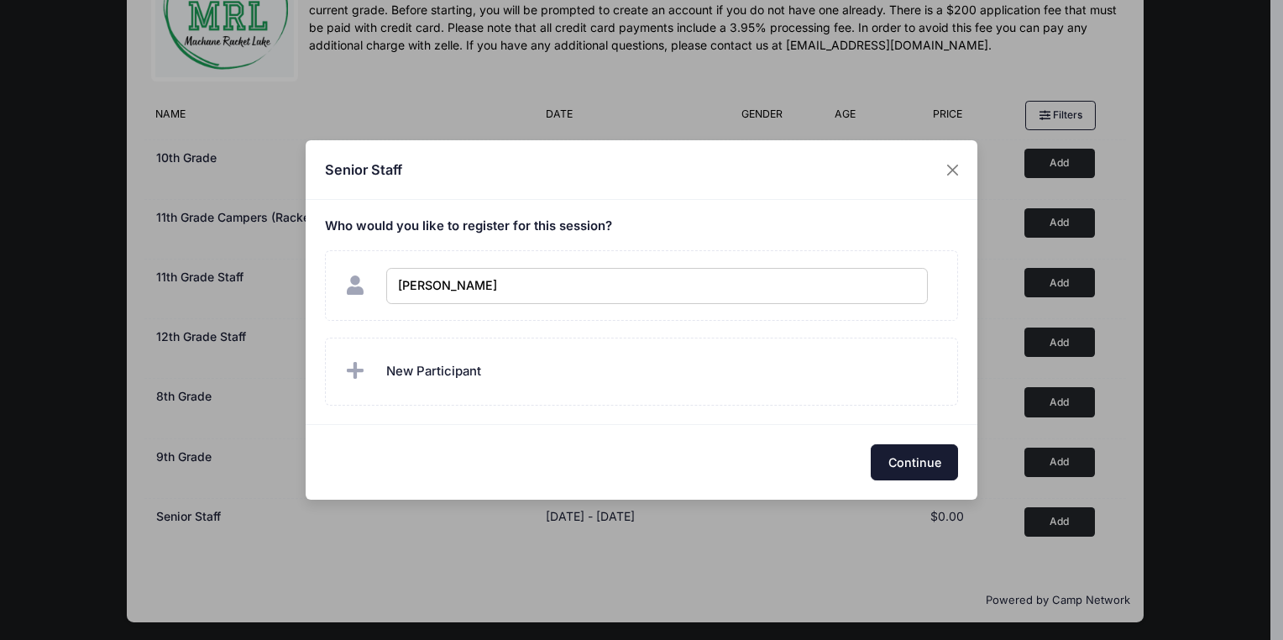
checkbox input "true"
click at [929, 458] on button "Continue" at bounding box center [914, 462] width 87 height 36
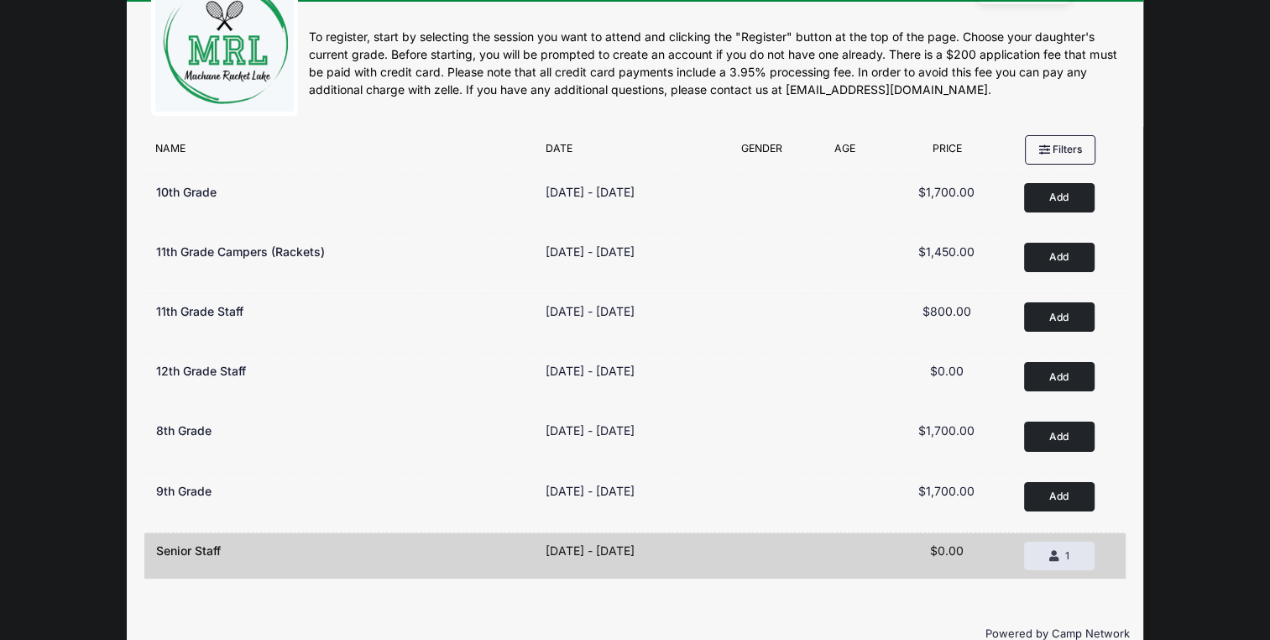
scroll to position [0, 0]
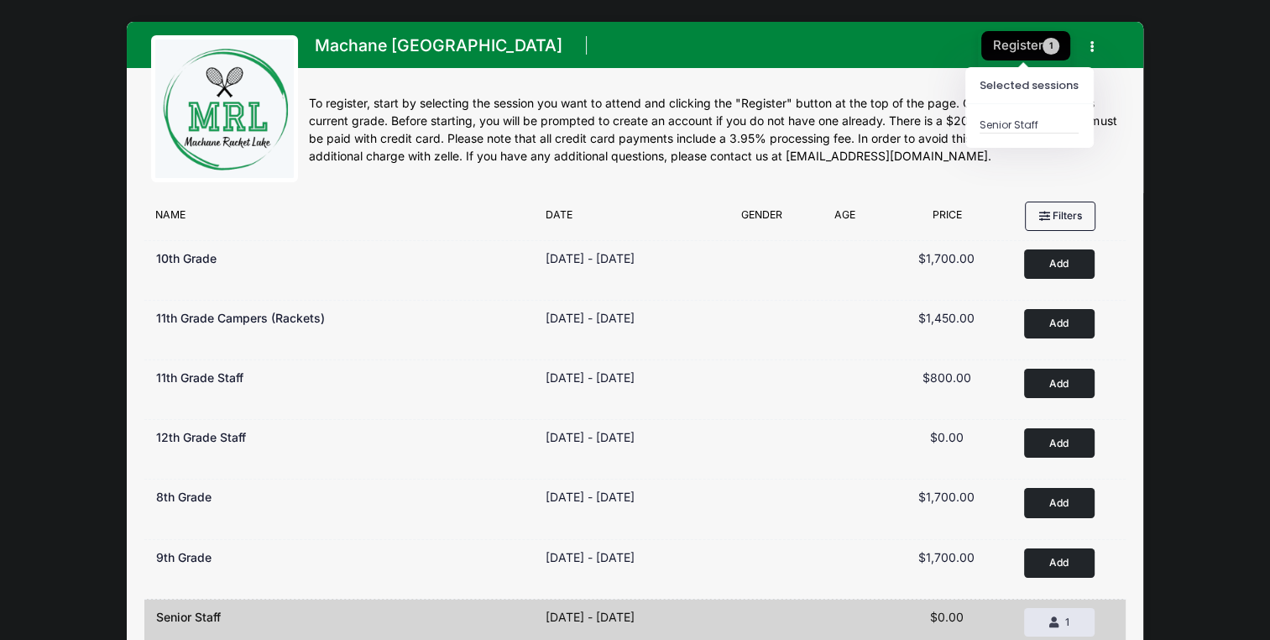
click at [1043, 39] on button "Register 1" at bounding box center [1025, 45] width 89 height 29
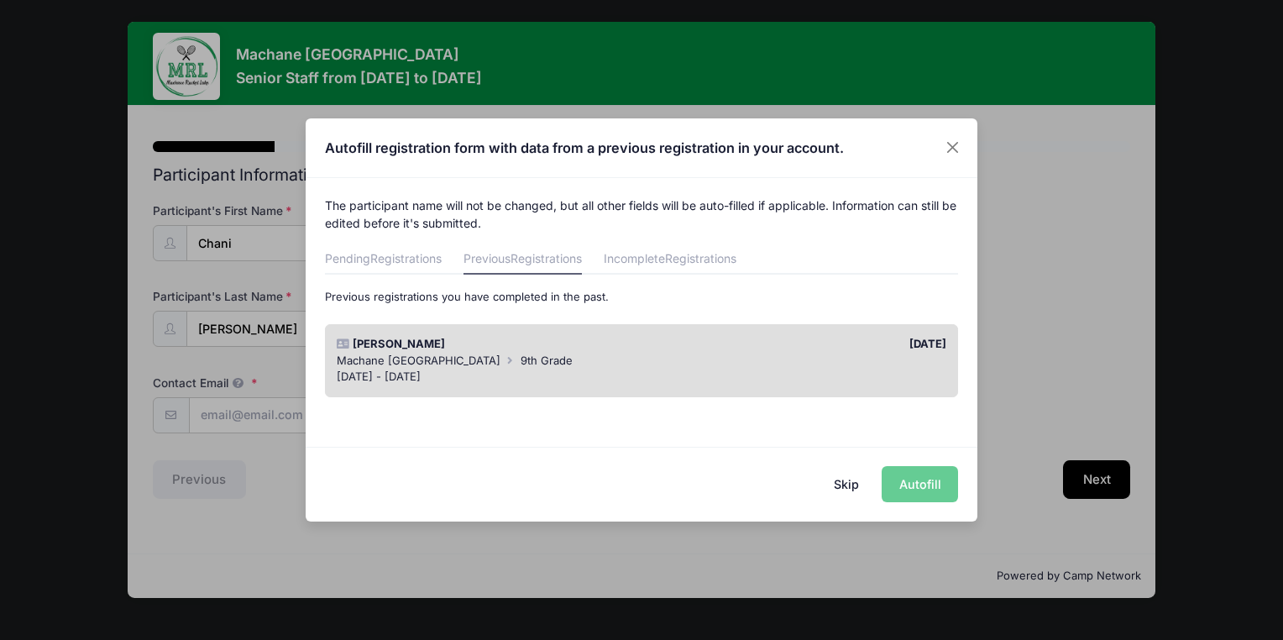
click at [913, 488] on div "Skip Autofill" at bounding box center [642, 484] width 672 height 75
click at [905, 484] on div "Skip Autofill" at bounding box center [642, 484] width 672 height 75
click at [846, 479] on button "Skip" at bounding box center [847, 484] width 60 height 36
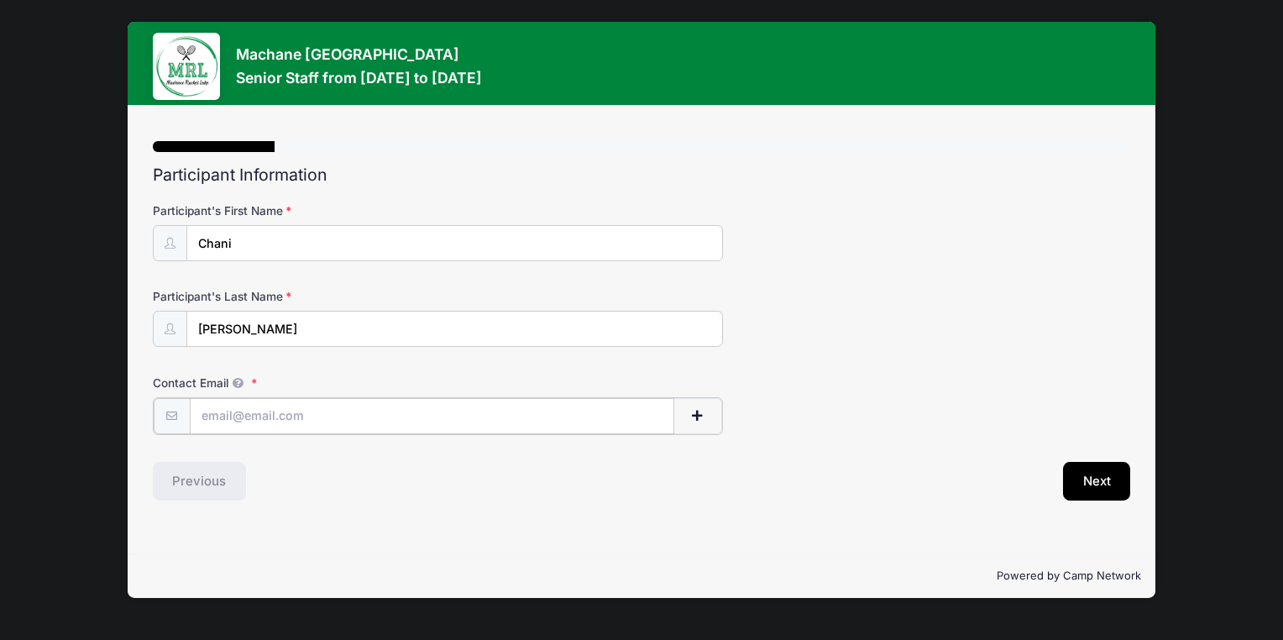
click at [597, 411] on input "Contact Email" at bounding box center [432, 416] width 484 height 36
type input "[EMAIL_ADDRESS][DOMAIN_NAME]"
click at [1090, 475] on button "Next" at bounding box center [1097, 479] width 68 height 39
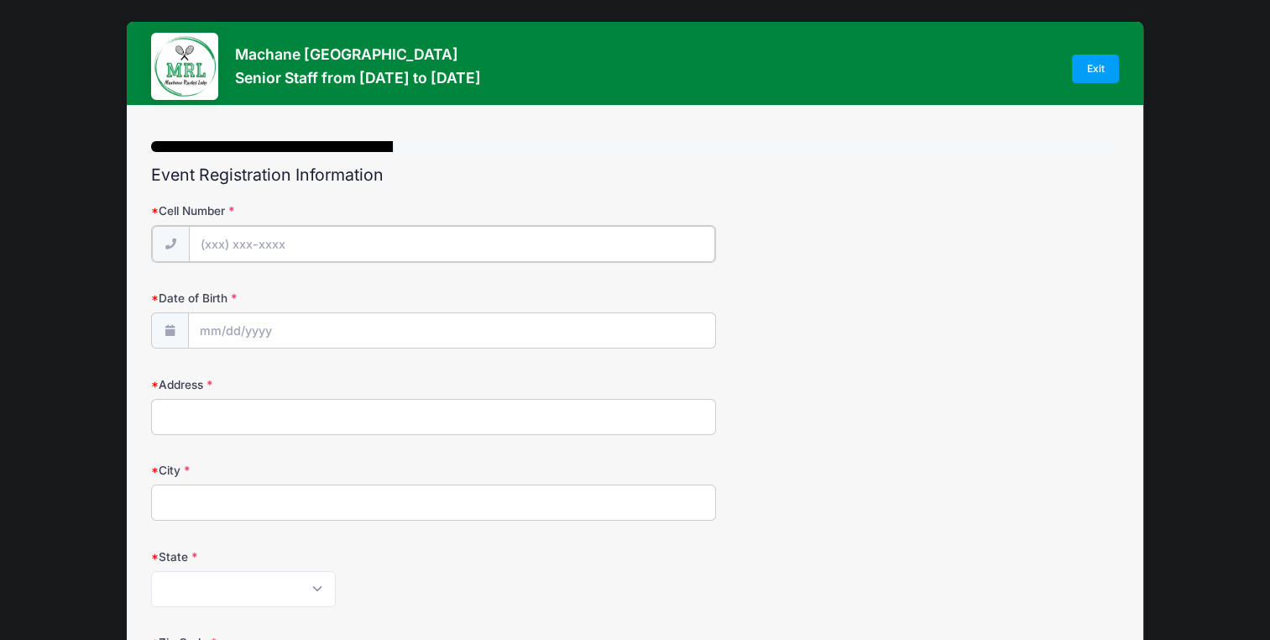
click at [295, 235] on input "Cell Number" at bounding box center [452, 244] width 526 height 36
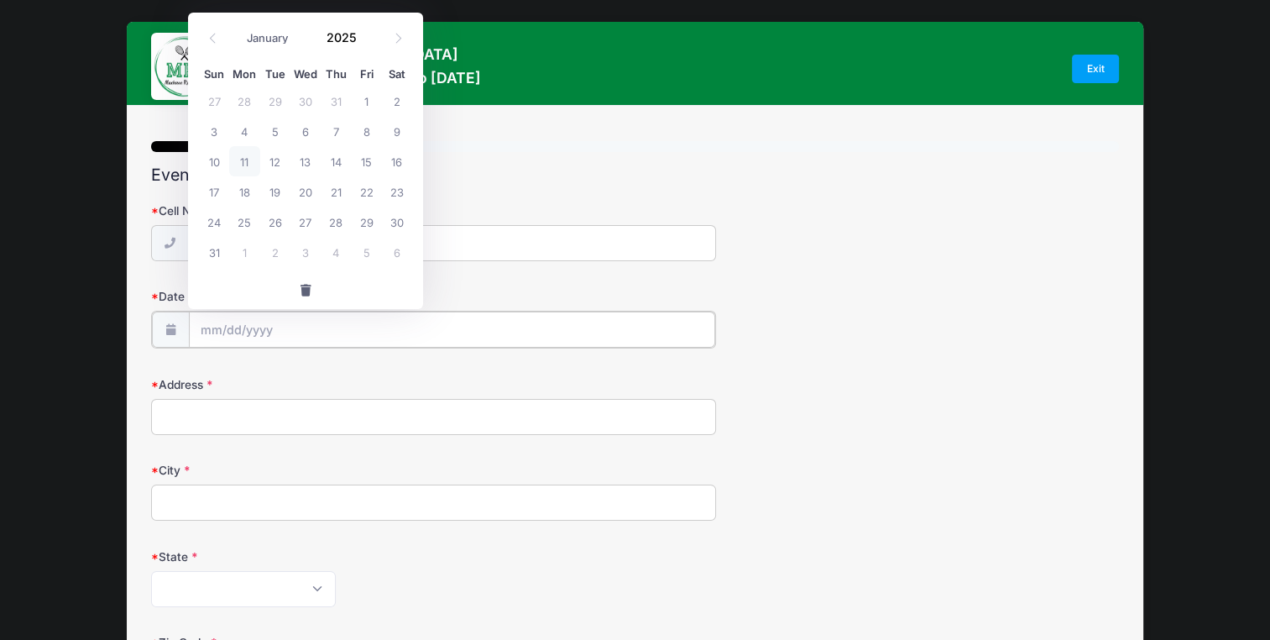
click at [237, 326] on input "Date of Birth" at bounding box center [452, 329] width 526 height 36
click at [270, 31] on select "January February March April May June July August September October November De…" at bounding box center [275, 38] width 75 height 22
select select "4"
click at [238, 27] on select "January February March April May June July August September October November De…" at bounding box center [275, 38] width 75 height 22
click at [368, 183] on span "23" at bounding box center [366, 191] width 30 height 30
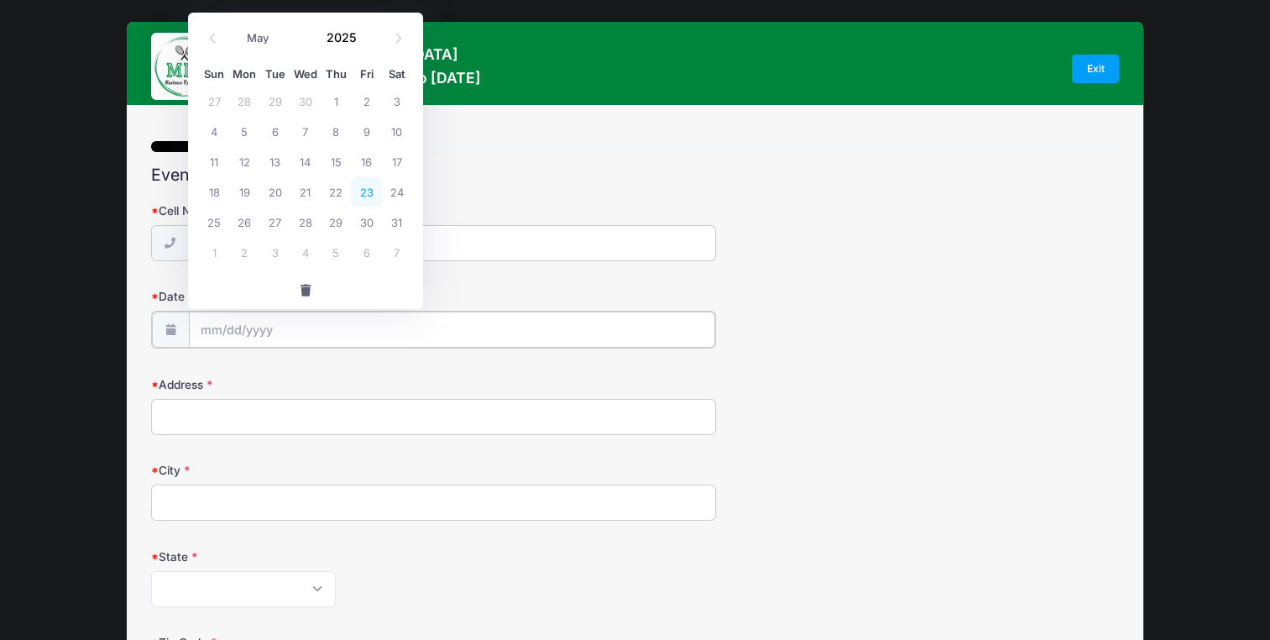
type input "05/23/2025"
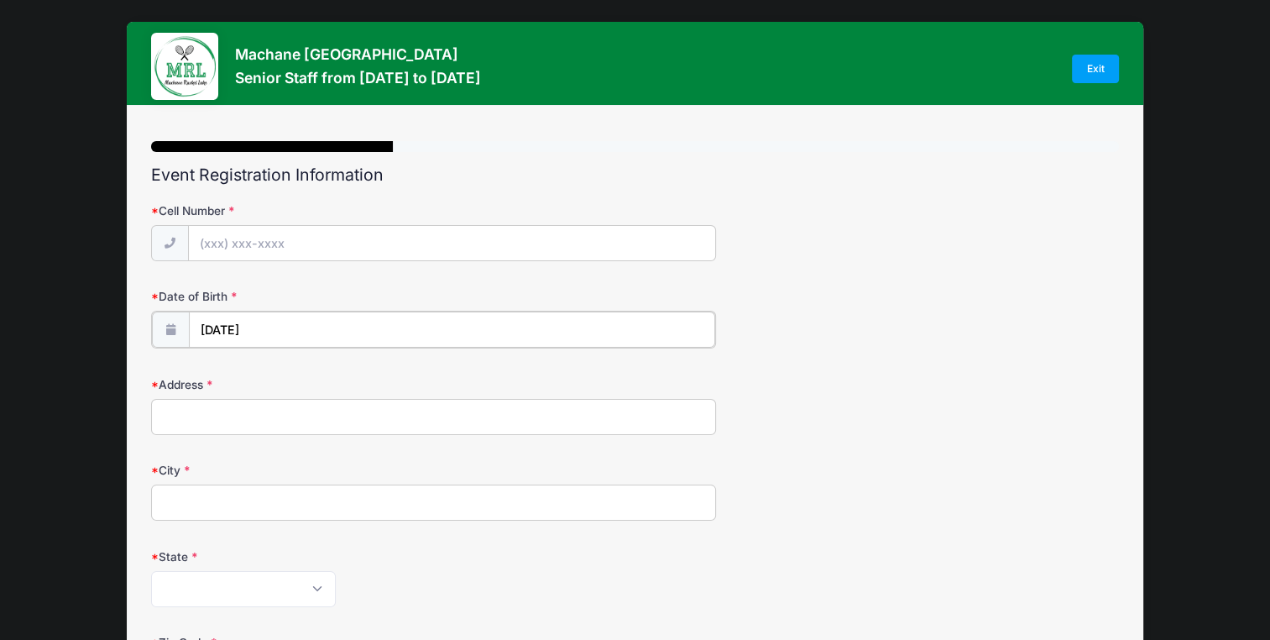
click at [255, 322] on input "05/23/2025" at bounding box center [452, 329] width 526 height 36
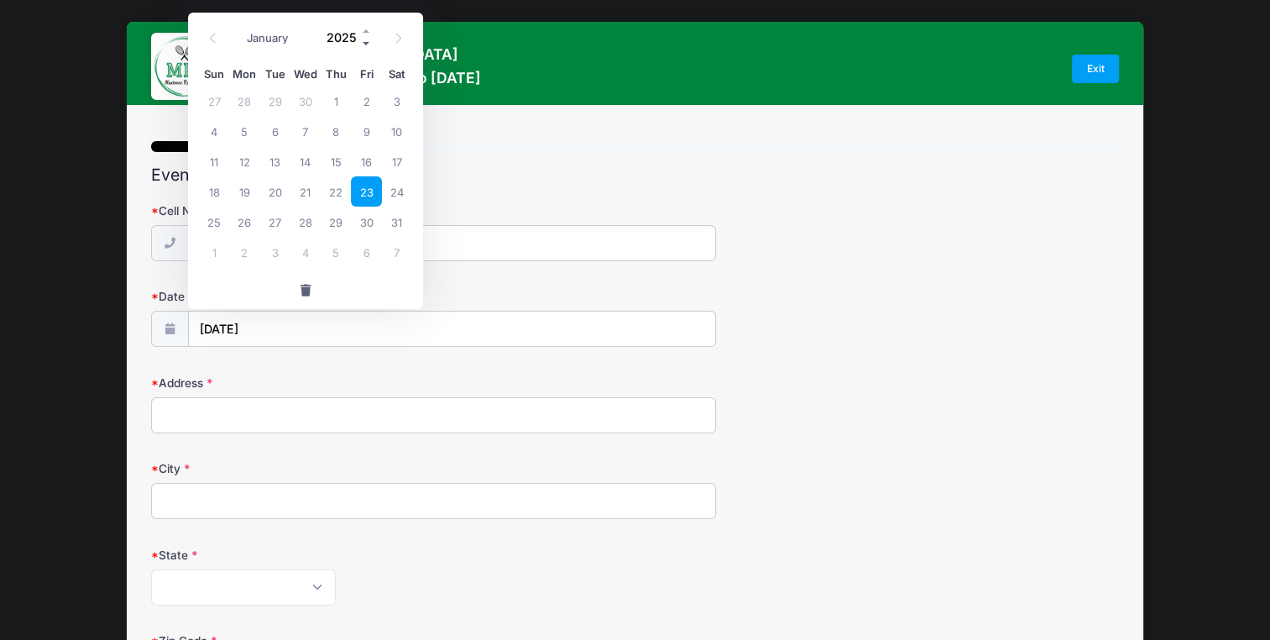
click at [364, 42] on span at bounding box center [367, 43] width 12 height 13
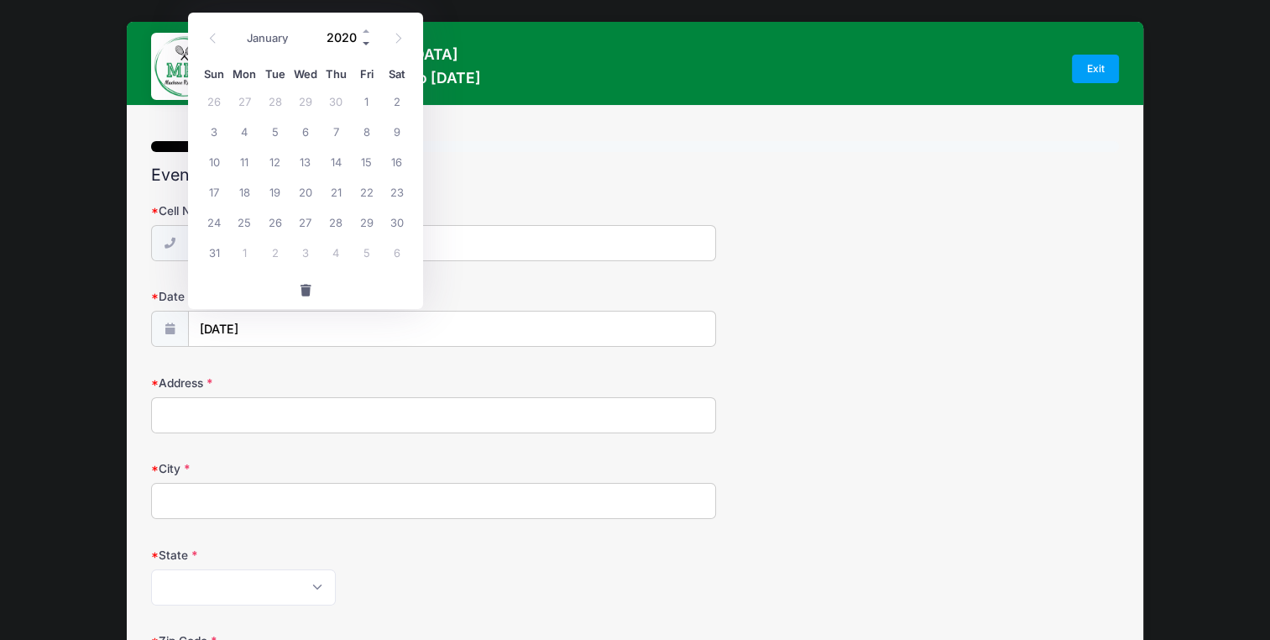
click at [364, 42] on span at bounding box center [367, 43] width 12 height 13
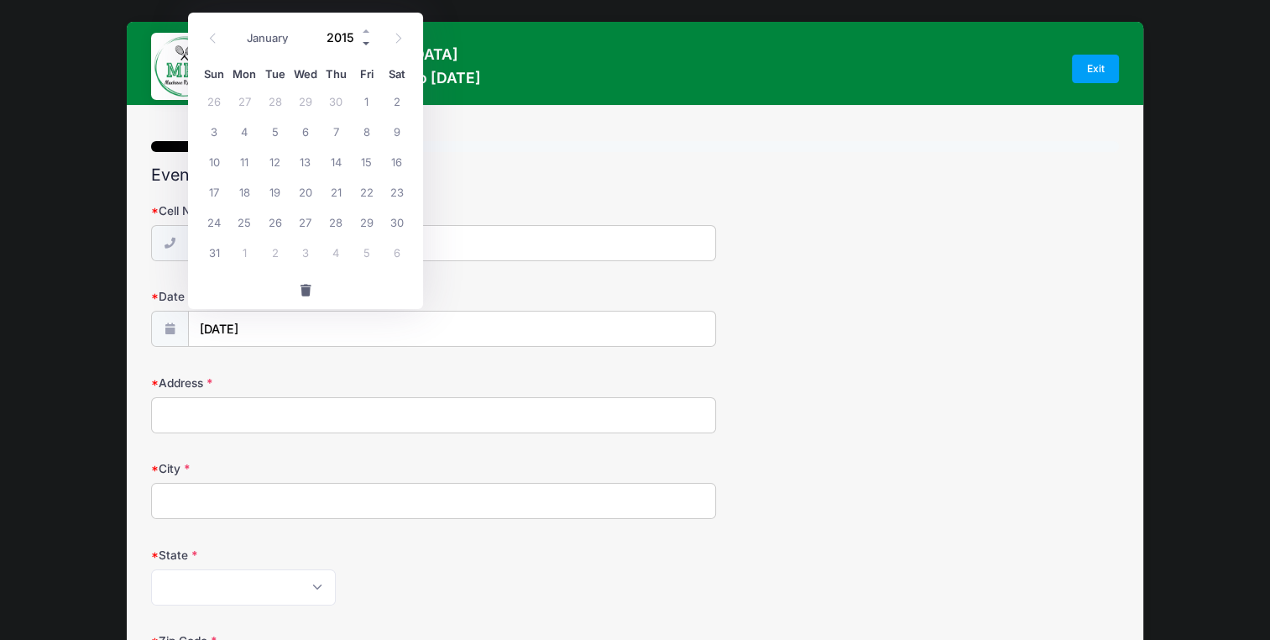
click at [364, 42] on span at bounding box center [367, 43] width 12 height 13
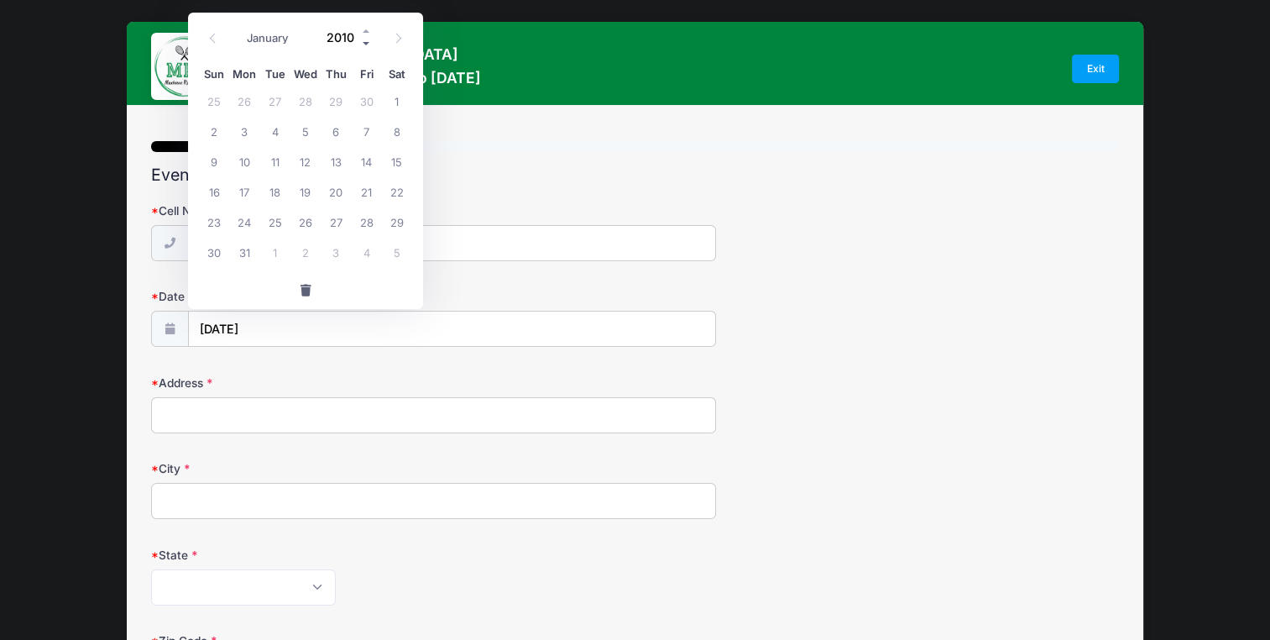
click at [364, 42] on span at bounding box center [367, 43] width 12 height 13
type input "2006"
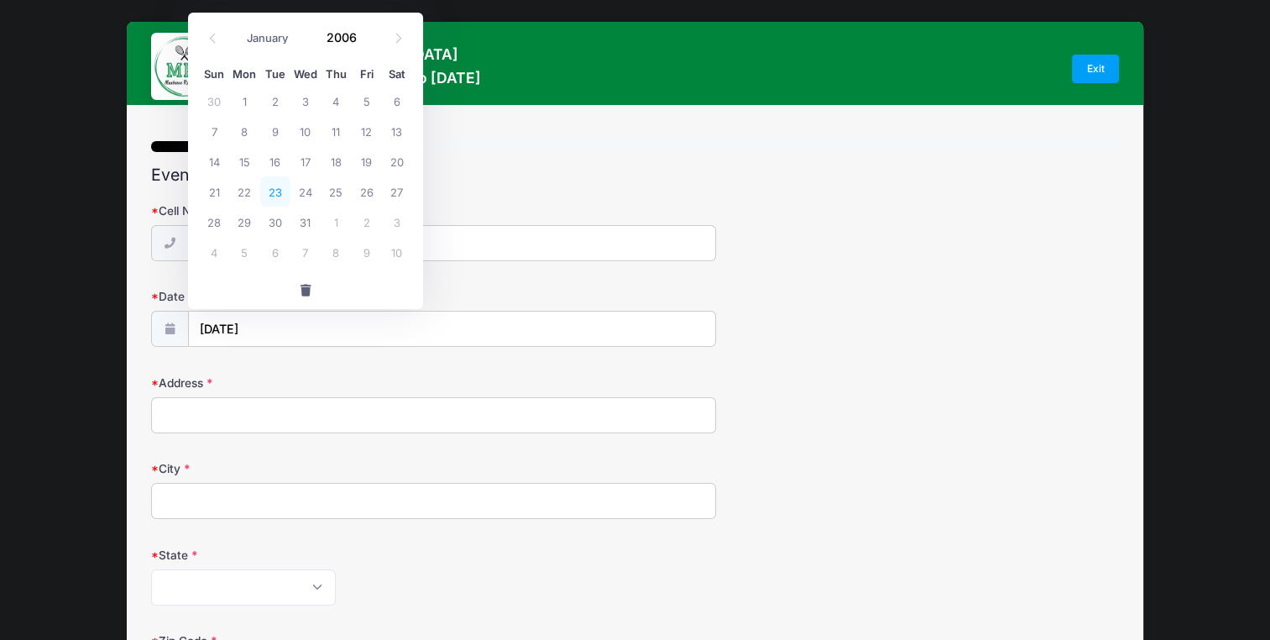
click at [277, 188] on span "23" at bounding box center [275, 191] width 30 height 30
type input "05/23/2006"
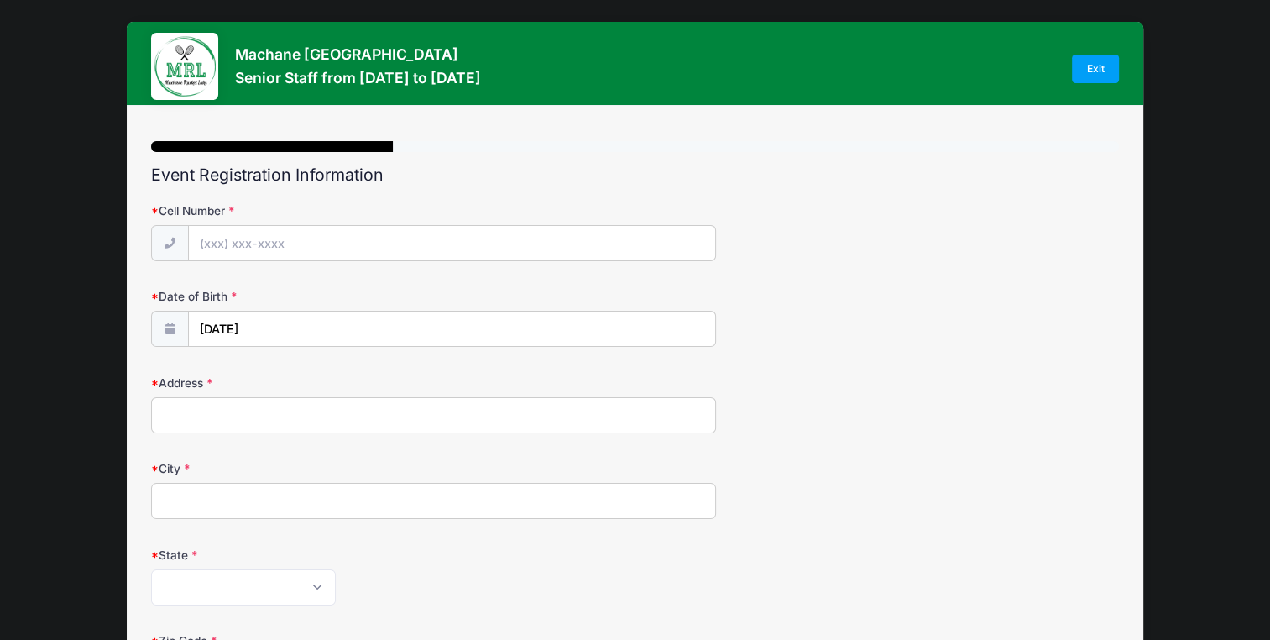
click at [238, 407] on input "Address" at bounding box center [433, 415] width 564 height 36
type input "439 Bartlett Avenue"
type input "Staten island"
select select "NY"
type input "10312"
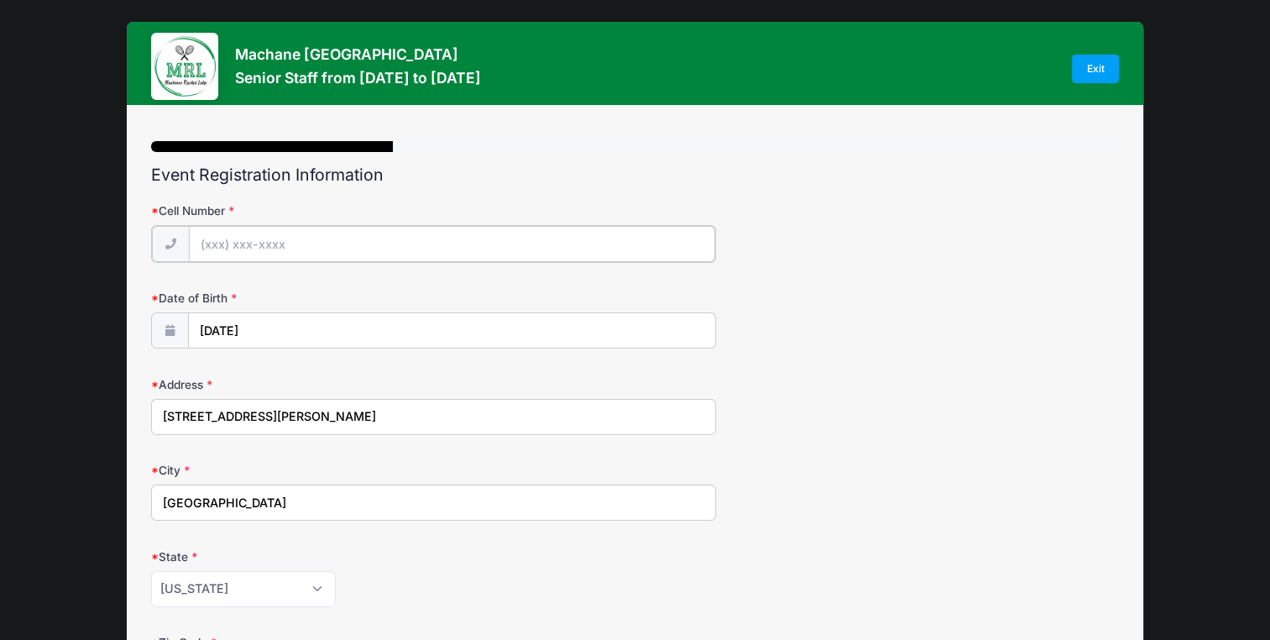
click at [259, 238] on input "Cell Number" at bounding box center [452, 244] width 526 height 36
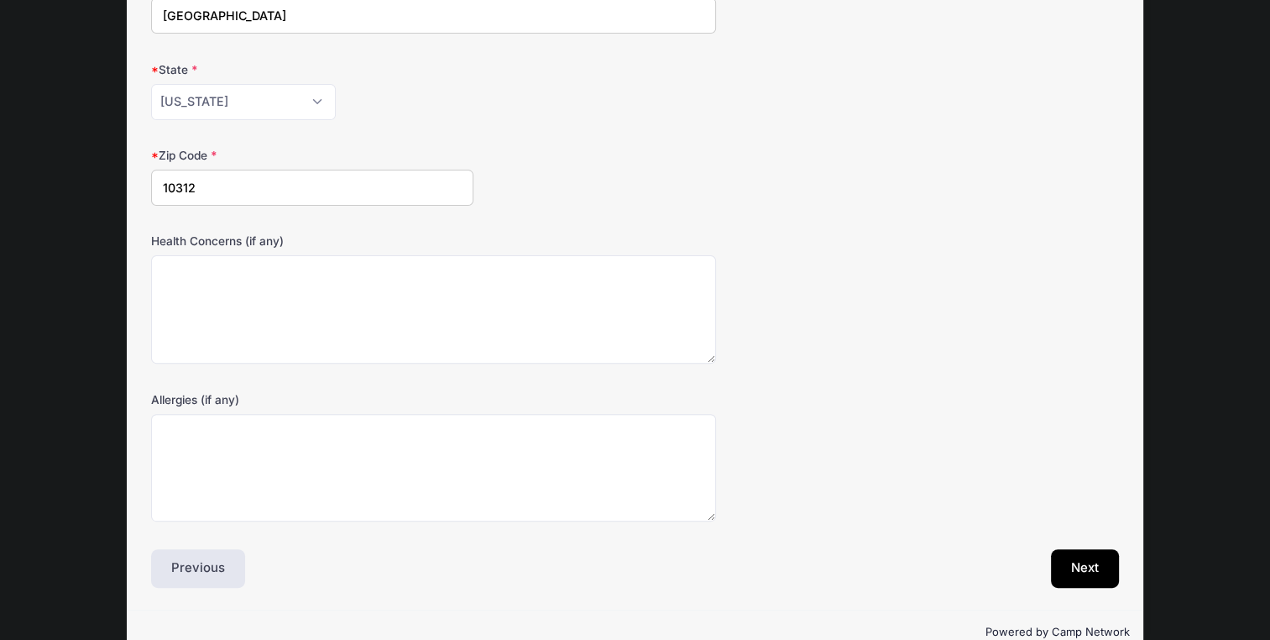
scroll to position [518, 0]
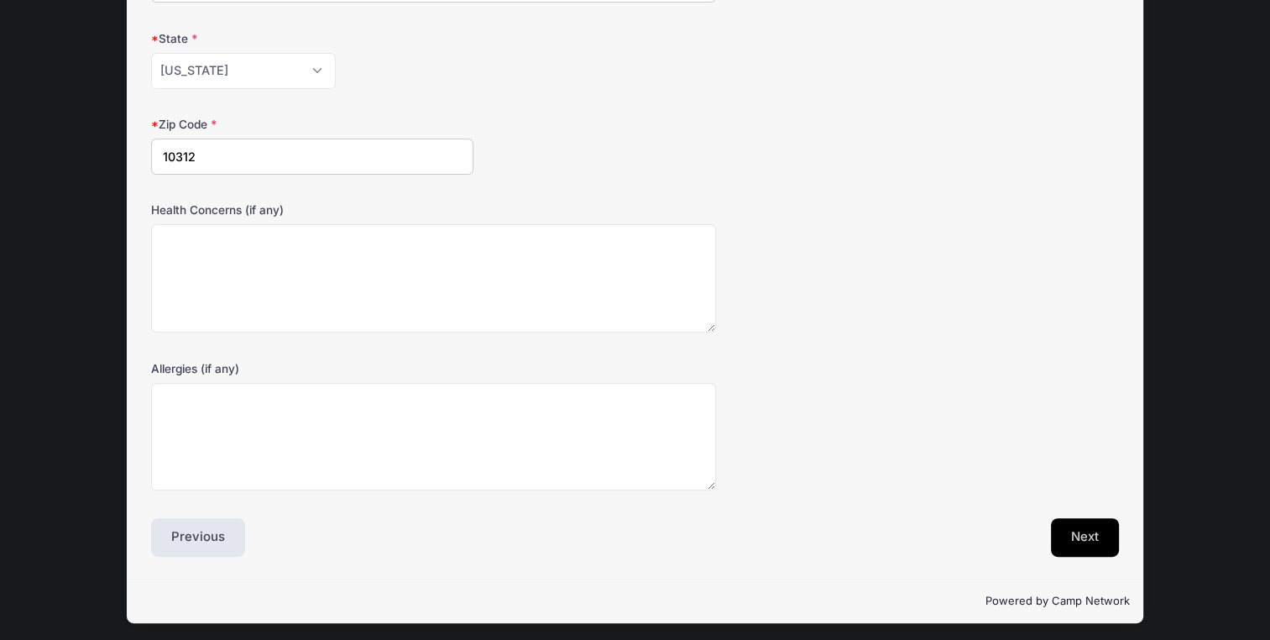
type input "(929) 595-6494"
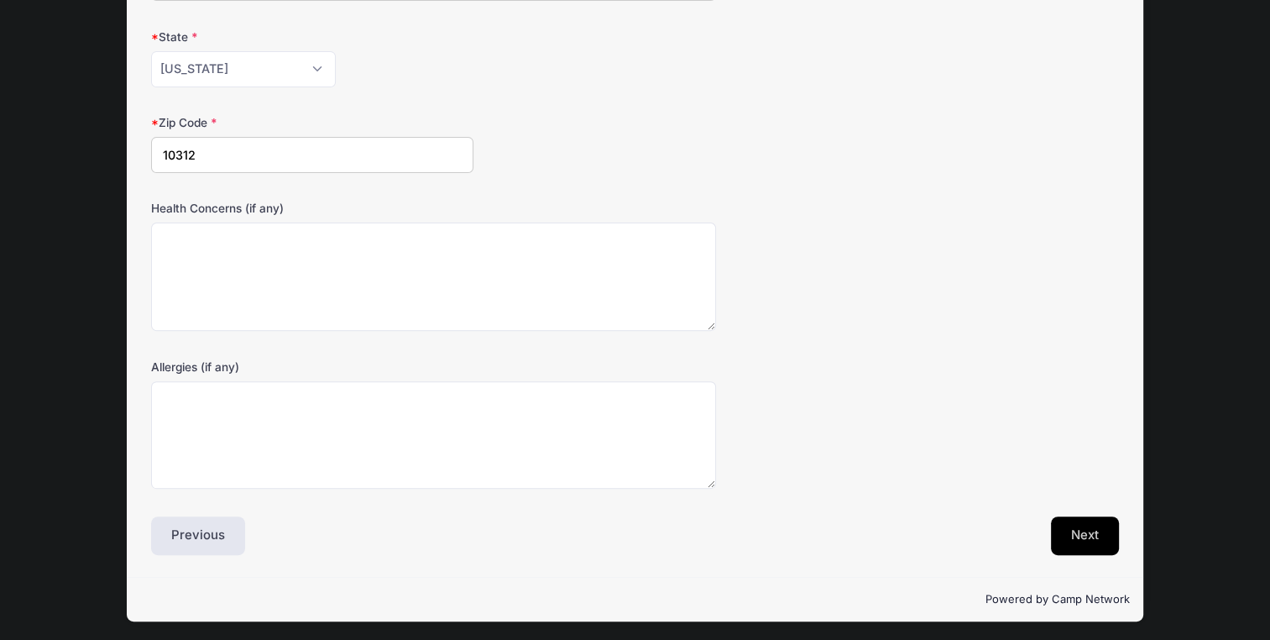
scroll to position [517, 0]
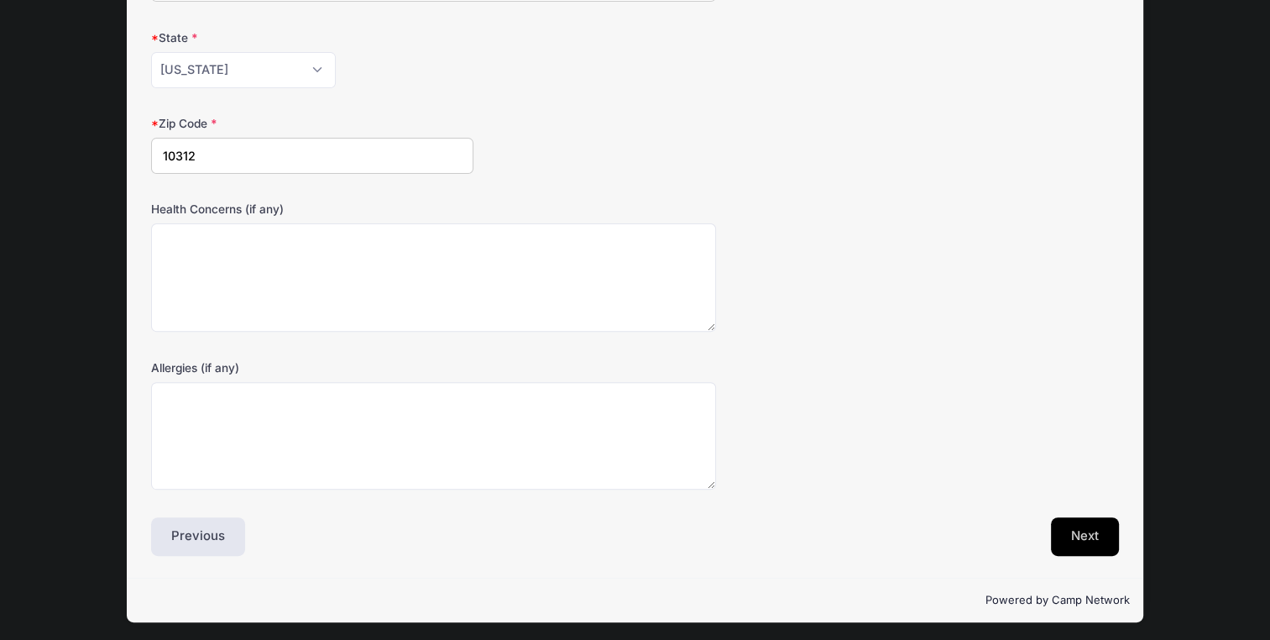
click at [1095, 534] on button "Next" at bounding box center [1085, 536] width 68 height 39
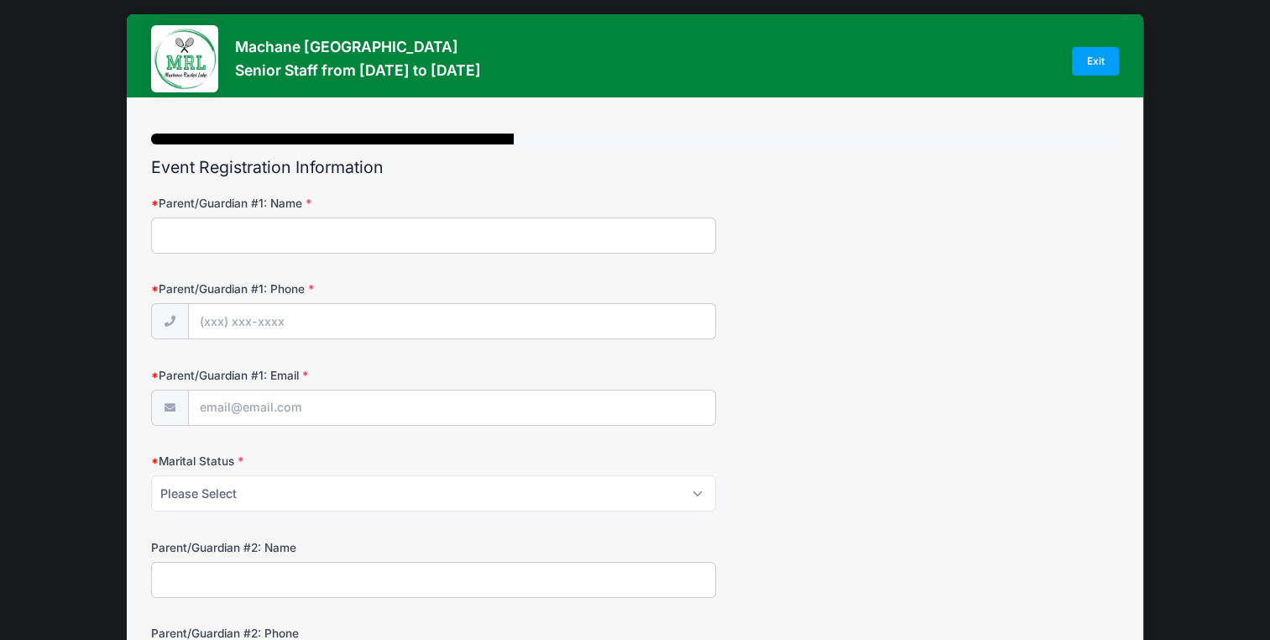
scroll to position [0, 0]
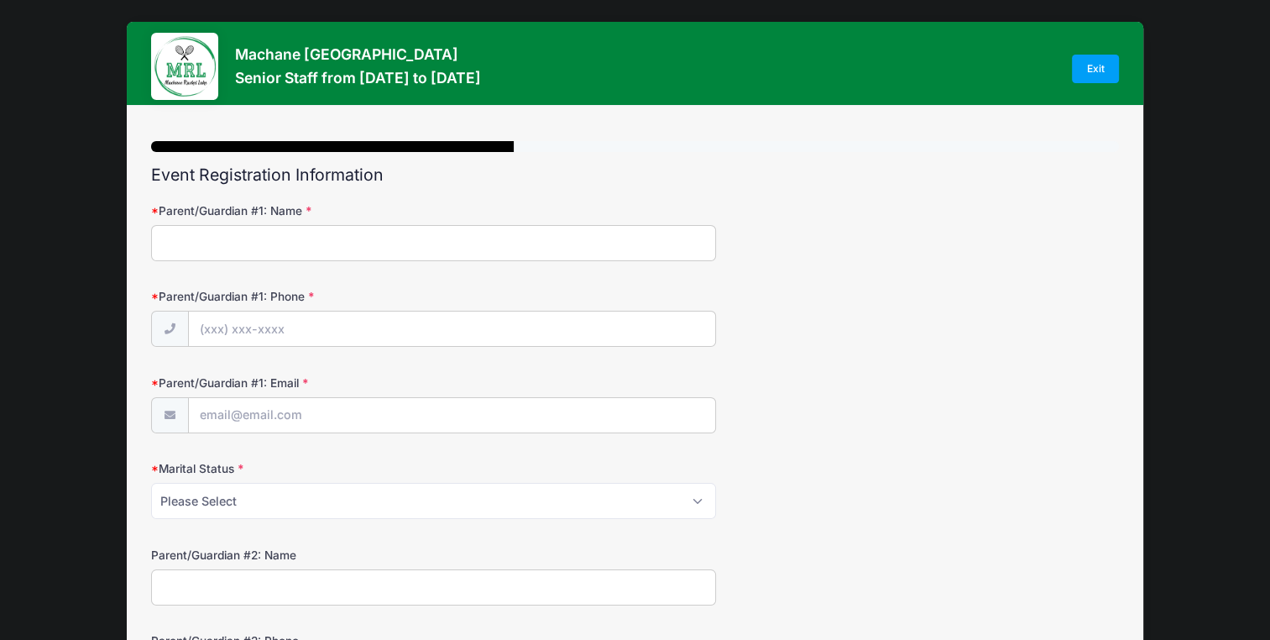
click at [514, 237] on input "Parent/Guardian #1: Name" at bounding box center [433, 243] width 564 height 36
type input "Gila"
click at [361, 318] on input "Parent/Guardian #1: Phone" at bounding box center [452, 329] width 526 height 36
type input "(917) 435-6191"
click at [295, 415] on input "Parent/Guardian #1: Email" at bounding box center [452, 416] width 526 height 36
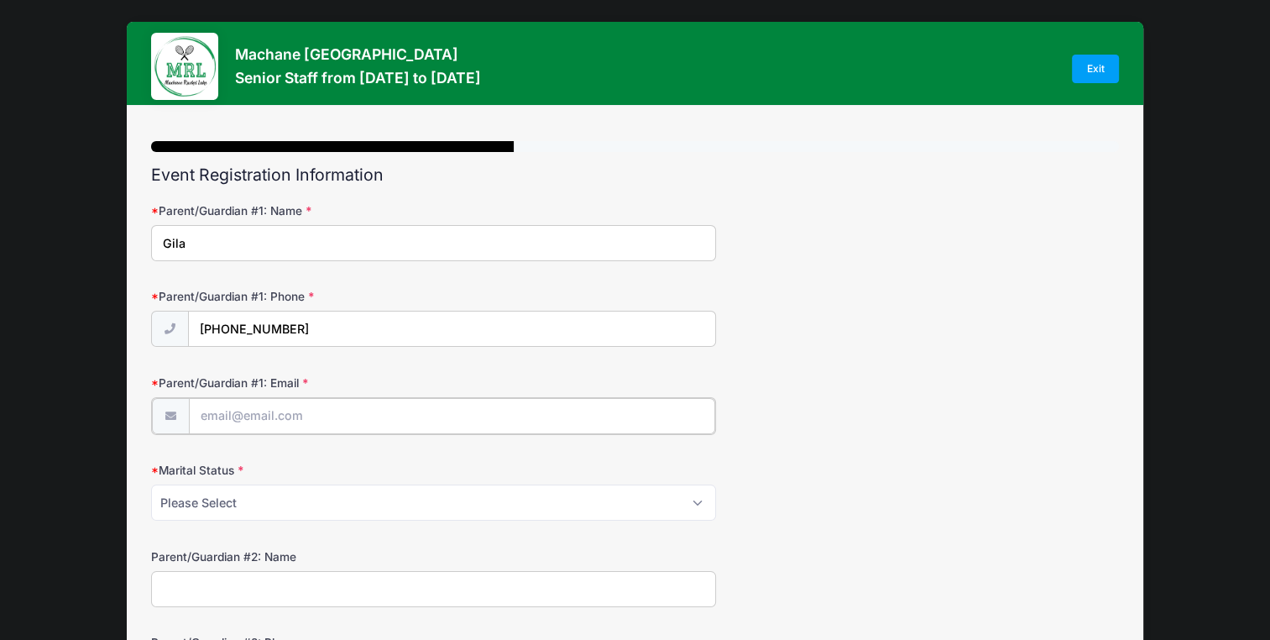
type input "[EMAIL_ADDRESS][DOMAIN_NAME]"
type input "Yerachmiel"
type input "(718) 673-0162"
type input "[EMAIL_ADDRESS][DOMAIN_NAME]"
click at [699, 500] on select "Please Select Married Divorced Widowed Separated" at bounding box center [433, 501] width 564 height 36
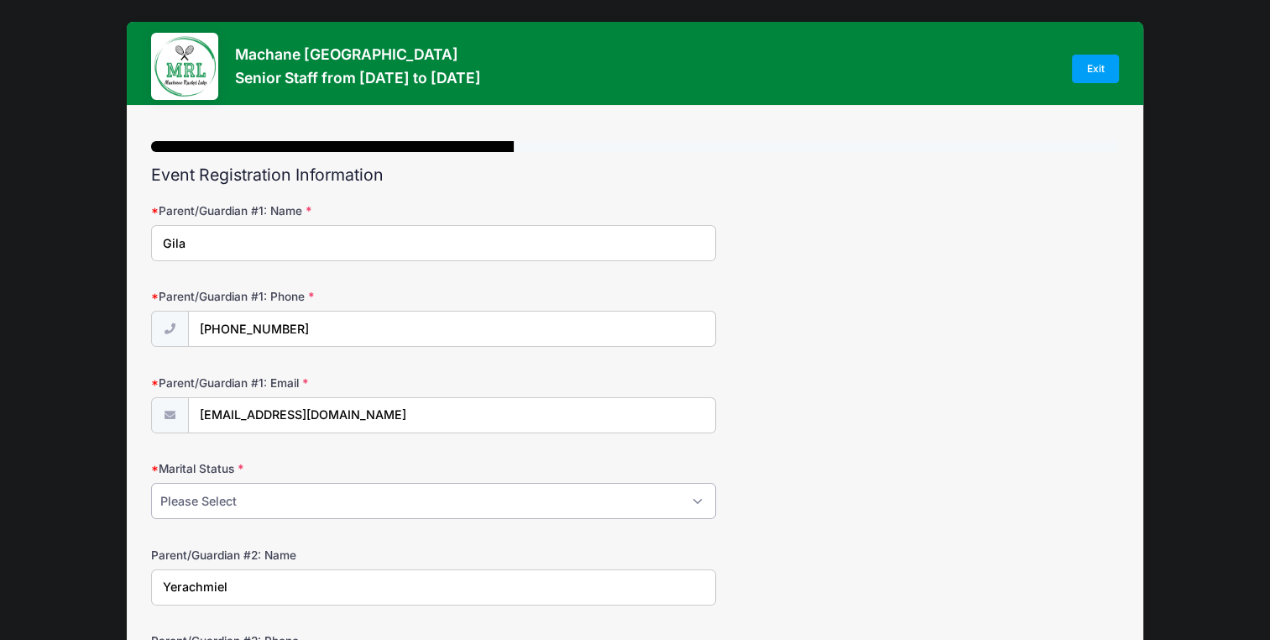
select select "Married"
click at [151, 483] on select "Please Select Married Divorced Widowed Separated" at bounding box center [433, 501] width 564 height 36
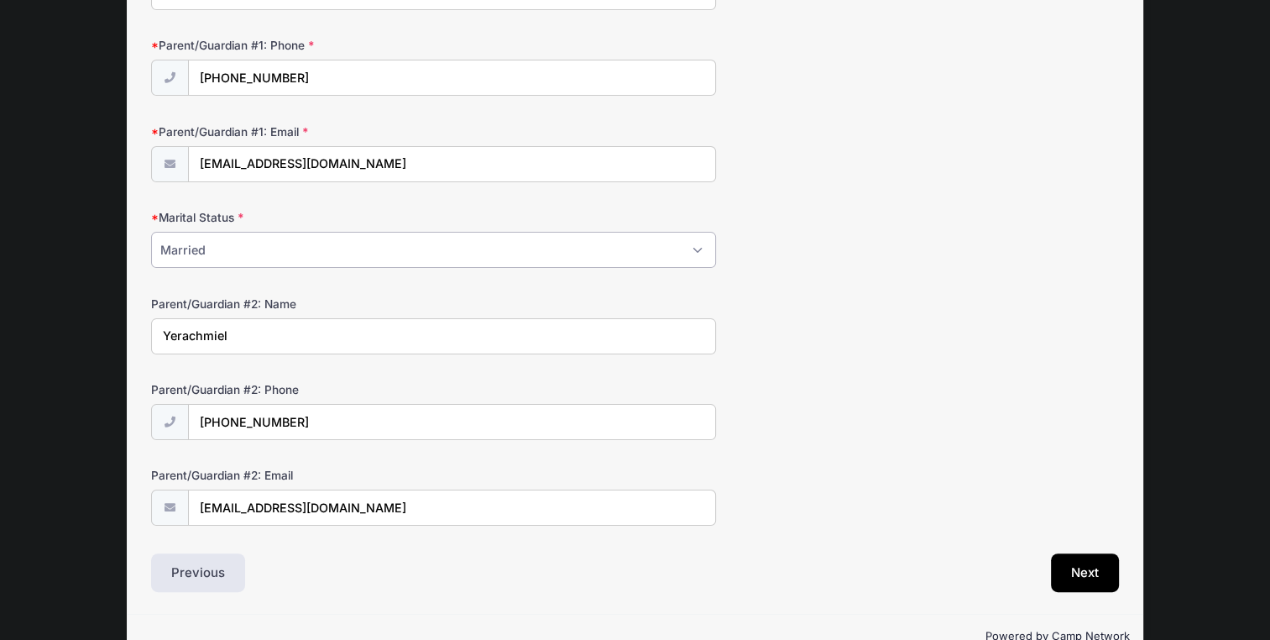
scroll to position [287, 0]
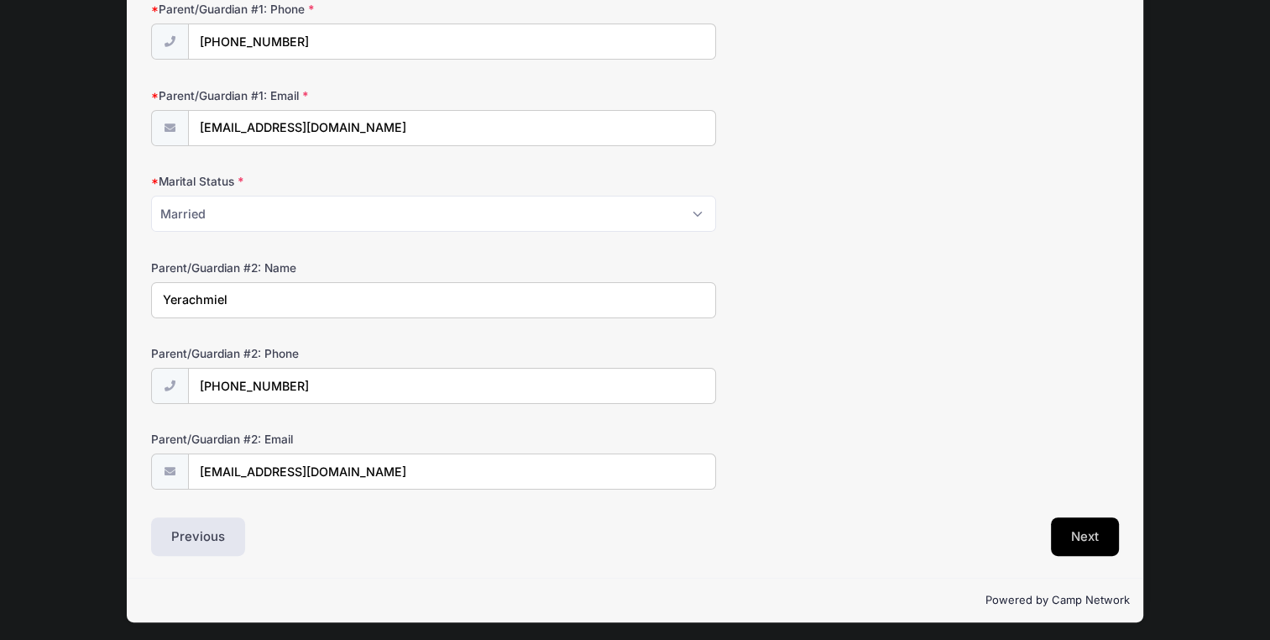
click at [1105, 534] on button "Next" at bounding box center [1085, 536] width 68 height 39
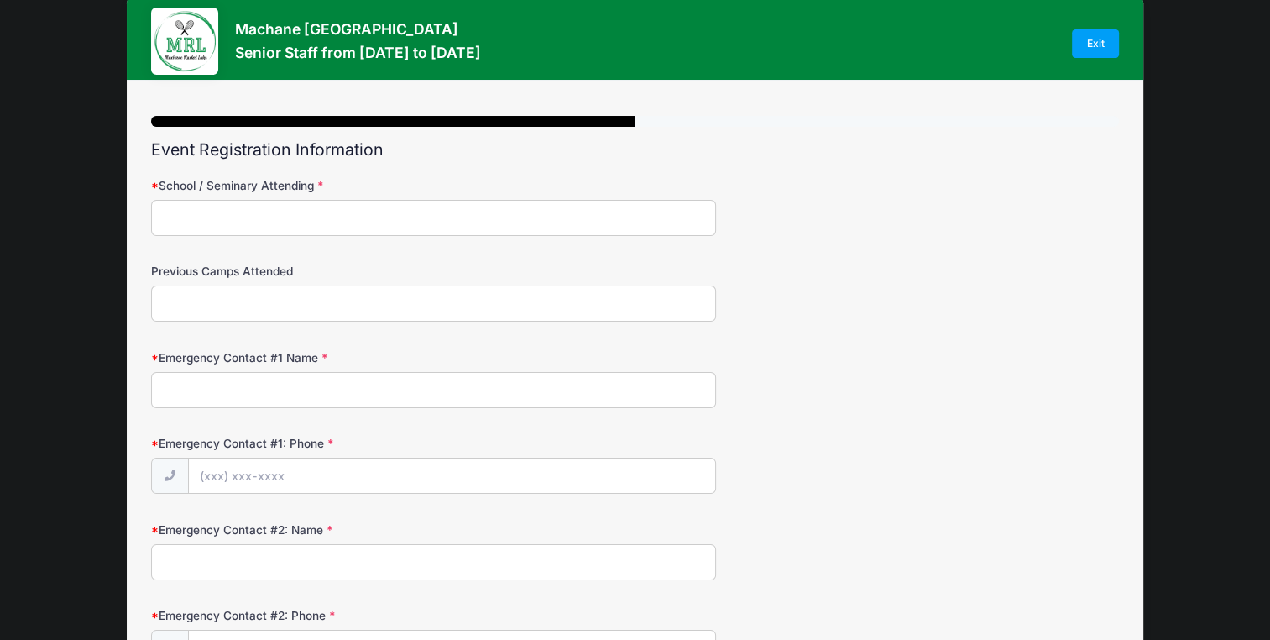
scroll to position [0, 0]
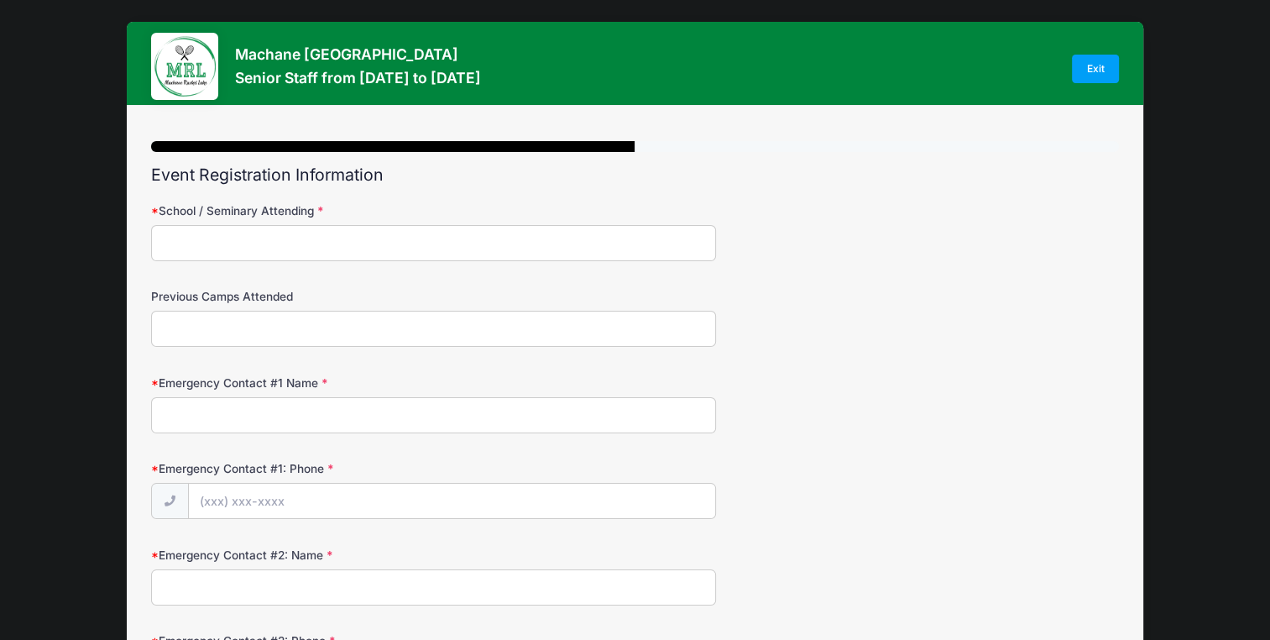
click at [599, 242] on input "School / Seminary Attending" at bounding box center [433, 243] width 564 height 36
type input "B"
type input "Hadar"
click at [454, 401] on input "Emergency Contact #1 Name" at bounding box center [433, 415] width 564 height 36
type input "Rochel oratz"
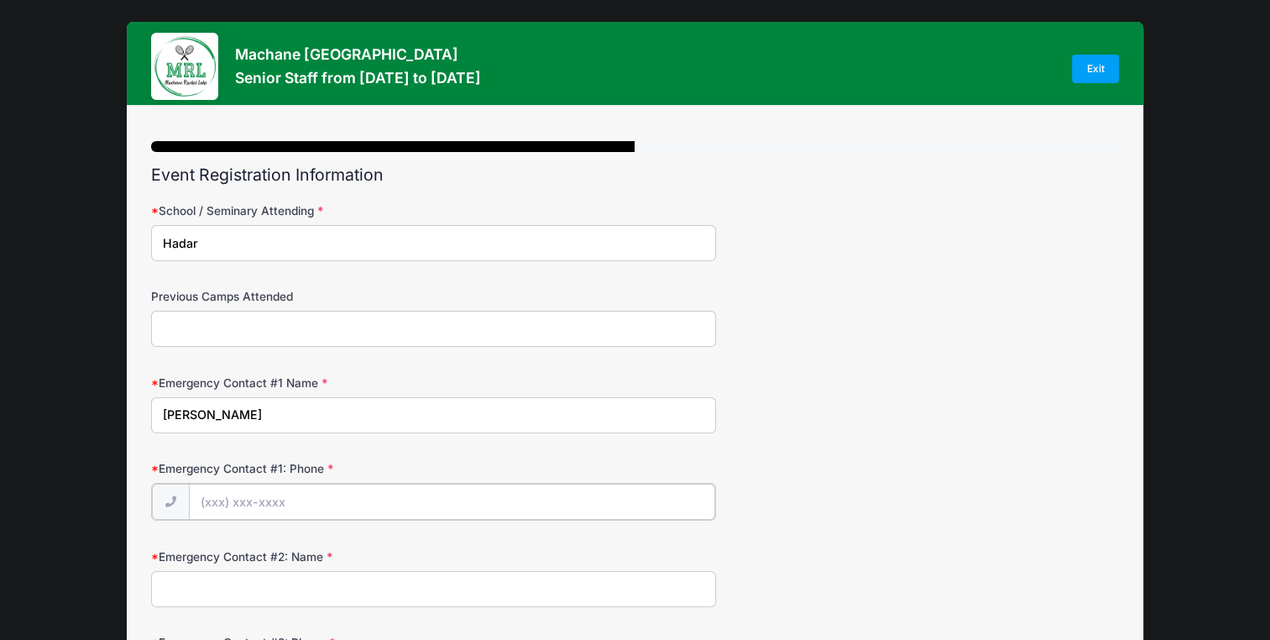
click at [350, 502] on input "Emergency Contact #1: Phone" at bounding box center [452, 502] width 526 height 36
type input "(718) 662-0436"
click at [314, 586] on input "Emergency Contact #2: Name" at bounding box center [433, 587] width 564 height 36
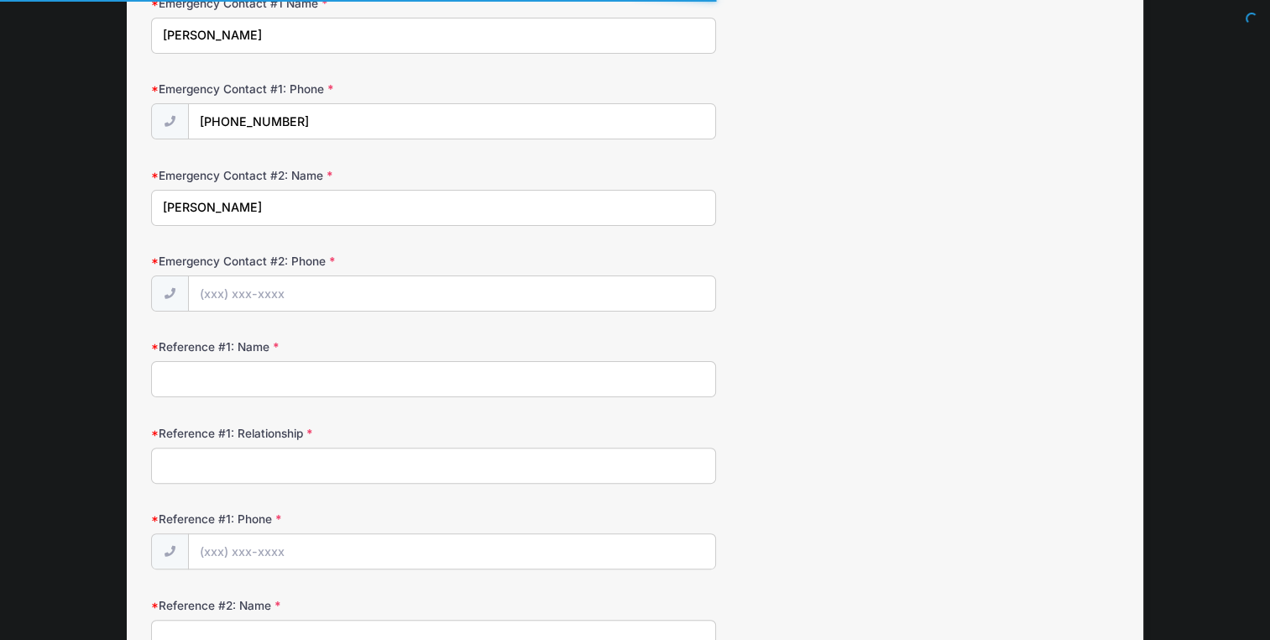
scroll to position [430, 0]
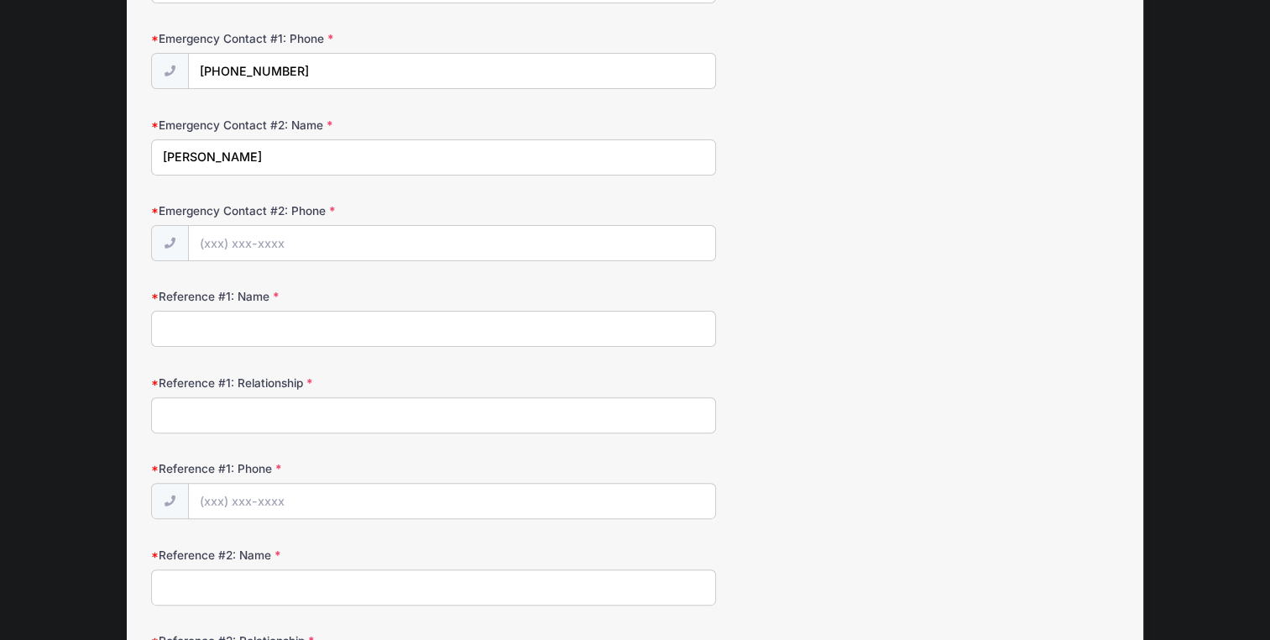
type input "dassi braun"
click at [554, 233] on input "Emergency Contact #2: Phone" at bounding box center [452, 244] width 526 height 36
type input "(551) 206-8184"
click at [413, 328] on input "Reference #1: Name" at bounding box center [433, 329] width 564 height 36
type input "sarala rosenbaum"
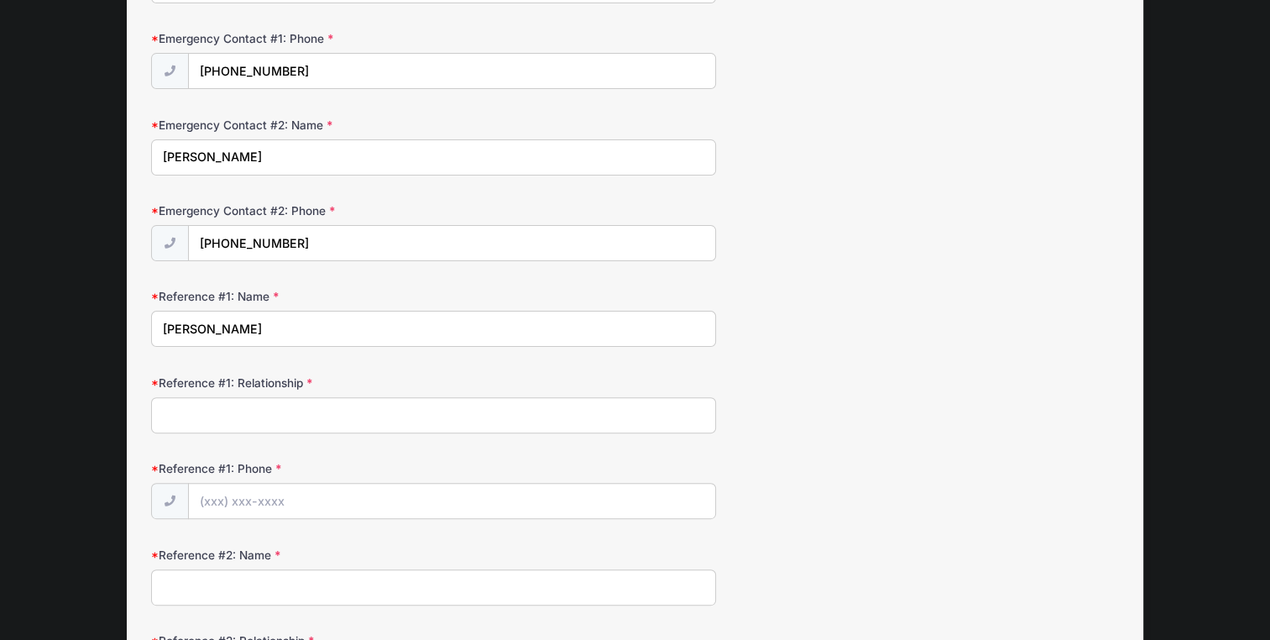
click at [356, 406] on input "Reference #1: Relationship" at bounding box center [433, 415] width 564 height 36
type input "3475520490"
click at [295, 495] on input "Reference #1: Phone" at bounding box center [452, 502] width 526 height 36
type input "esty oppenheimer"
click at [243, 593] on input "Reference #2: Name" at bounding box center [433, 587] width 564 height 36
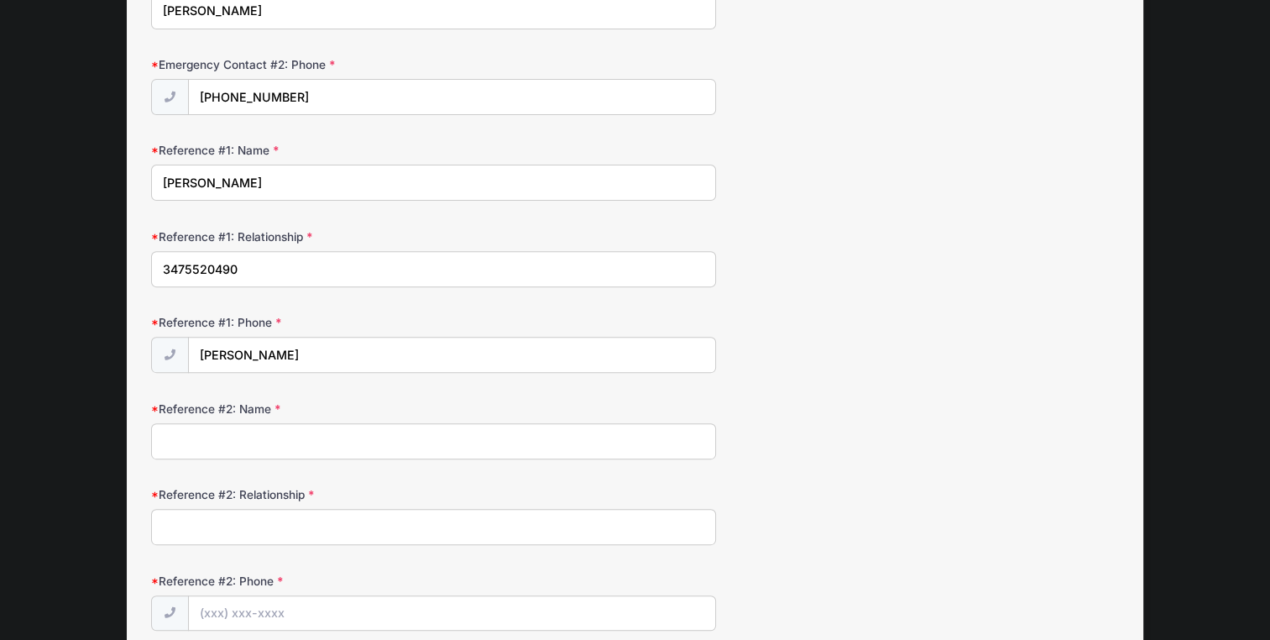
scroll to position [631, 0]
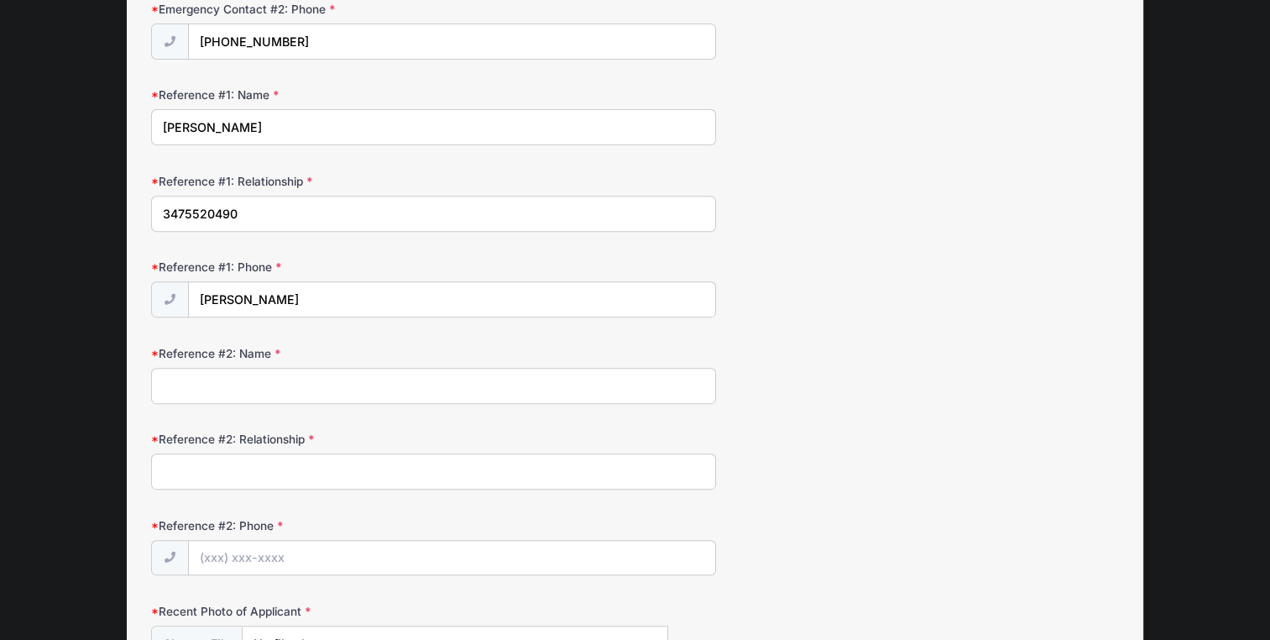
drag, startPoint x: 243, startPoint y: 207, endPoint x: 159, endPoint y: 216, distance: 84.5
click at [159, 216] on input "3475520490" at bounding box center [433, 214] width 564 height 36
click at [202, 294] on input "esty oppenheimer" at bounding box center [452, 300] width 526 height 36
paste input "(347) 552-0490"
type input "(347) 552-0490"
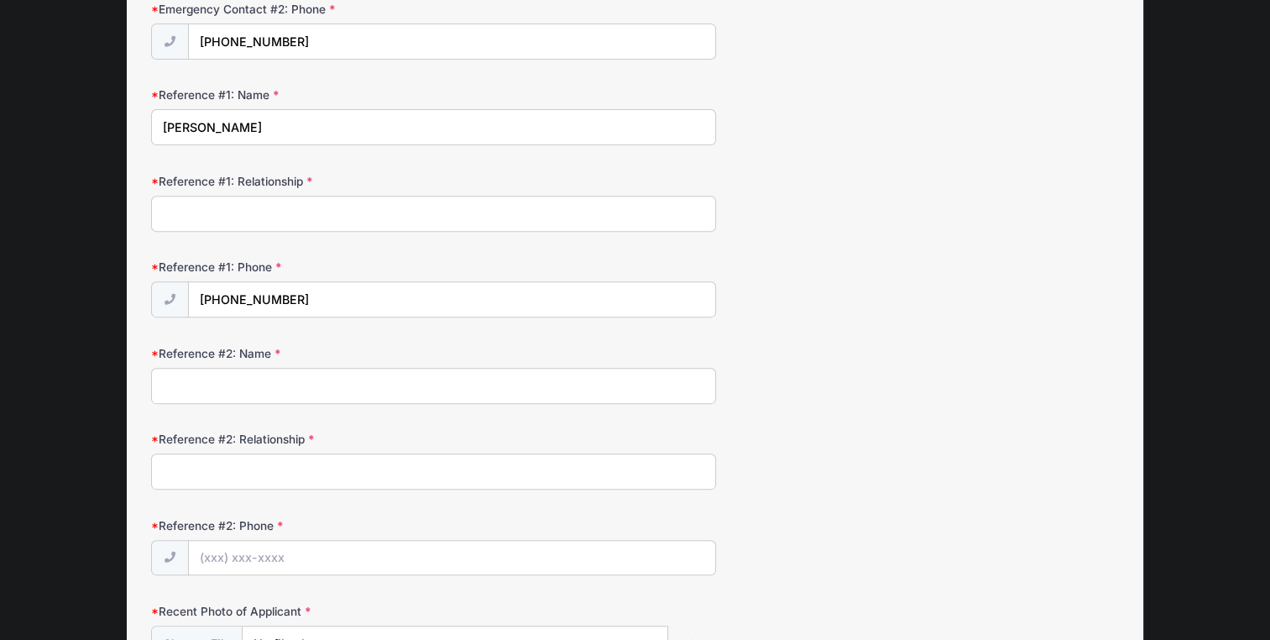
click at [207, 385] on input "Reference #2: Name" at bounding box center [433, 386] width 564 height 36
click at [233, 206] on input "Reference #1: Relationship" at bounding box center [433, 214] width 564 height 36
type input "friend"
click at [229, 379] on input "Reference #2: Name" at bounding box center [433, 386] width 564 height 36
type input "esty oppenheimer"
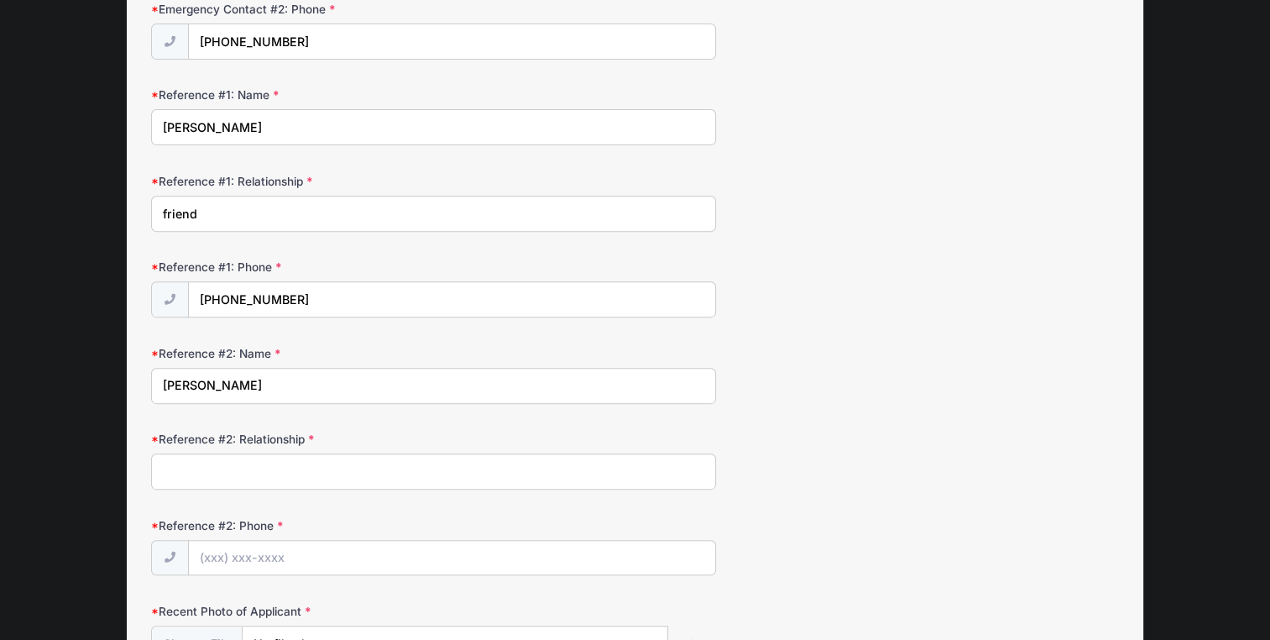
click at [231, 468] on input "Reference #2: Relationship" at bounding box center [433, 471] width 564 height 36
type input "friend"
click at [272, 557] on input "Reference #2: Phone" at bounding box center [452, 559] width 526 height 36
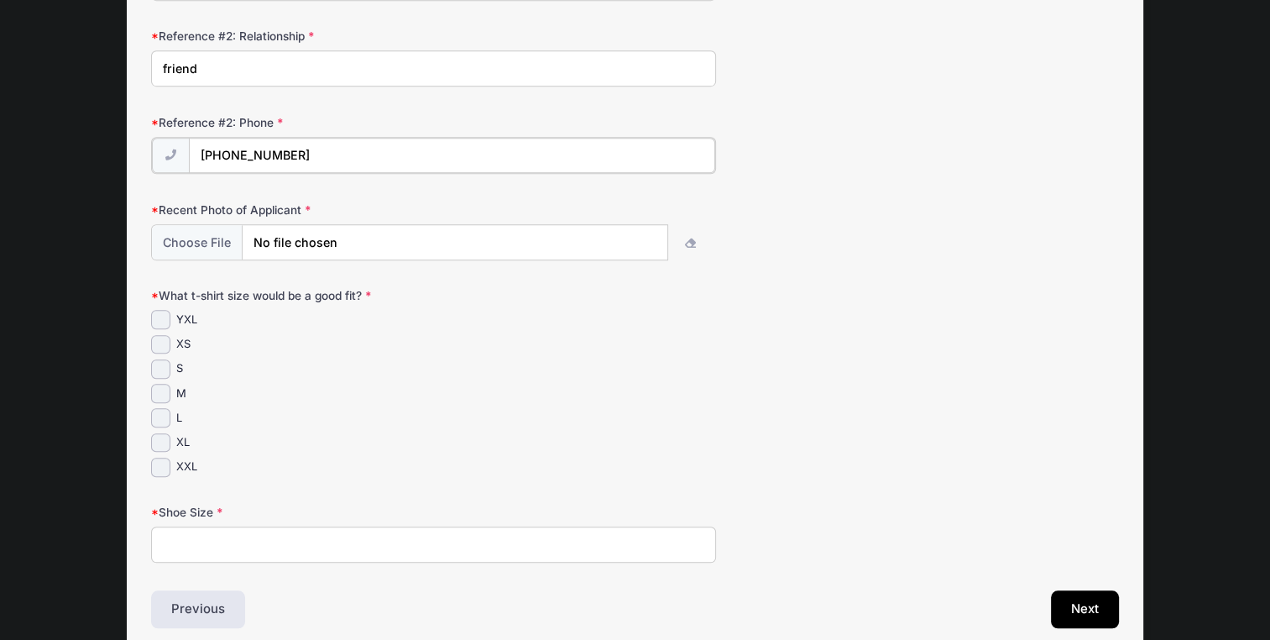
scroll to position [1105, 0]
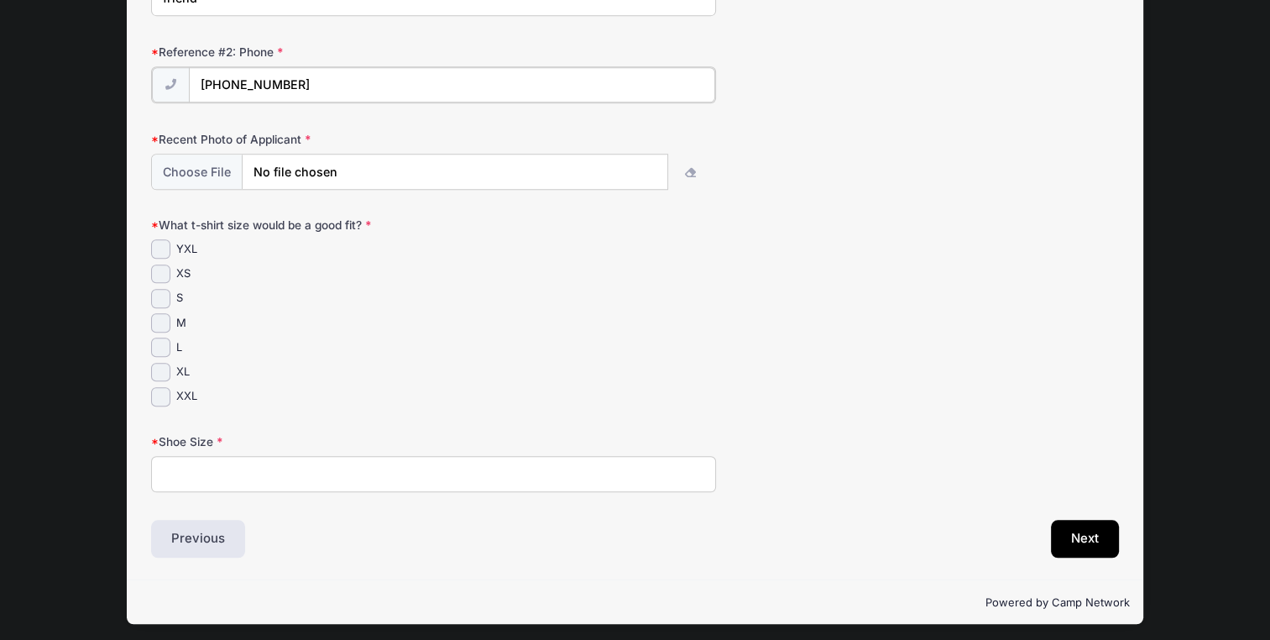
type input "(848) 210-3587"
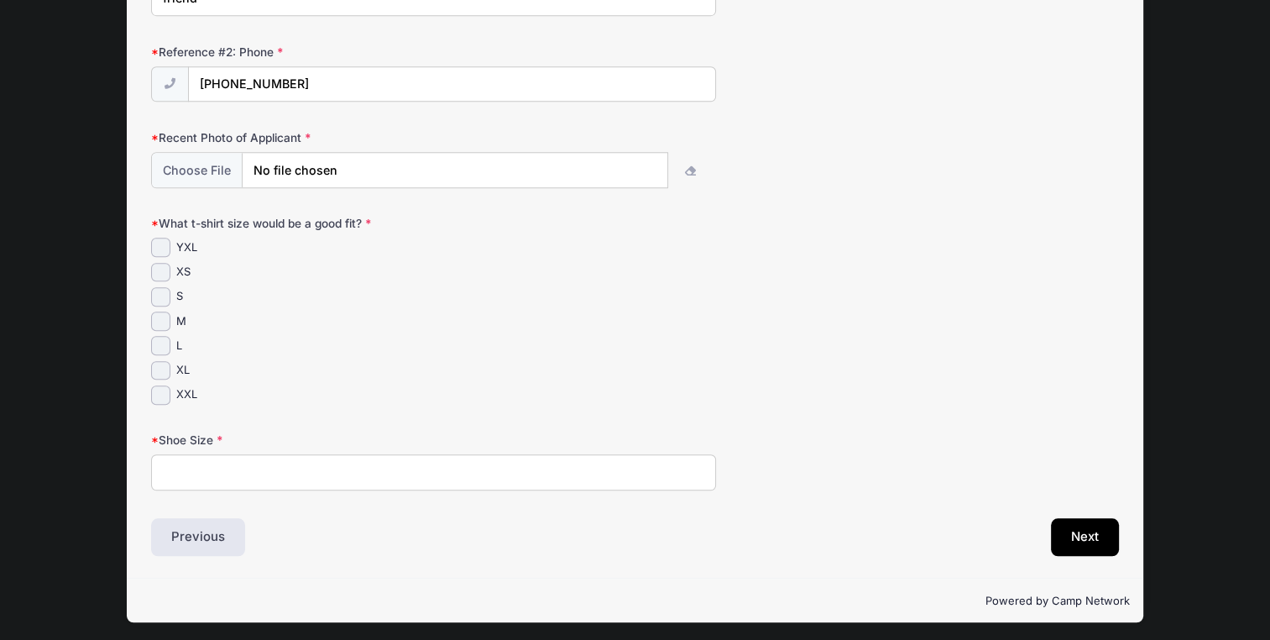
scroll to position [1104, 0]
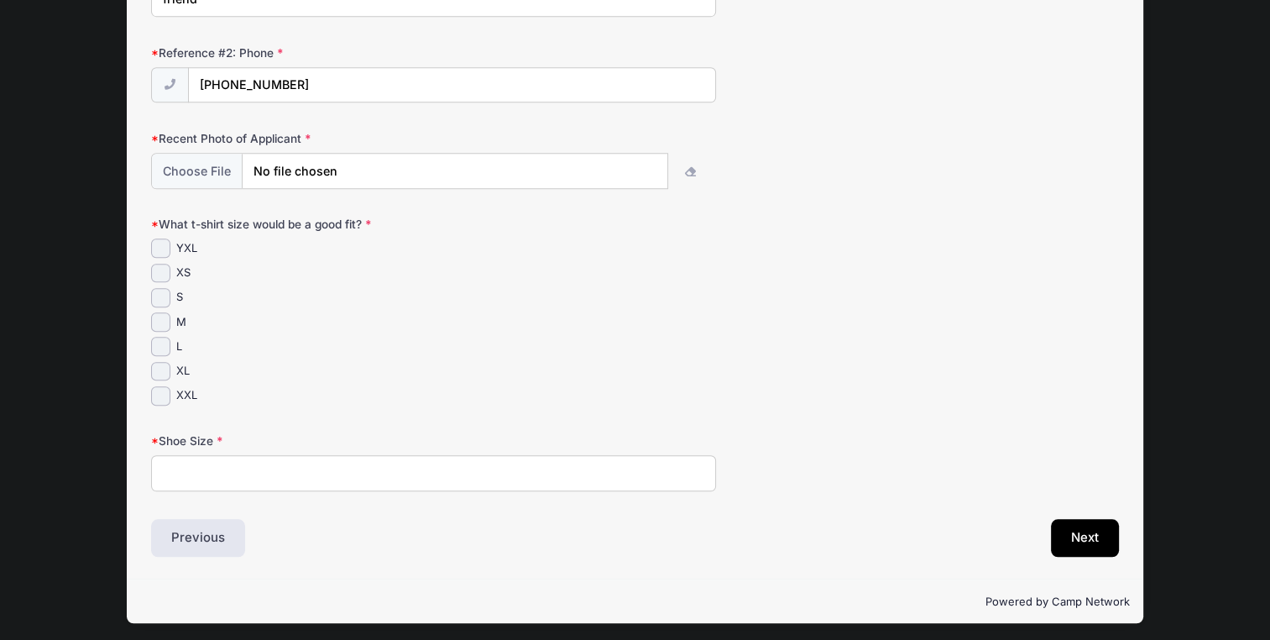
click at [413, 473] on input "Shoe Size" at bounding box center [433, 473] width 564 height 36
type input "6.5"
click at [161, 316] on input "M" at bounding box center [160, 321] width 19 height 19
checkbox input "true"
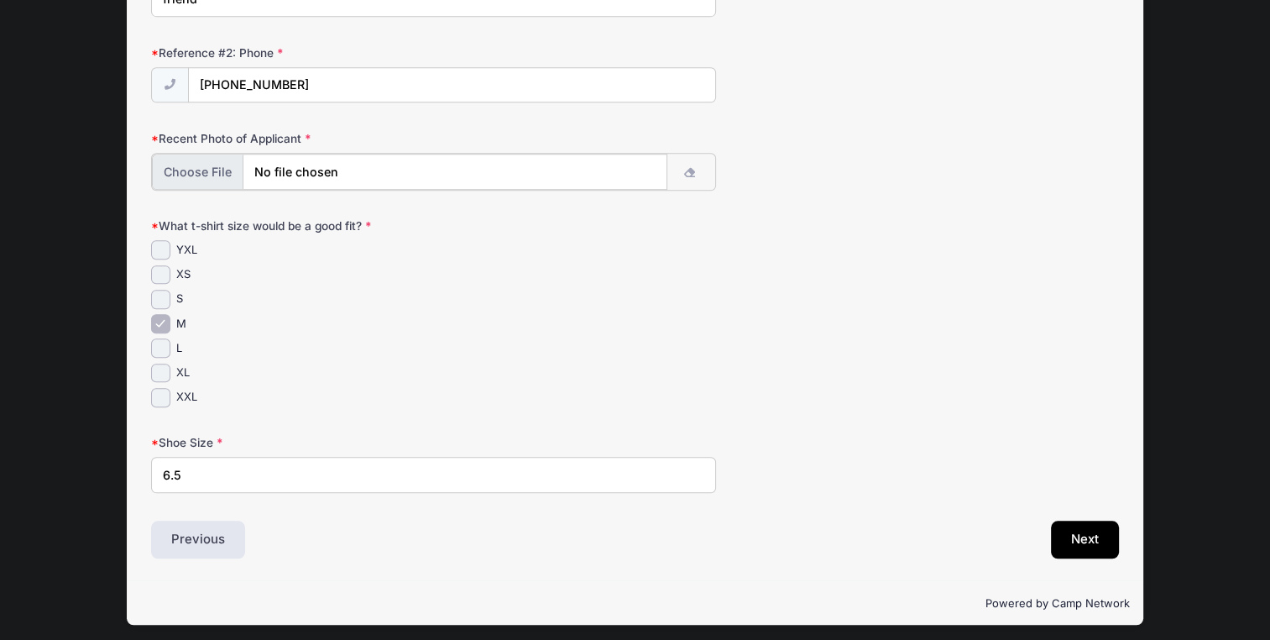
click at [552, 165] on input "file" at bounding box center [410, 172] width 516 height 36
type input "C:\fakepath\IMG_7712 (1).HEIC"
click at [276, 166] on input "file" at bounding box center [410, 172] width 516 height 36
click at [280, 162] on input "file" at bounding box center [410, 172] width 516 height 36
click at [204, 173] on input "file" at bounding box center [410, 172] width 516 height 36
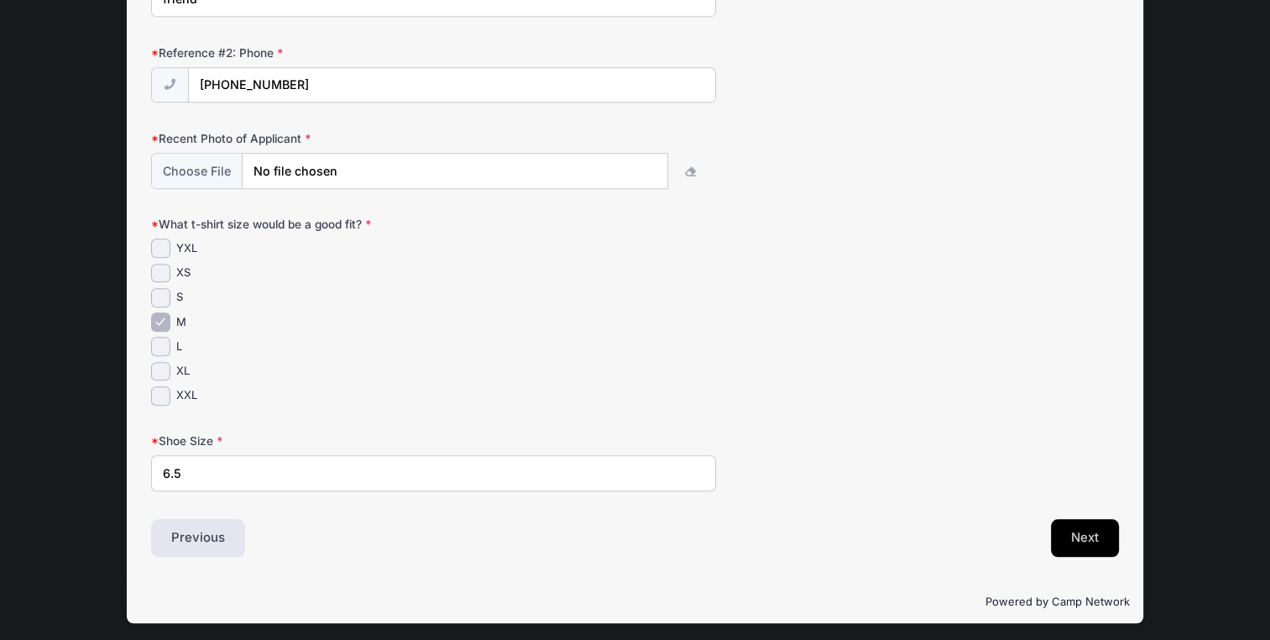
click at [1075, 532] on button "Next" at bounding box center [1085, 538] width 68 height 39
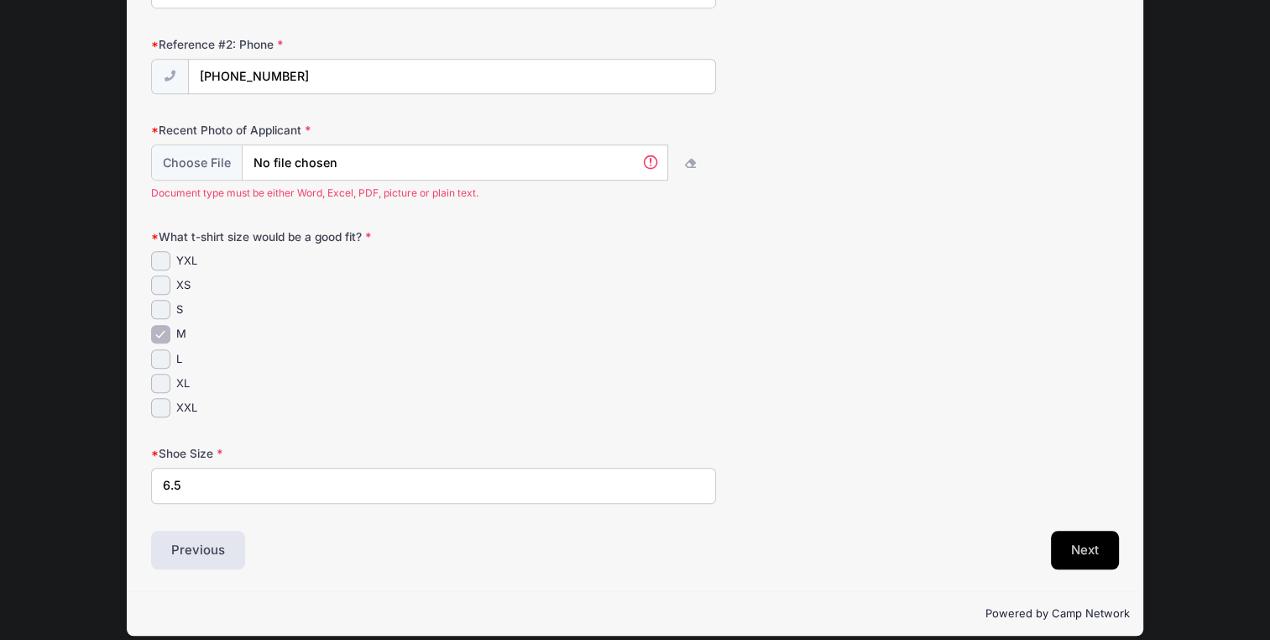
scroll to position [0, 0]
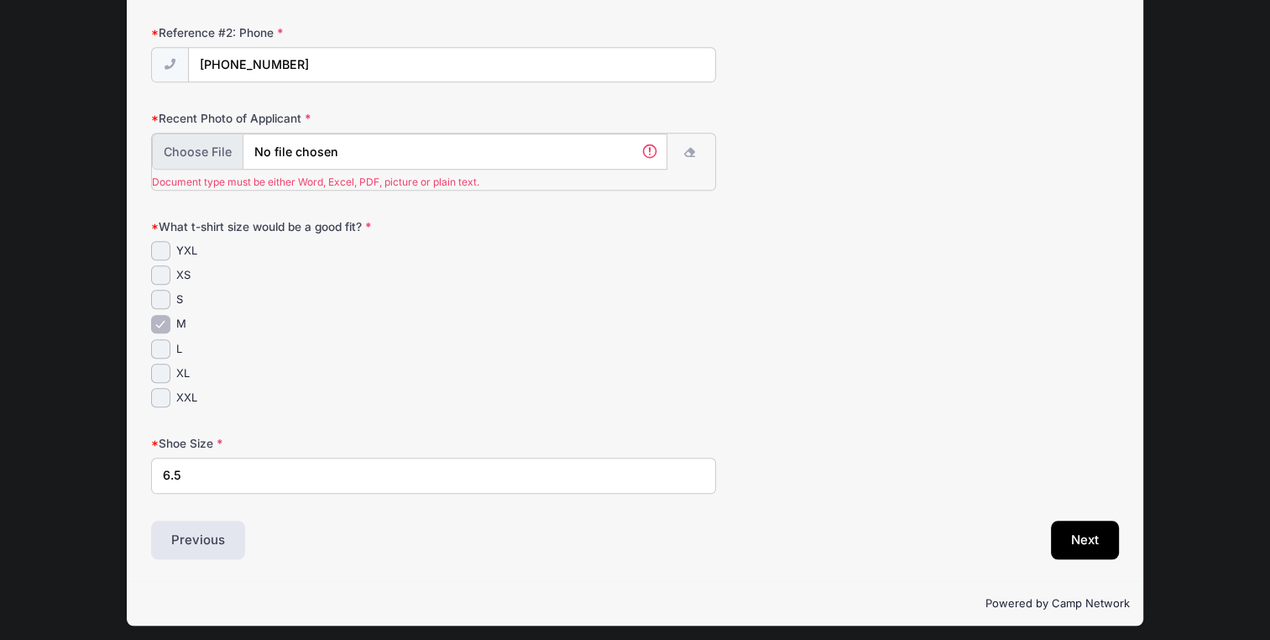
click at [484, 155] on input "file" at bounding box center [410, 151] width 516 height 36
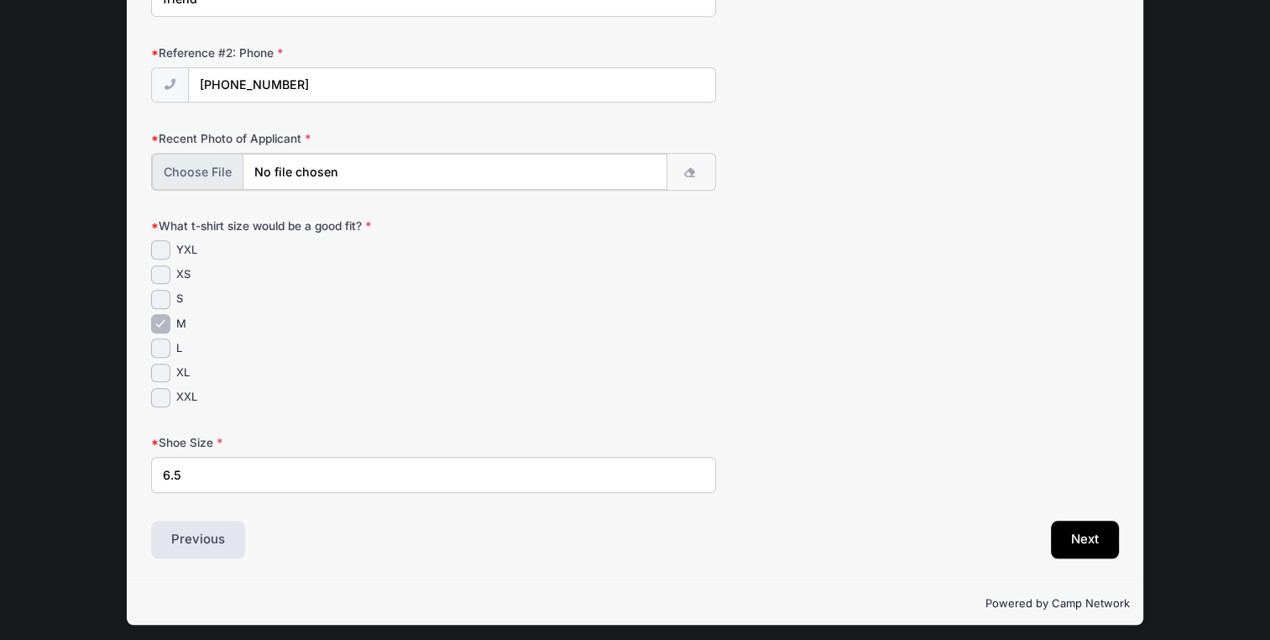
scroll to position [1105, 0]
type input "C:\fakepath\IMG_7839 (1).HEIC"
click at [695, 168] on button "button" at bounding box center [691, 171] width 48 height 36
click at [212, 167] on input "file" at bounding box center [410, 171] width 516 height 36
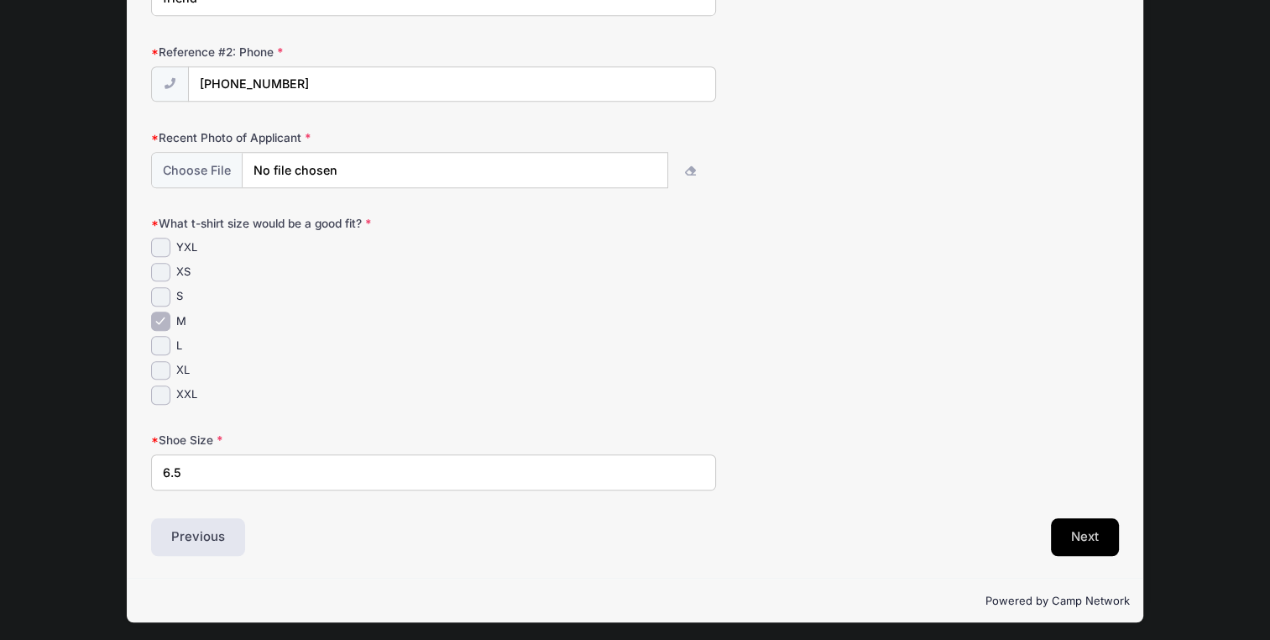
scroll to position [1104, 0]
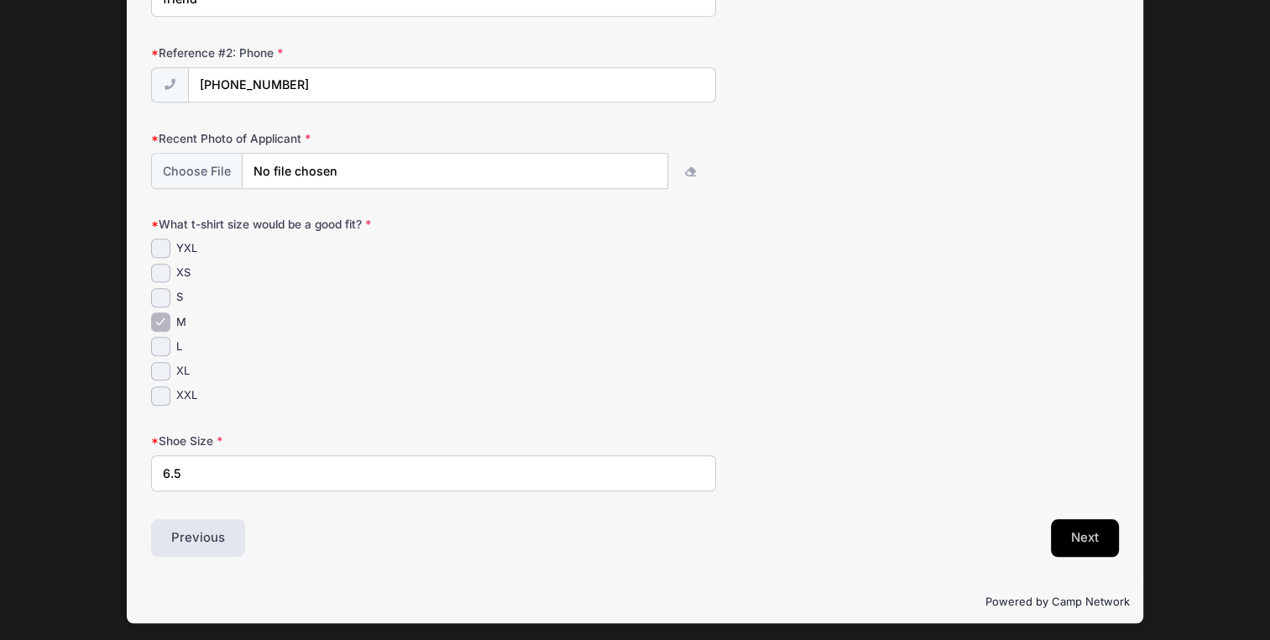
click at [1095, 534] on button "Next" at bounding box center [1085, 538] width 68 height 39
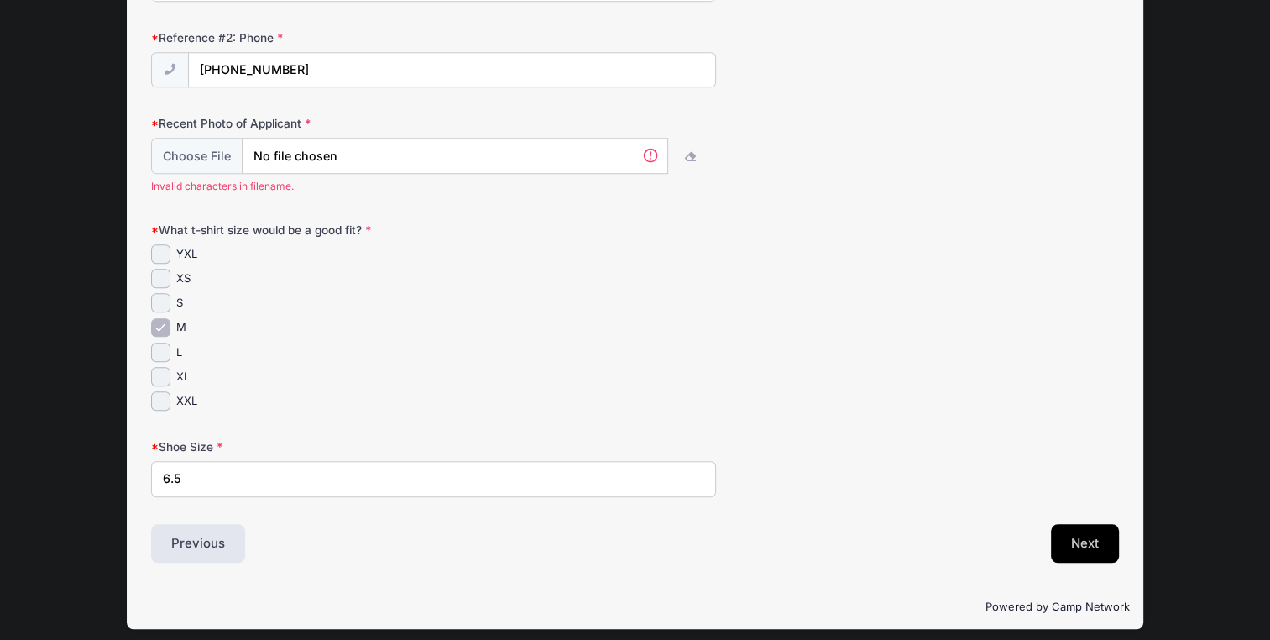
scroll to position [0, 0]
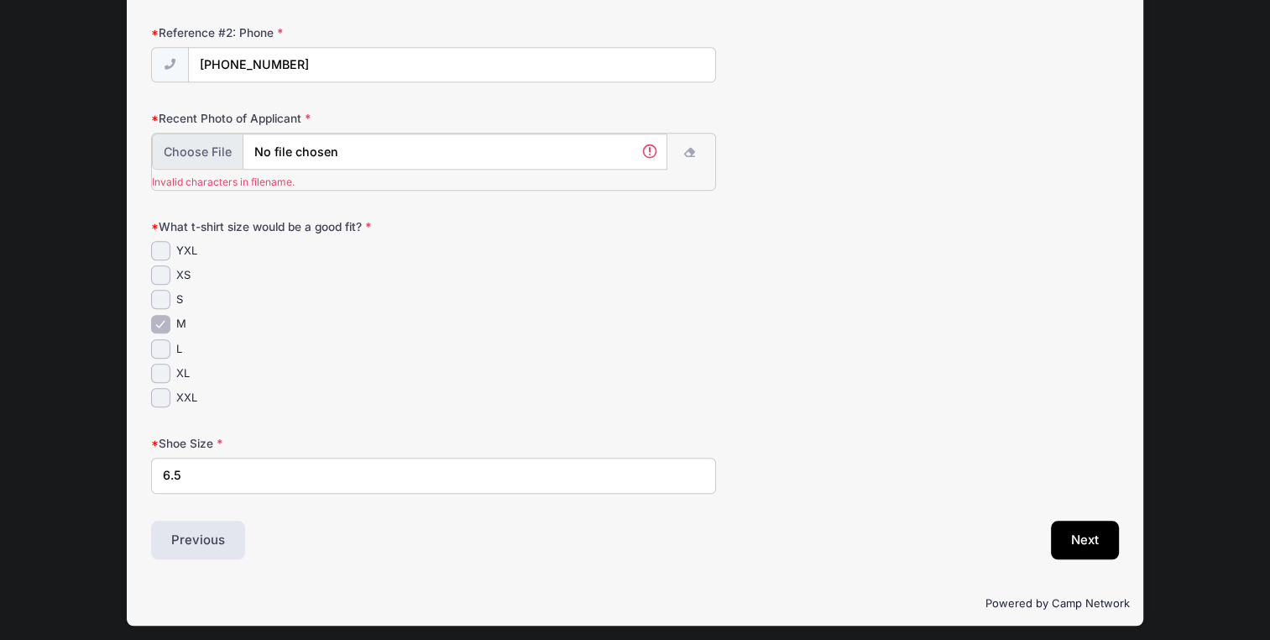
click at [217, 155] on input "file" at bounding box center [410, 151] width 516 height 36
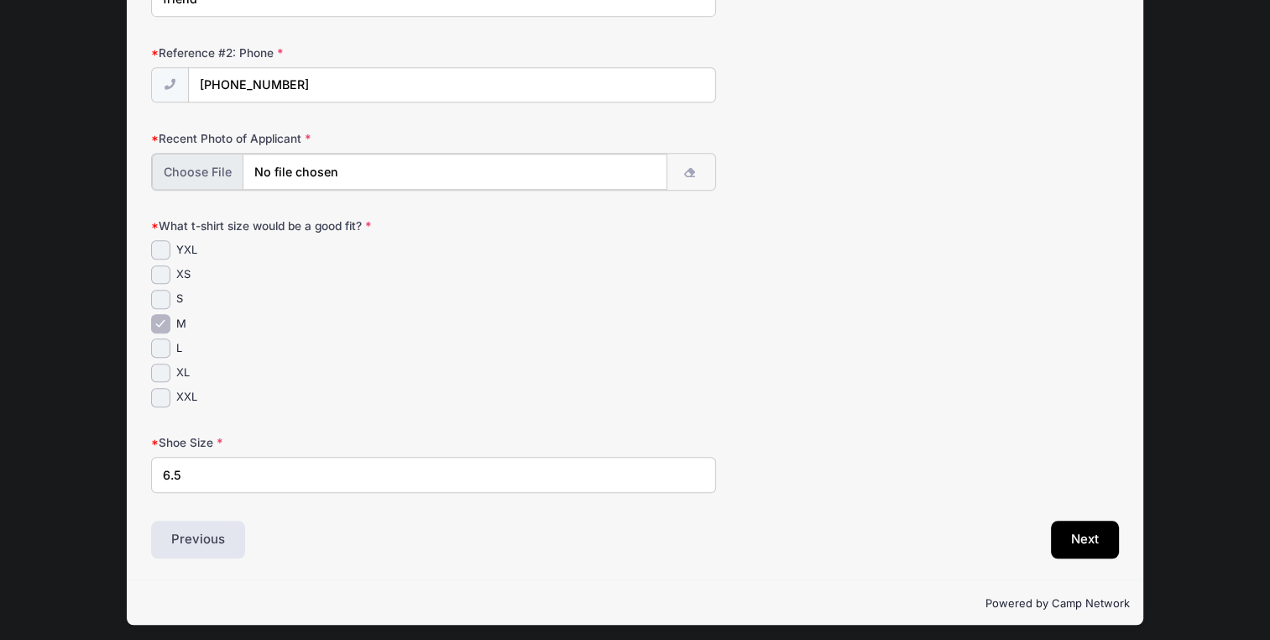
scroll to position [1105, 0]
click at [202, 171] on input "file" at bounding box center [410, 171] width 516 height 36
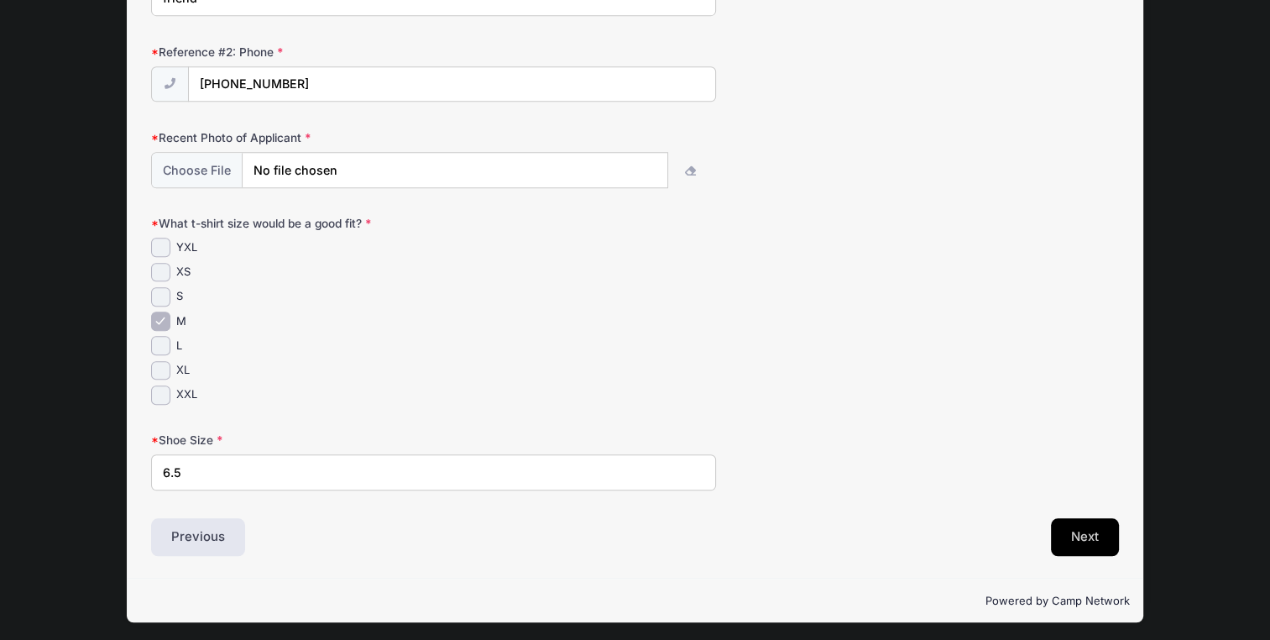
scroll to position [1104, 0]
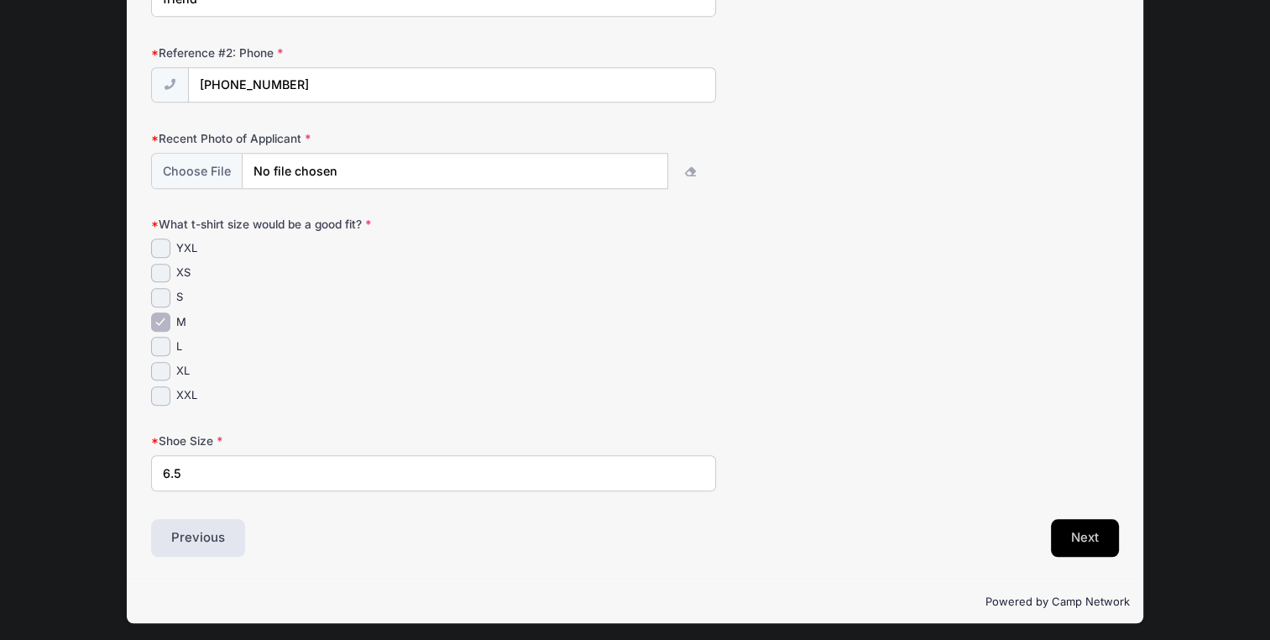
click at [1072, 531] on button "Next" at bounding box center [1085, 538] width 68 height 39
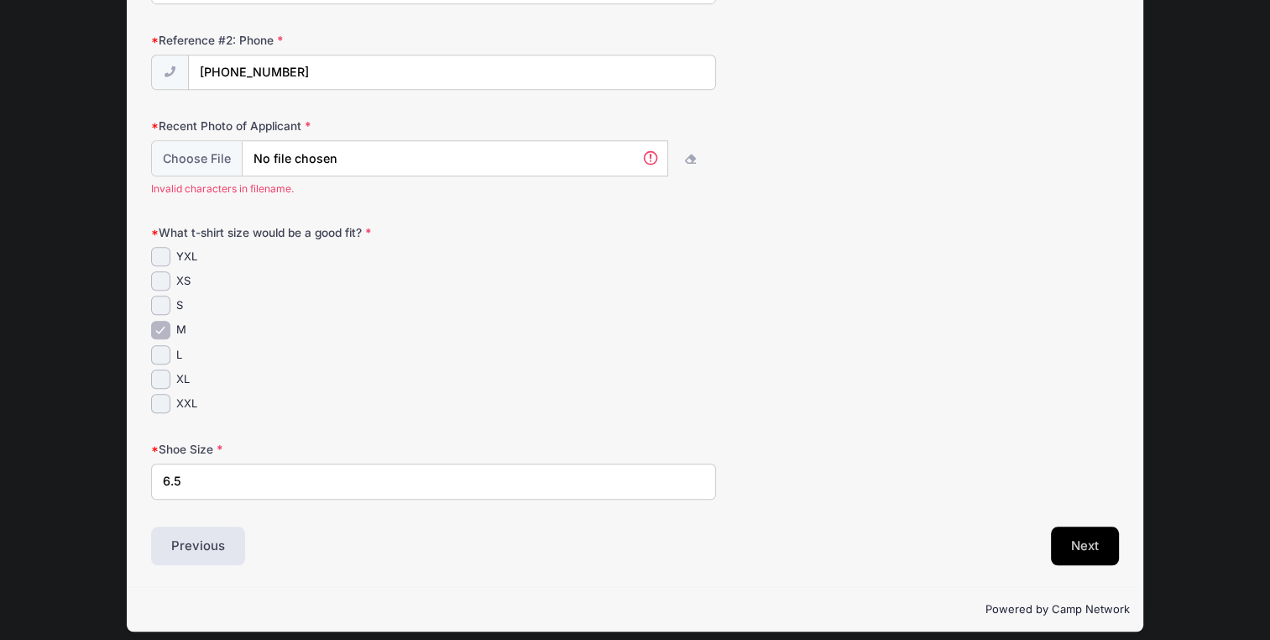
scroll to position [1124, 0]
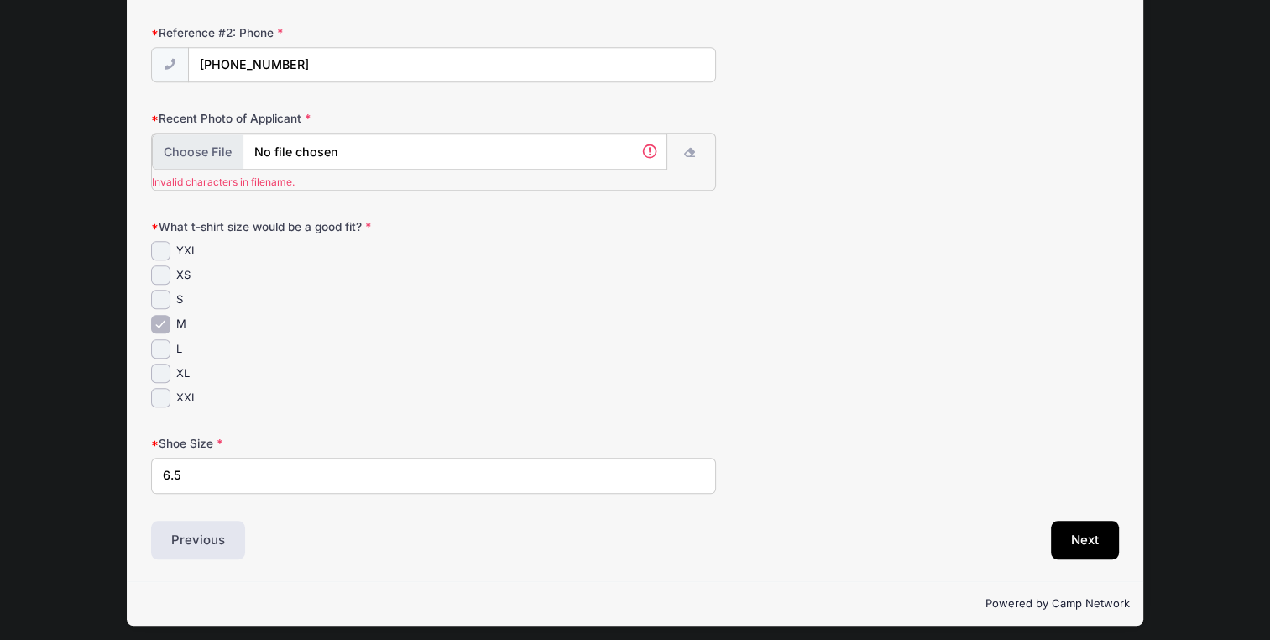
click at [631, 144] on input "file" at bounding box center [410, 151] width 516 height 36
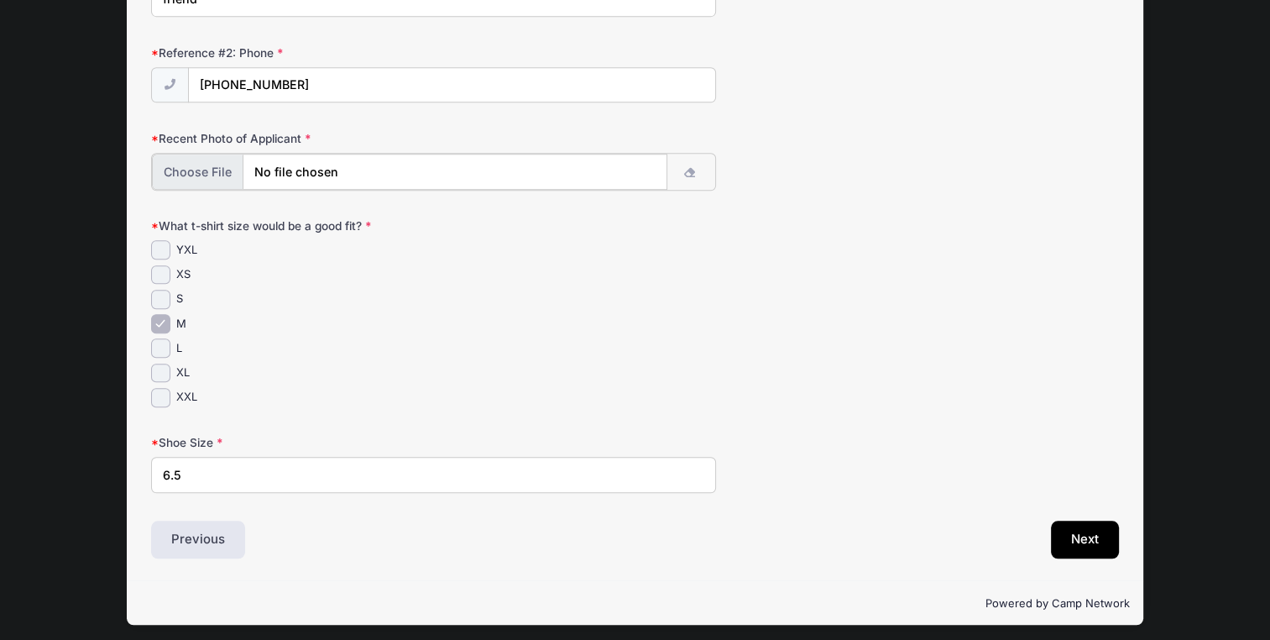
scroll to position [1105, 0]
click at [346, 169] on input "file" at bounding box center [410, 171] width 516 height 36
click at [184, 174] on input "file" at bounding box center [410, 171] width 516 height 36
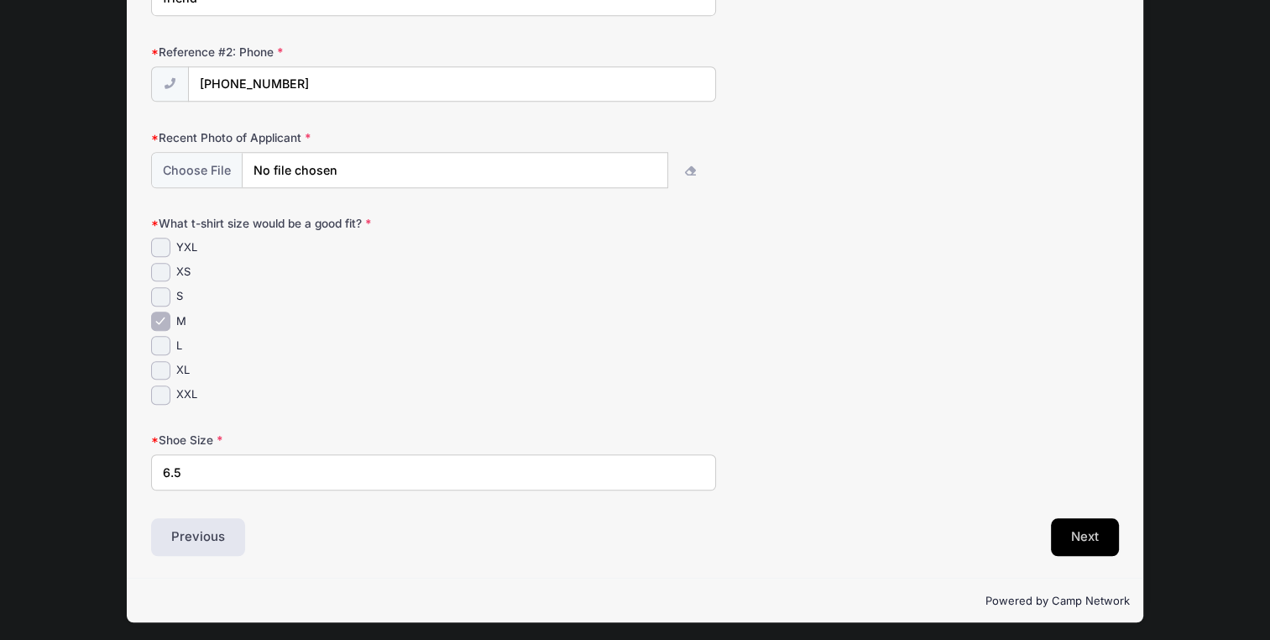
scroll to position [1104, 0]
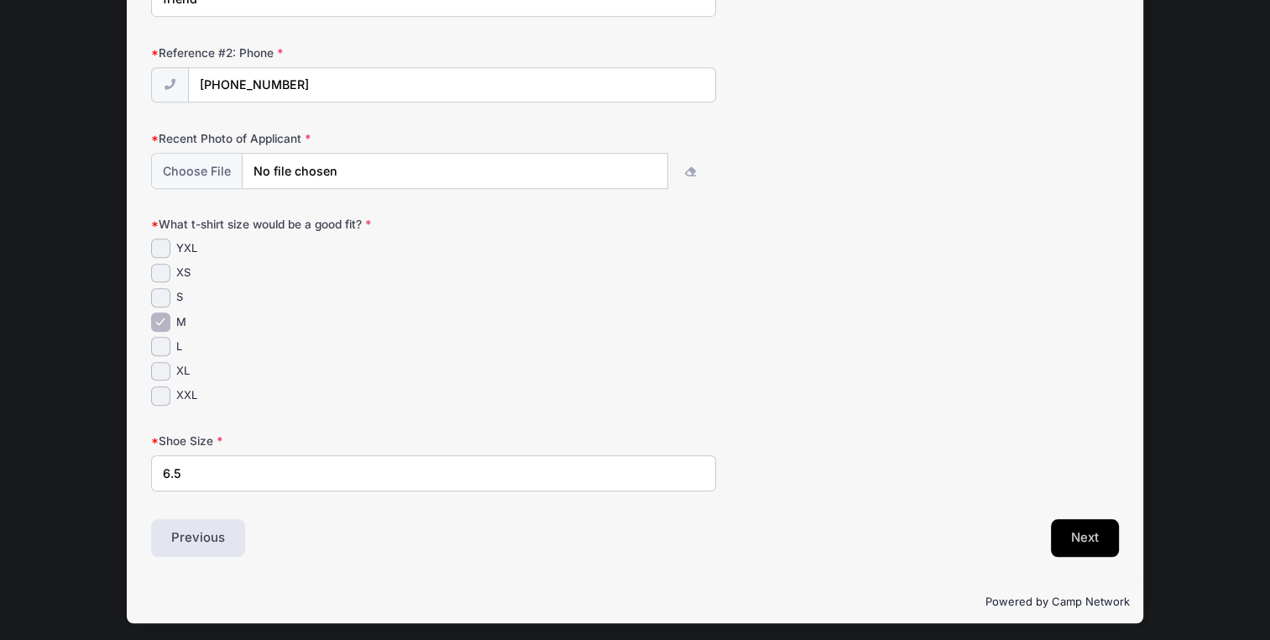
click at [1091, 547] on button "Next" at bounding box center [1085, 538] width 68 height 39
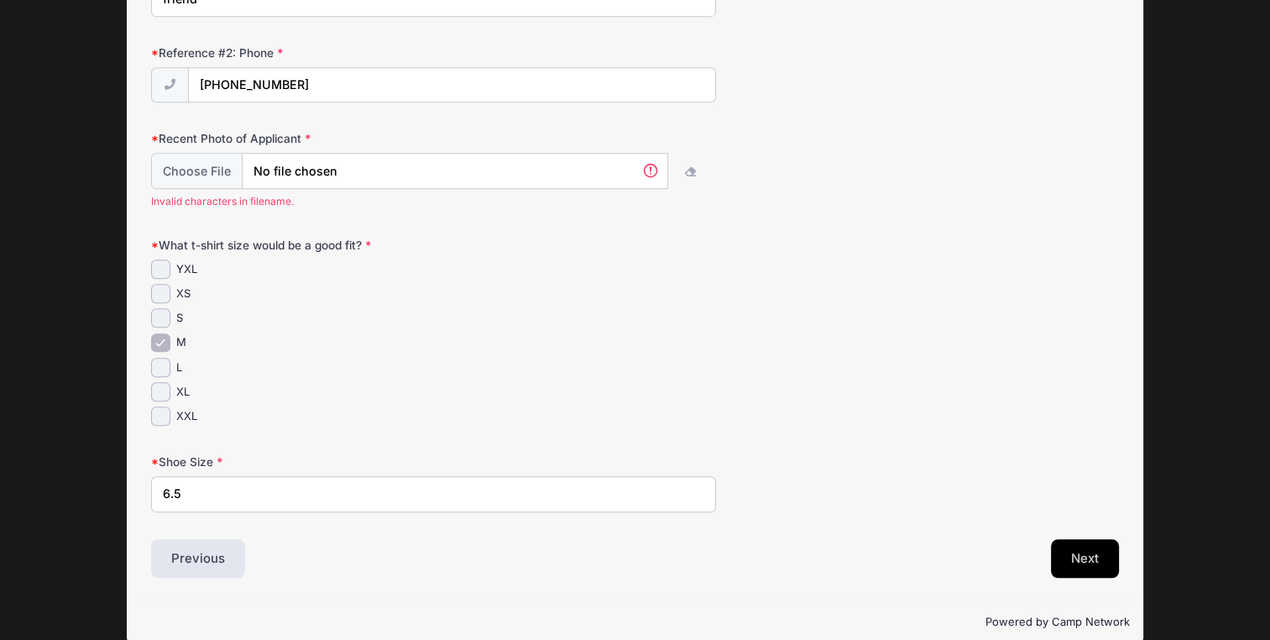
scroll to position [1124, 0]
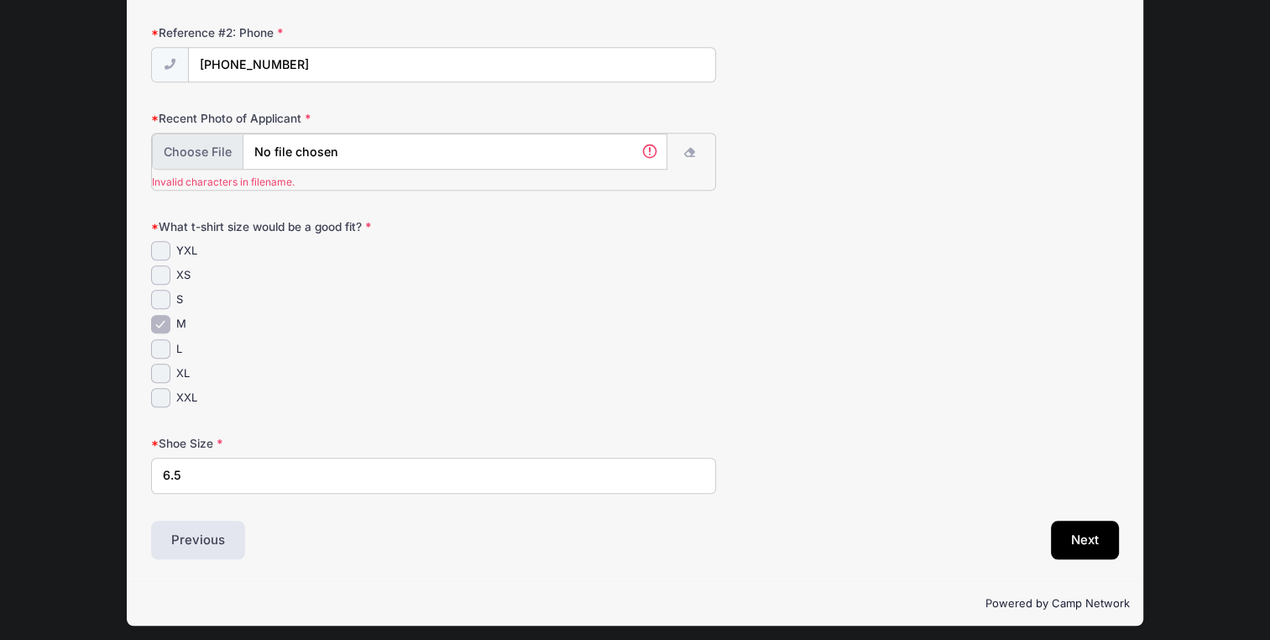
click at [654, 140] on input "file" at bounding box center [410, 151] width 516 height 36
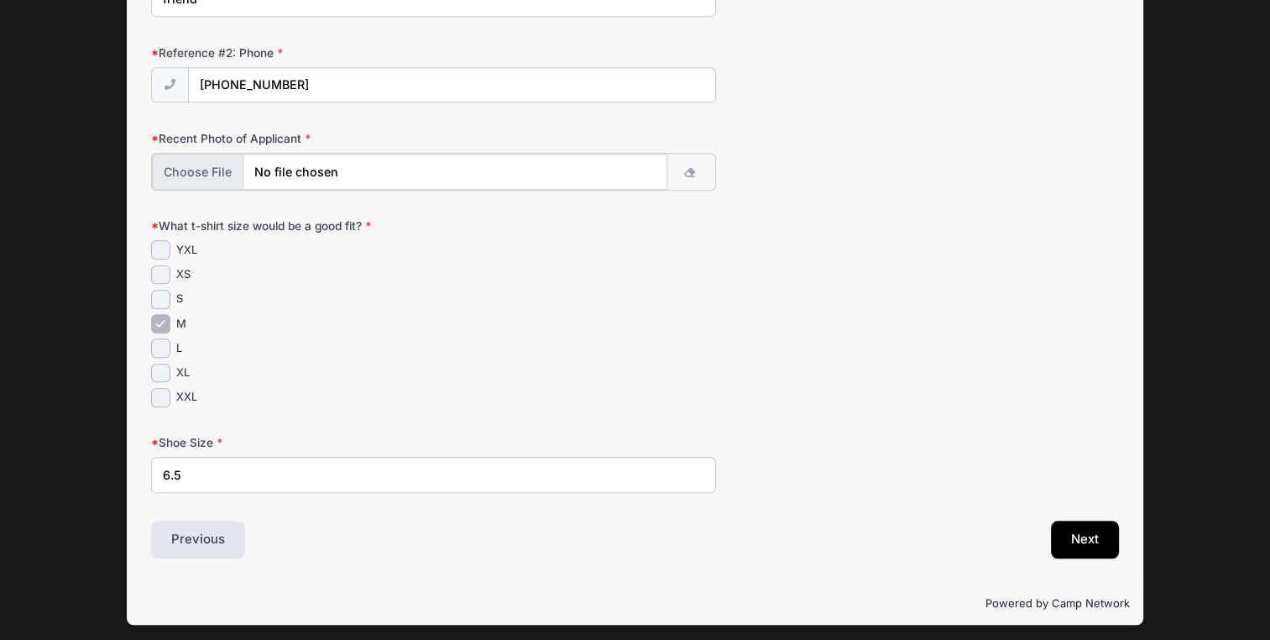
scroll to position [1105, 0]
click at [308, 174] on input "file" at bounding box center [410, 171] width 516 height 36
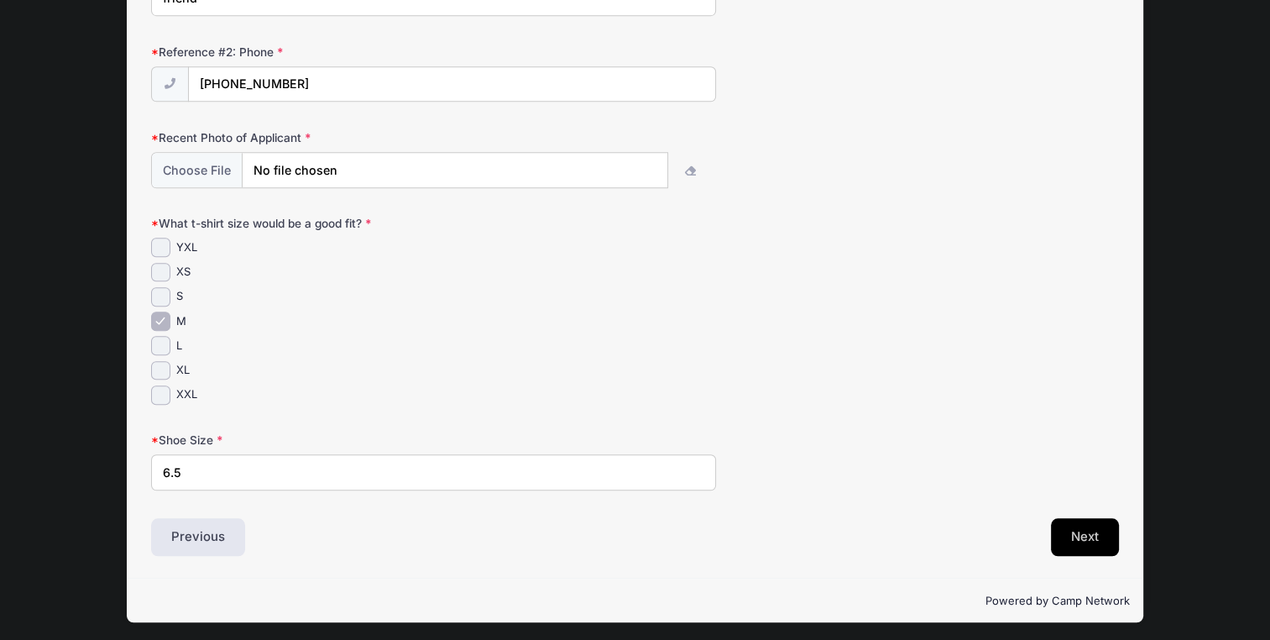
scroll to position [1104, 0]
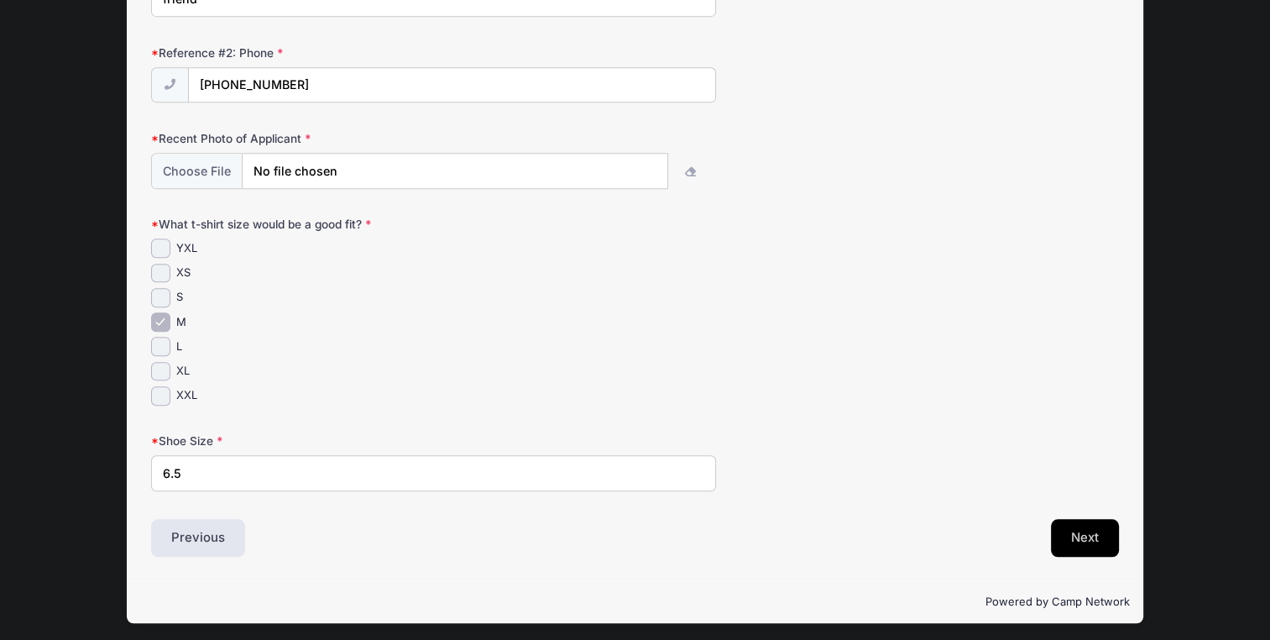
click at [1078, 522] on button "Next" at bounding box center [1085, 538] width 68 height 39
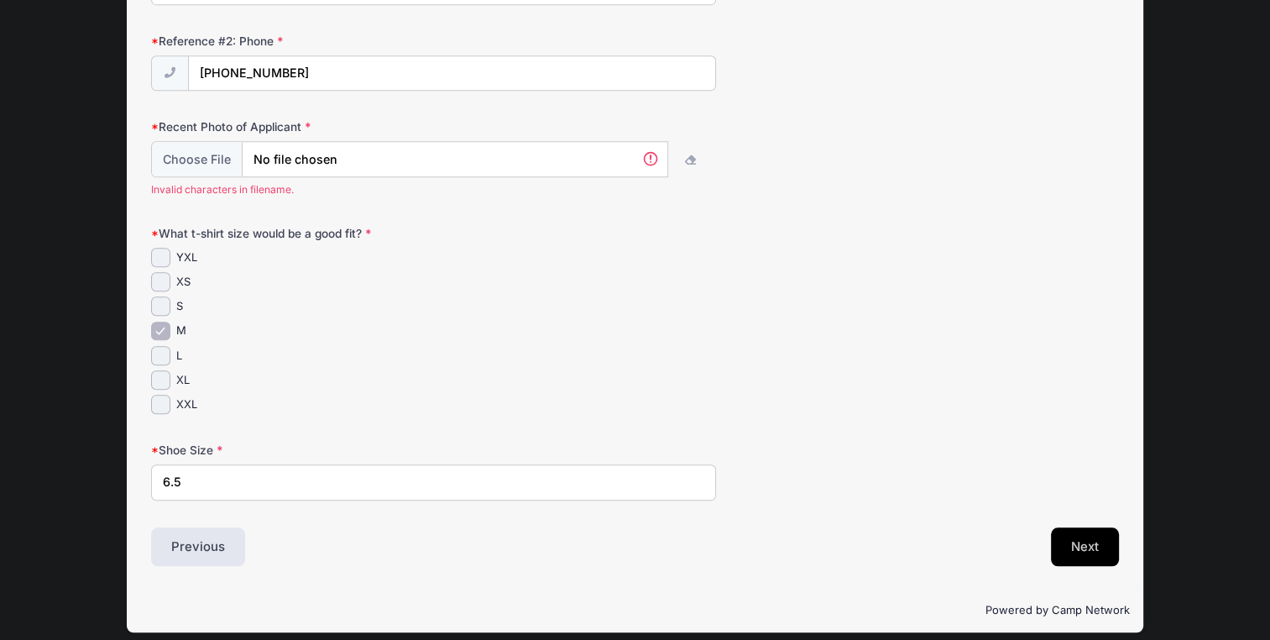
scroll to position [0, 0]
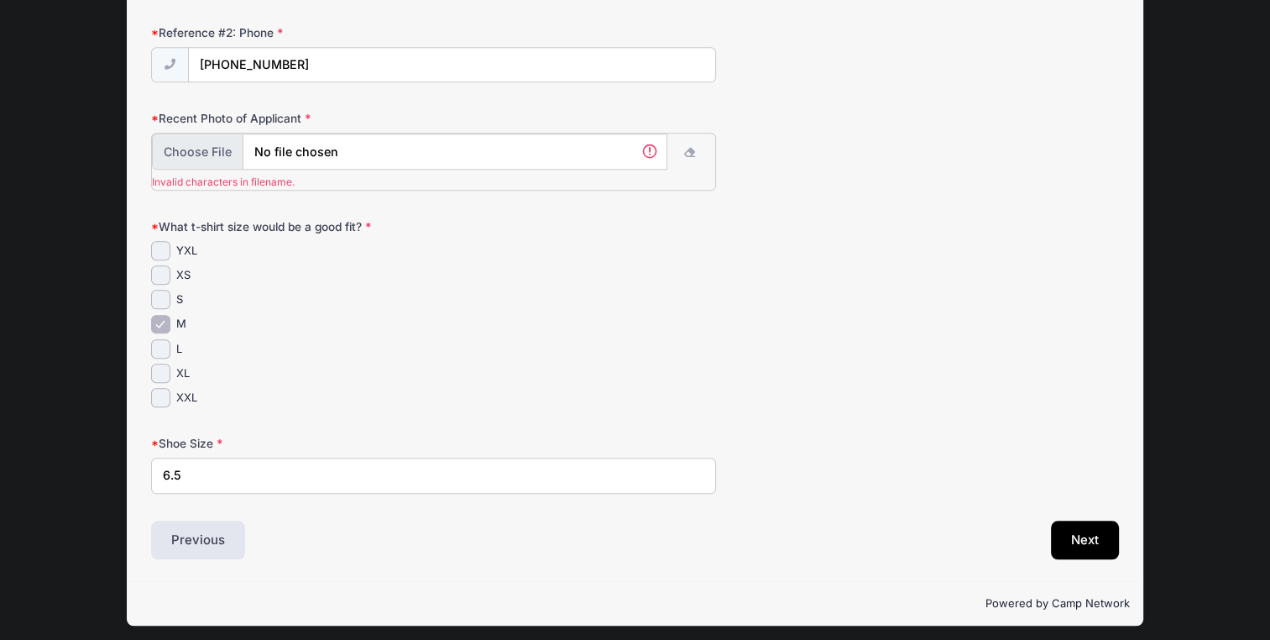
click at [568, 144] on input "file" at bounding box center [410, 151] width 516 height 36
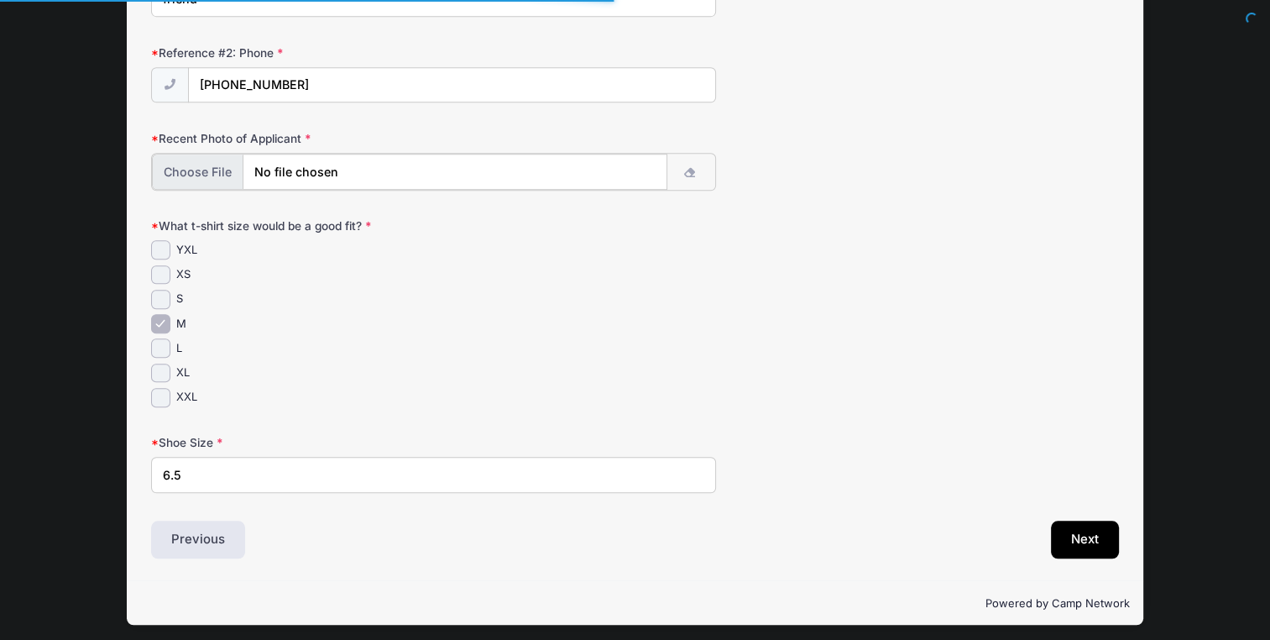
scroll to position [1105, 0]
type input "C:\fakepath\chani pic.jpg"
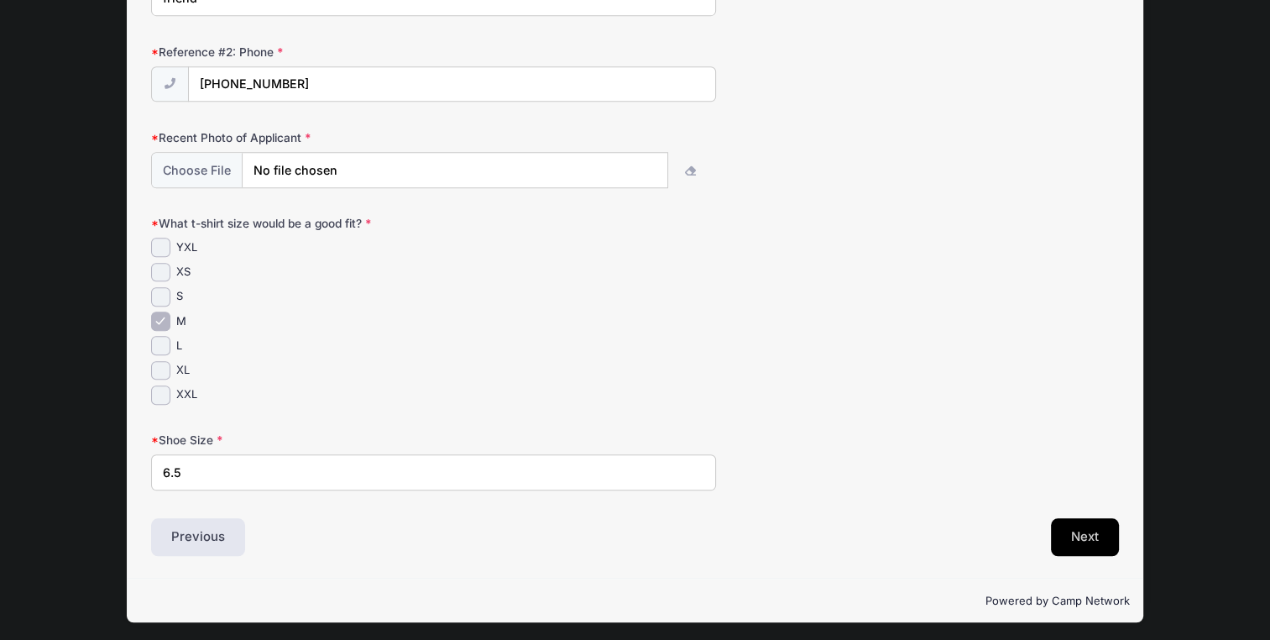
scroll to position [1104, 0]
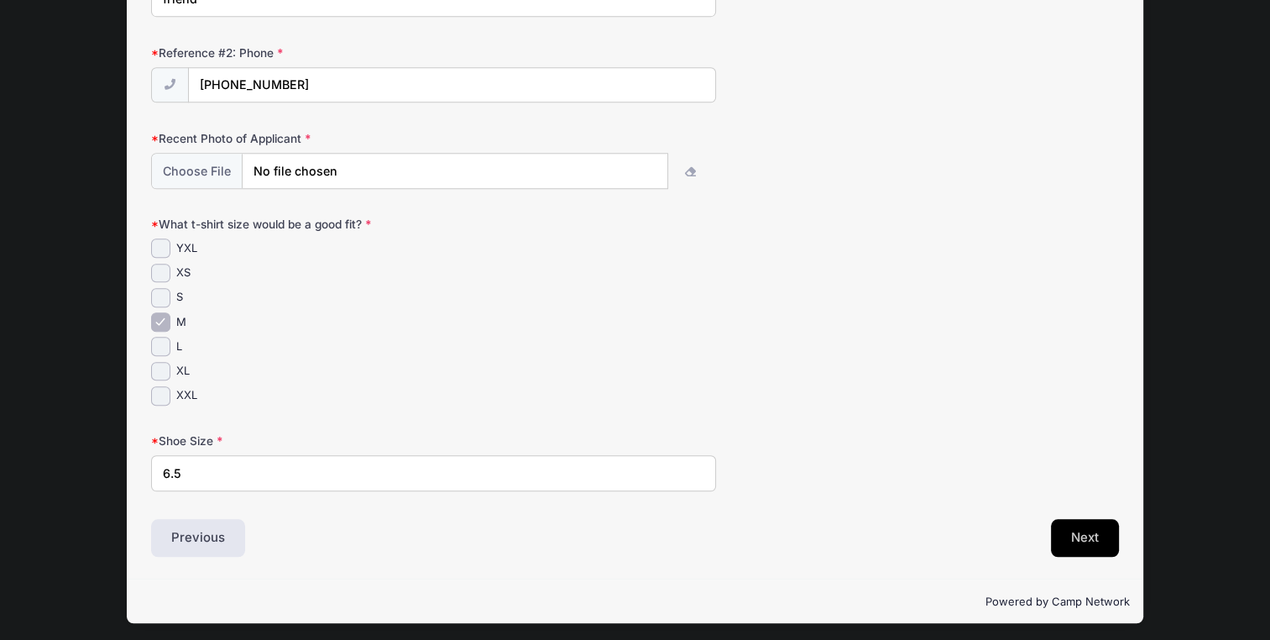
click at [1091, 539] on button "Next" at bounding box center [1085, 538] width 68 height 39
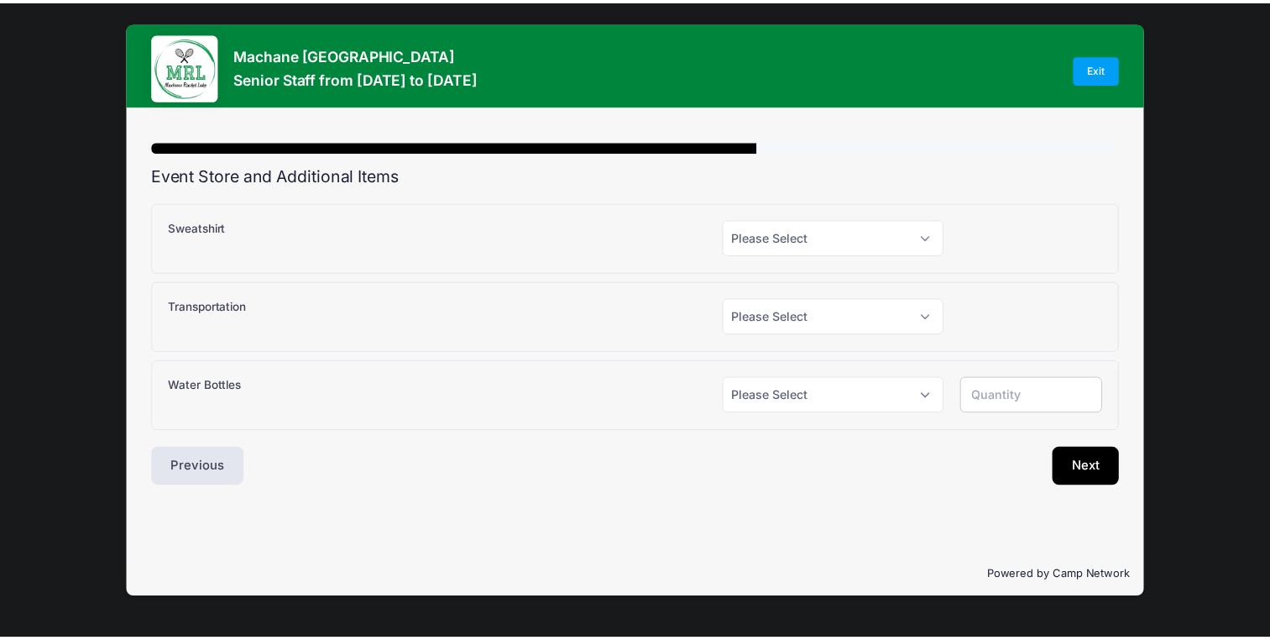
scroll to position [0, 0]
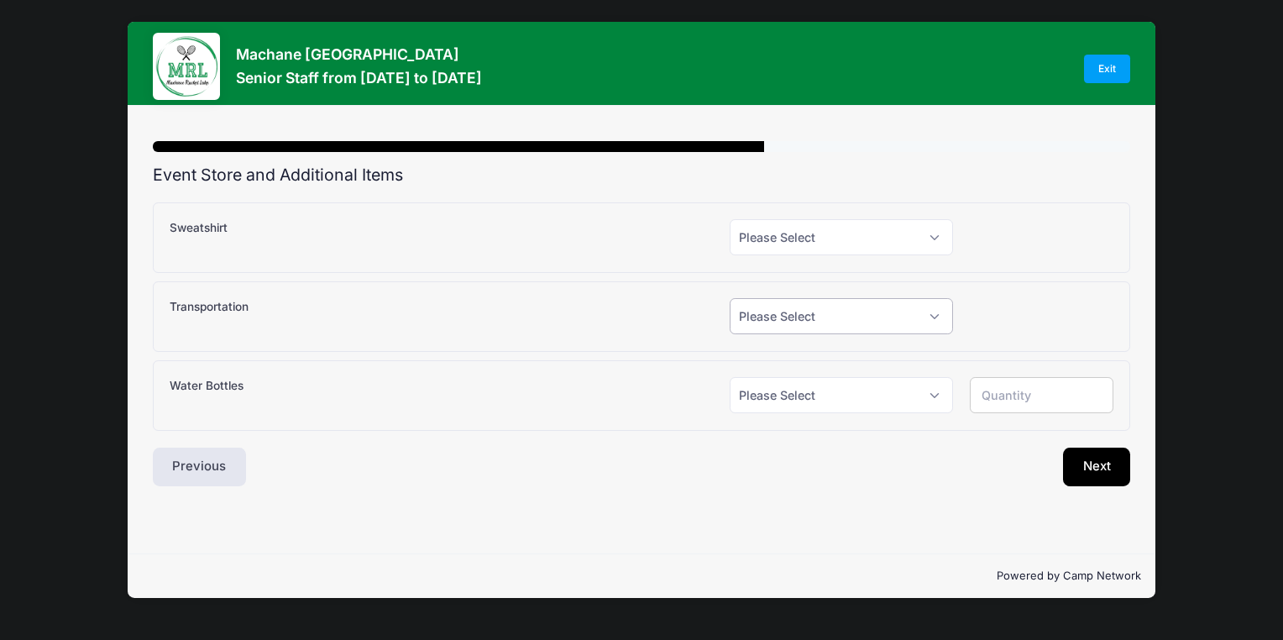
click at [944, 320] on select "Please Select Yes (+$150.00) No" at bounding box center [841, 316] width 223 height 36
select select "1"
click at [730, 298] on select "Please Select Yes (+$150.00) No" at bounding box center [841, 316] width 223 height 36
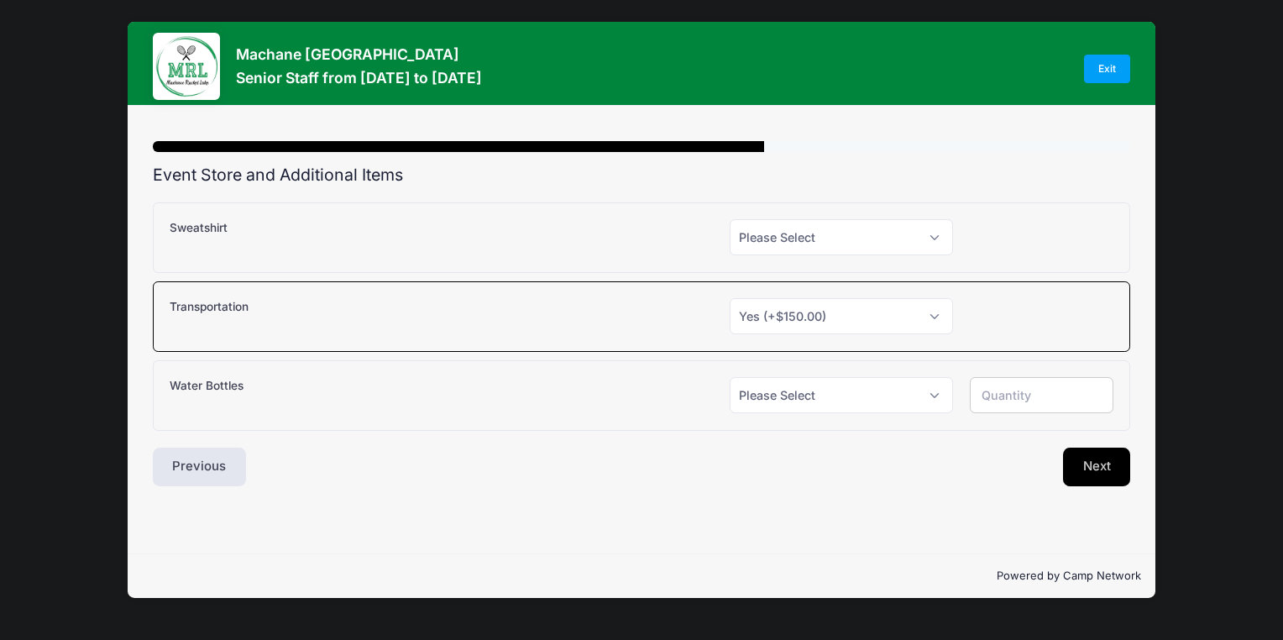
click at [1089, 459] on button "Next" at bounding box center [1097, 467] width 68 height 39
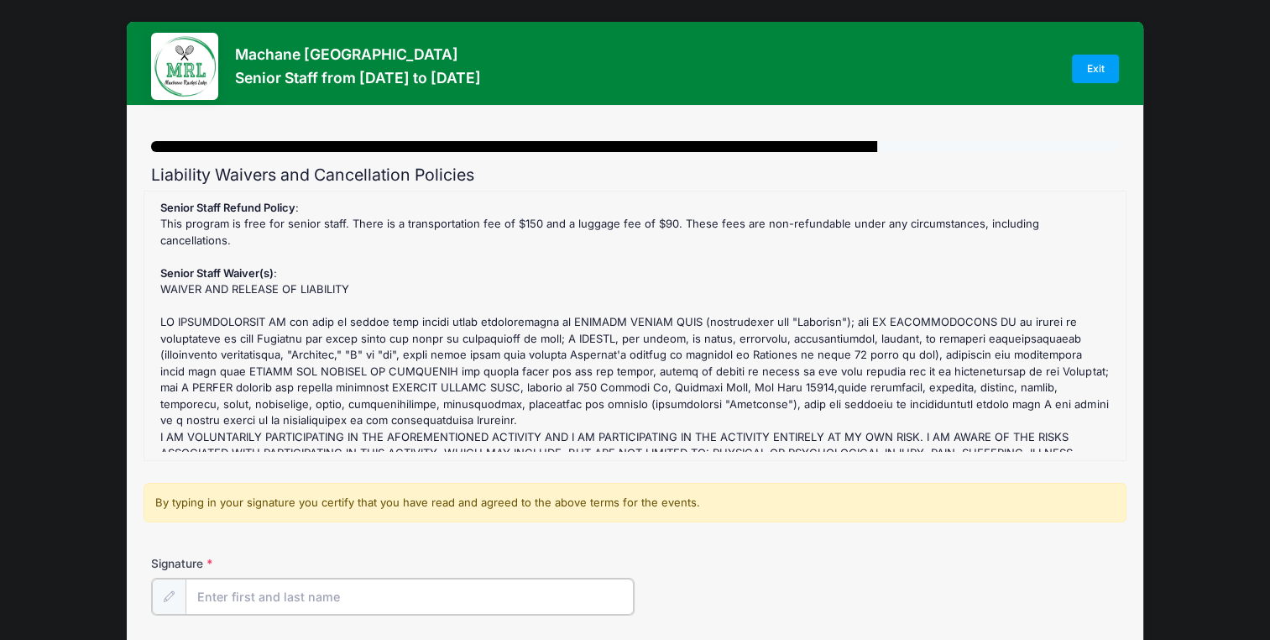
click at [545, 588] on input "Signature" at bounding box center [410, 596] width 448 height 36
type input "GILA HILLER"
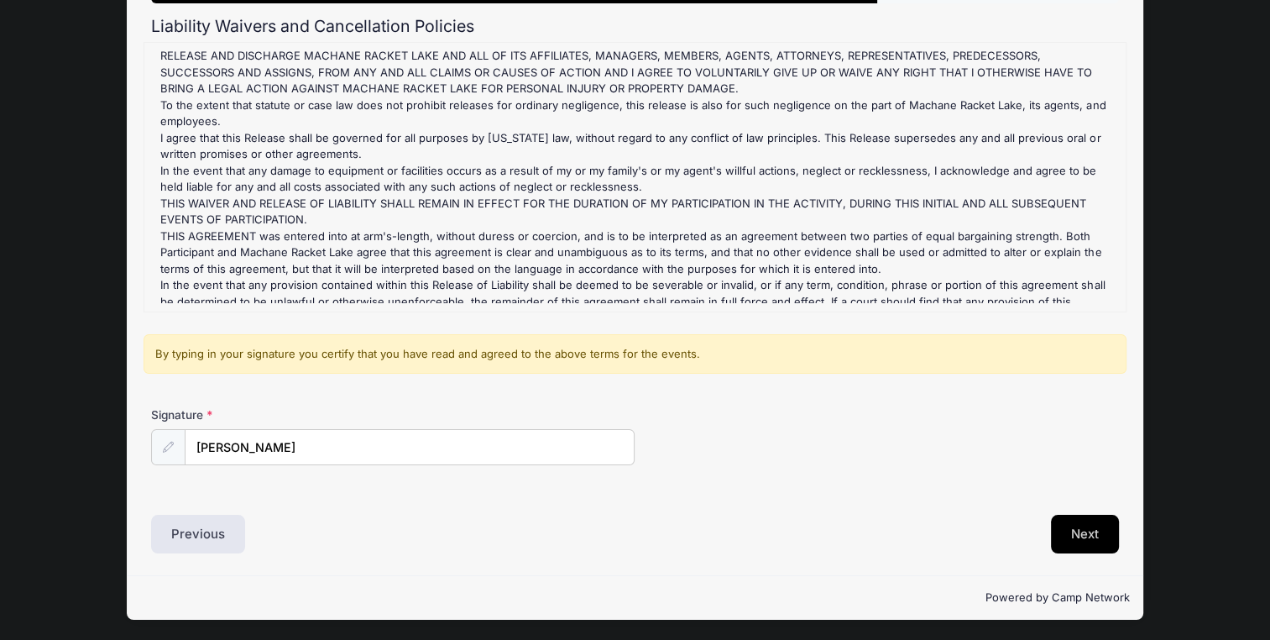
scroll to position [148, 0]
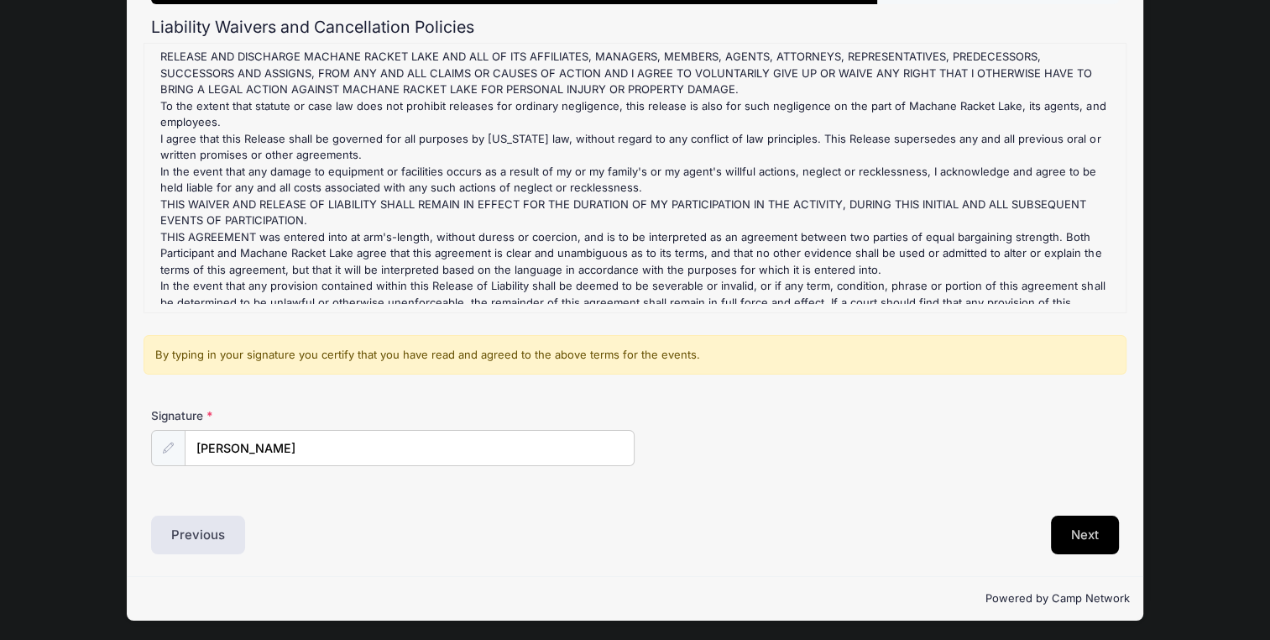
click at [1088, 539] on button "Next" at bounding box center [1085, 535] width 68 height 39
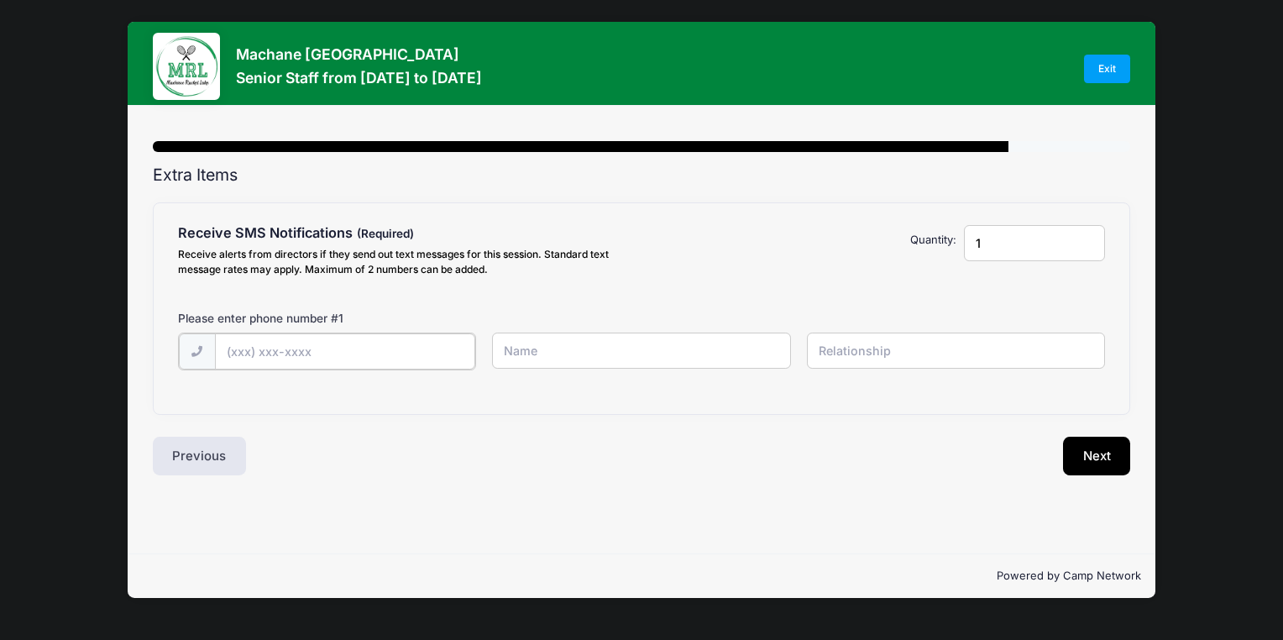
click at [0, 0] on input "text" at bounding box center [0, 0] width 0 height 0
type input "(917) 435-6191"
click at [1097, 460] on button "Next" at bounding box center [1097, 454] width 68 height 39
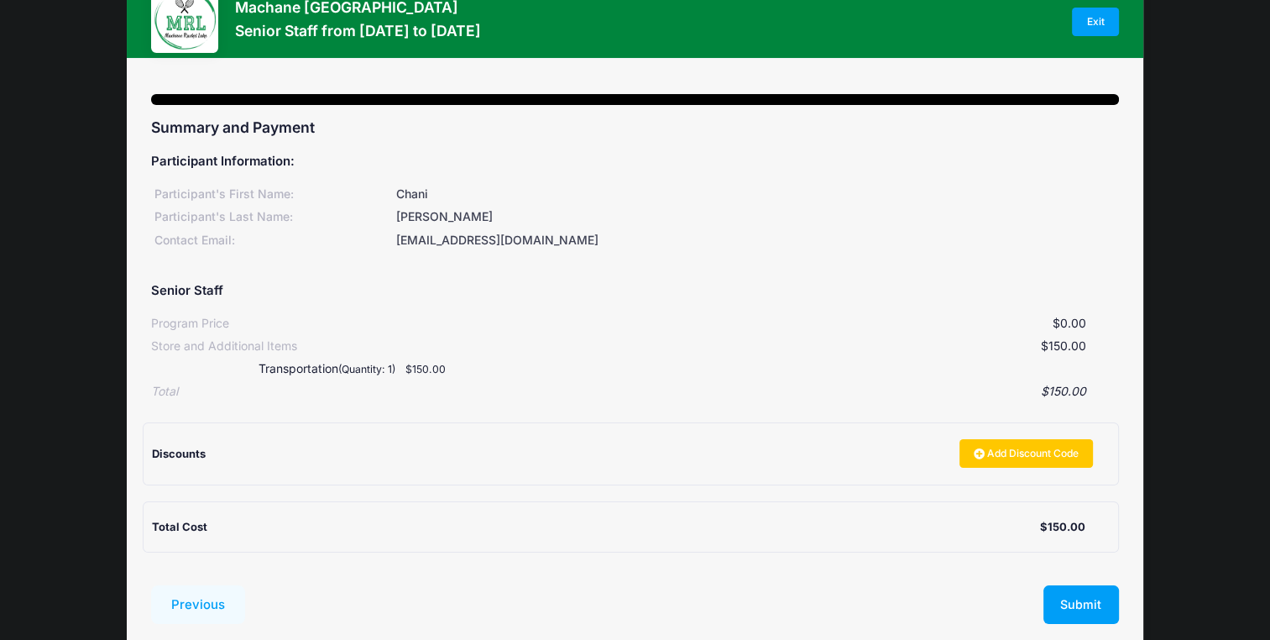
scroll to position [124, 0]
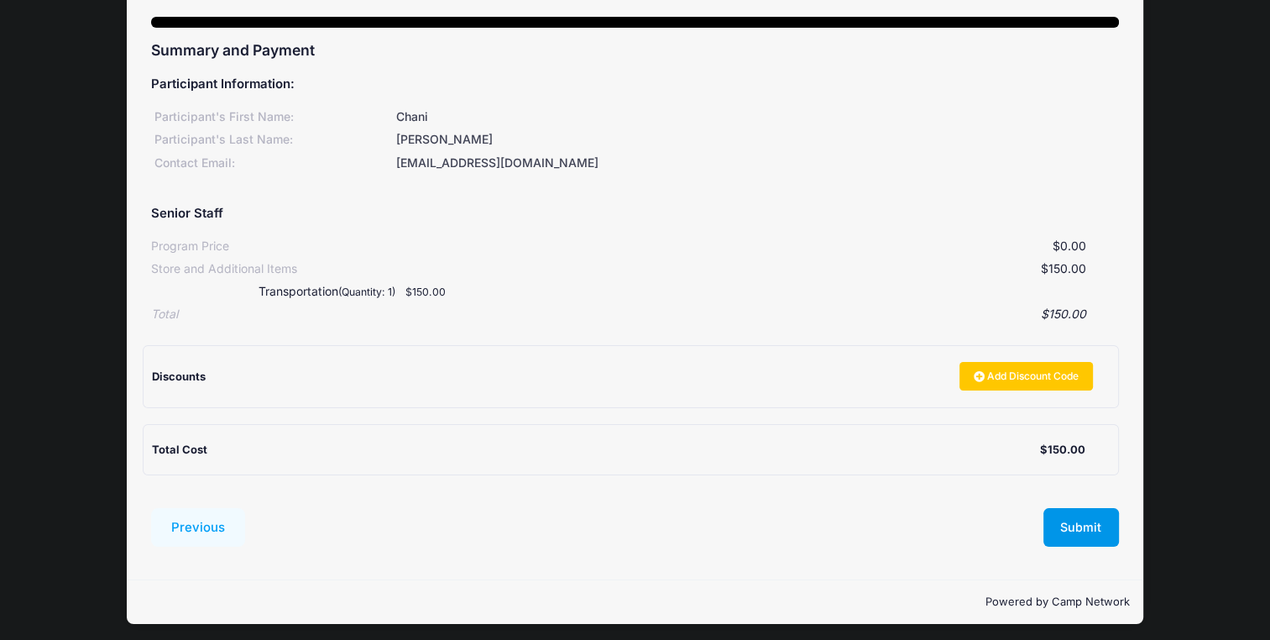
click at [1093, 518] on button "Submit" at bounding box center [1082, 527] width 76 height 39
